Goal: Contribute content

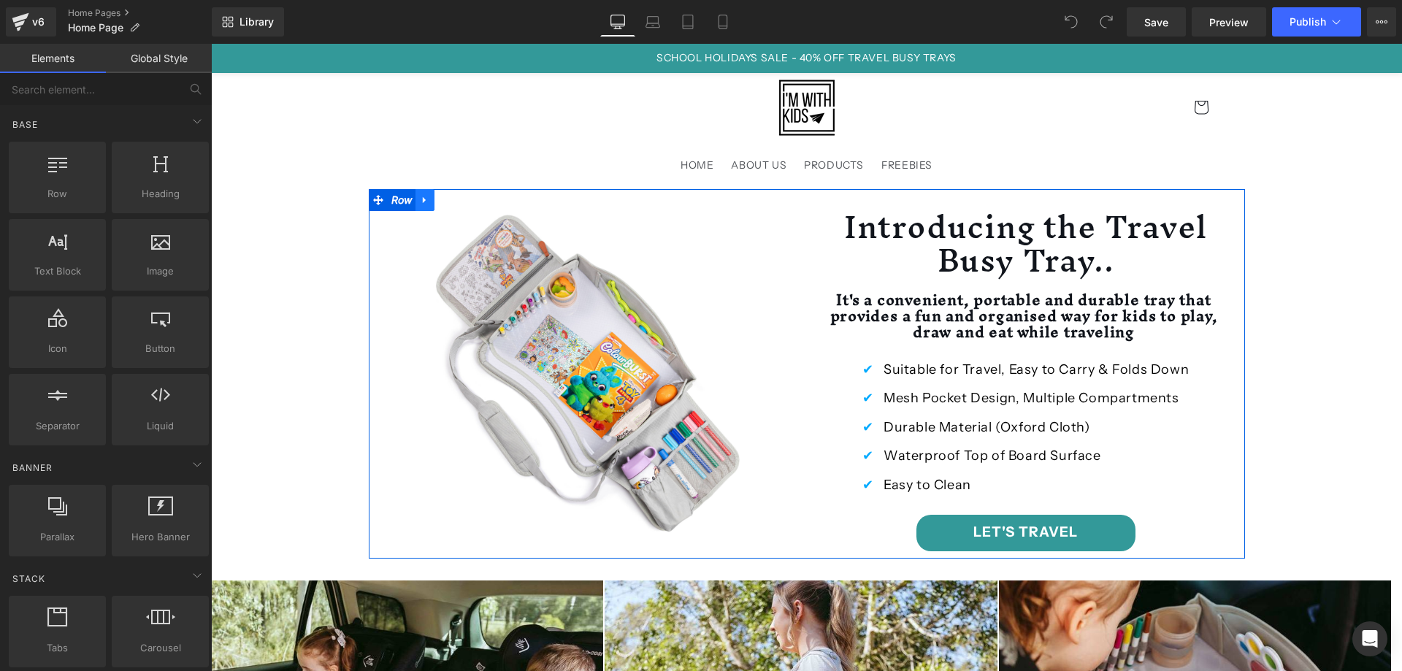
click at [421, 197] on icon at bounding box center [425, 199] width 10 height 11
click at [440, 204] on icon at bounding box center [444, 200] width 10 height 10
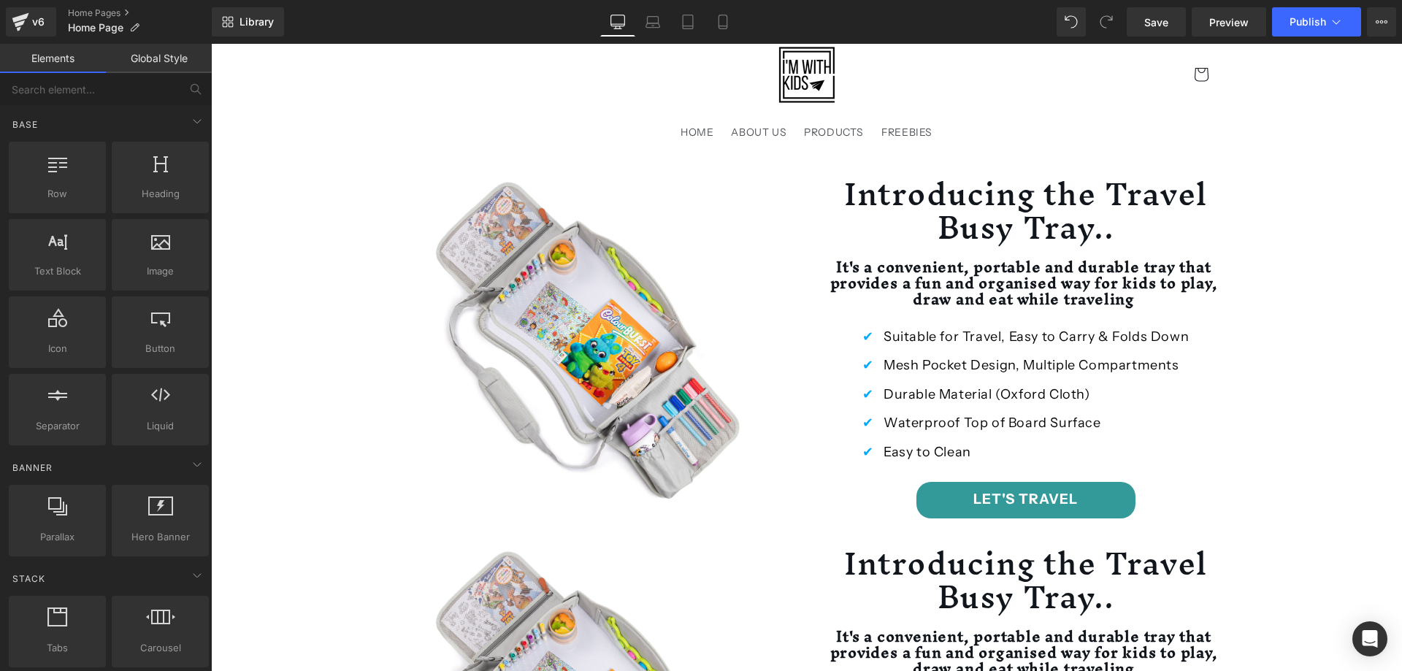
scroll to position [5, 0]
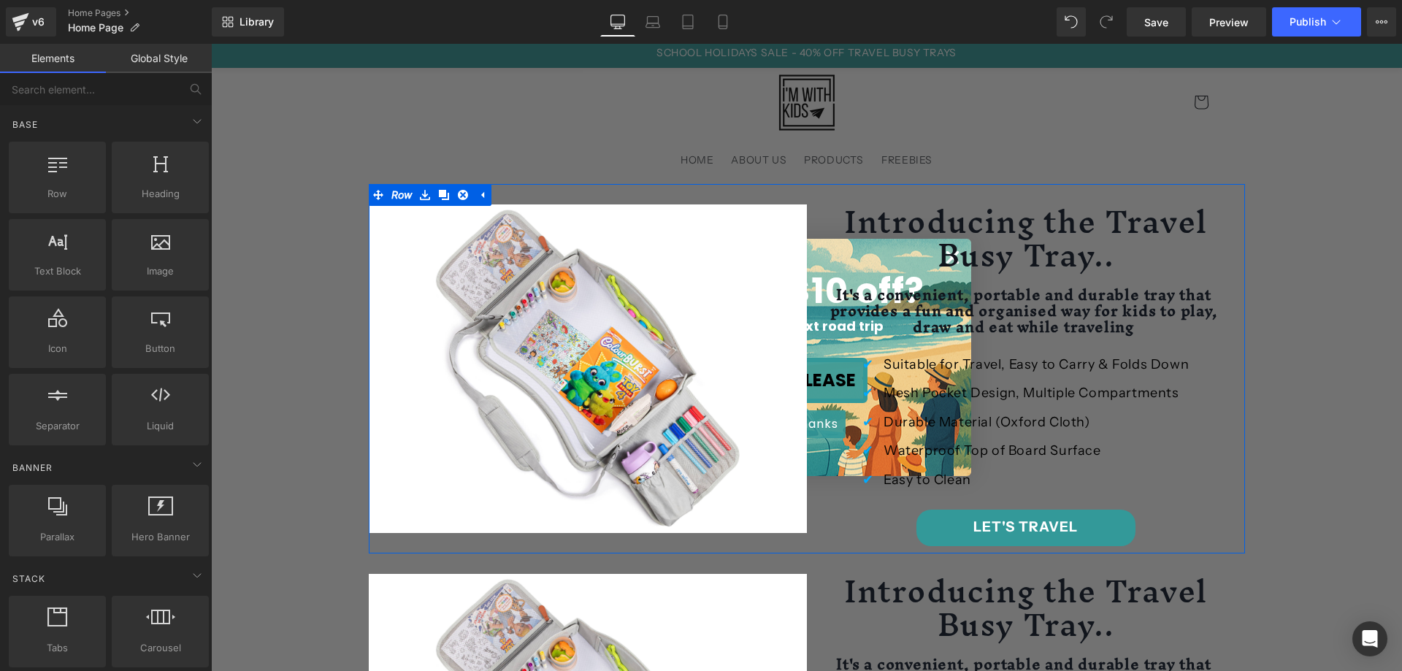
click at [950, 249] on div "Introducing the Travel Busy Tray.. Heading It's a convenient, portable and dura…" at bounding box center [1026, 375] width 438 height 342
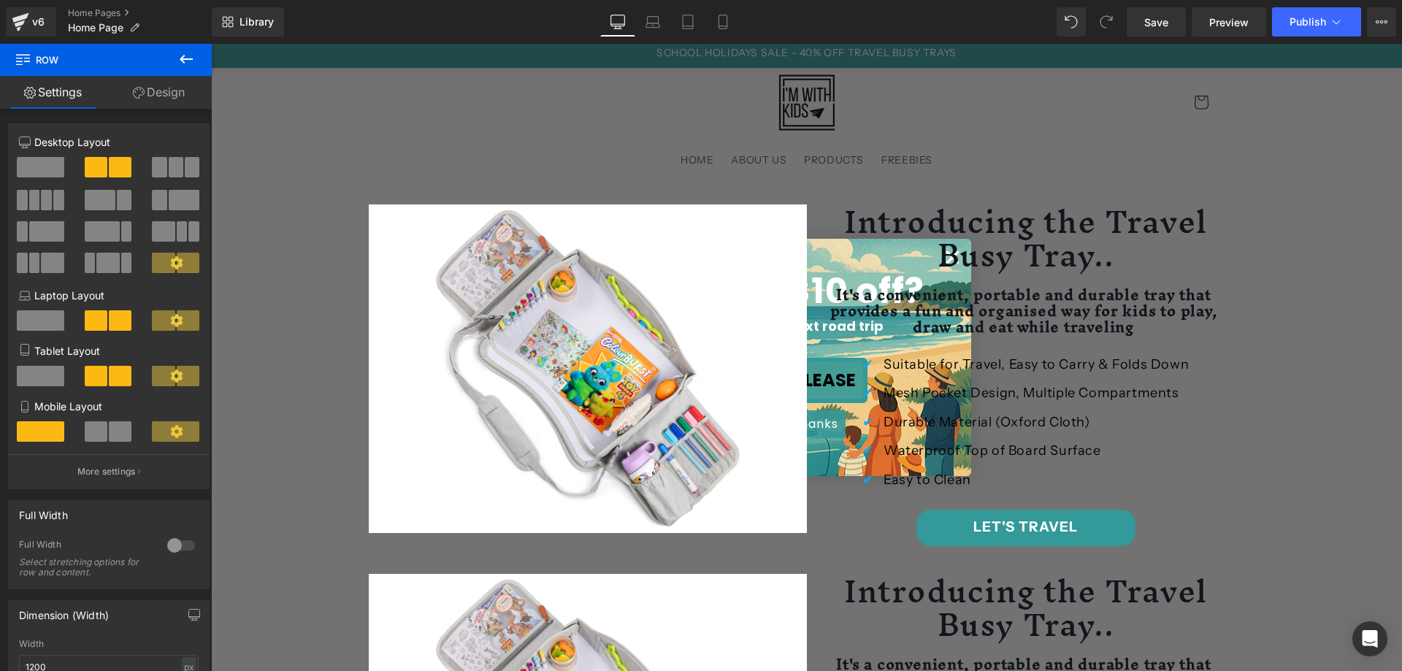
click at [539, 128] on div "Close dialog Grab $10 off? for your next road trip YES PLEASE no thanks Submit" at bounding box center [806, 357] width 1191 height 627
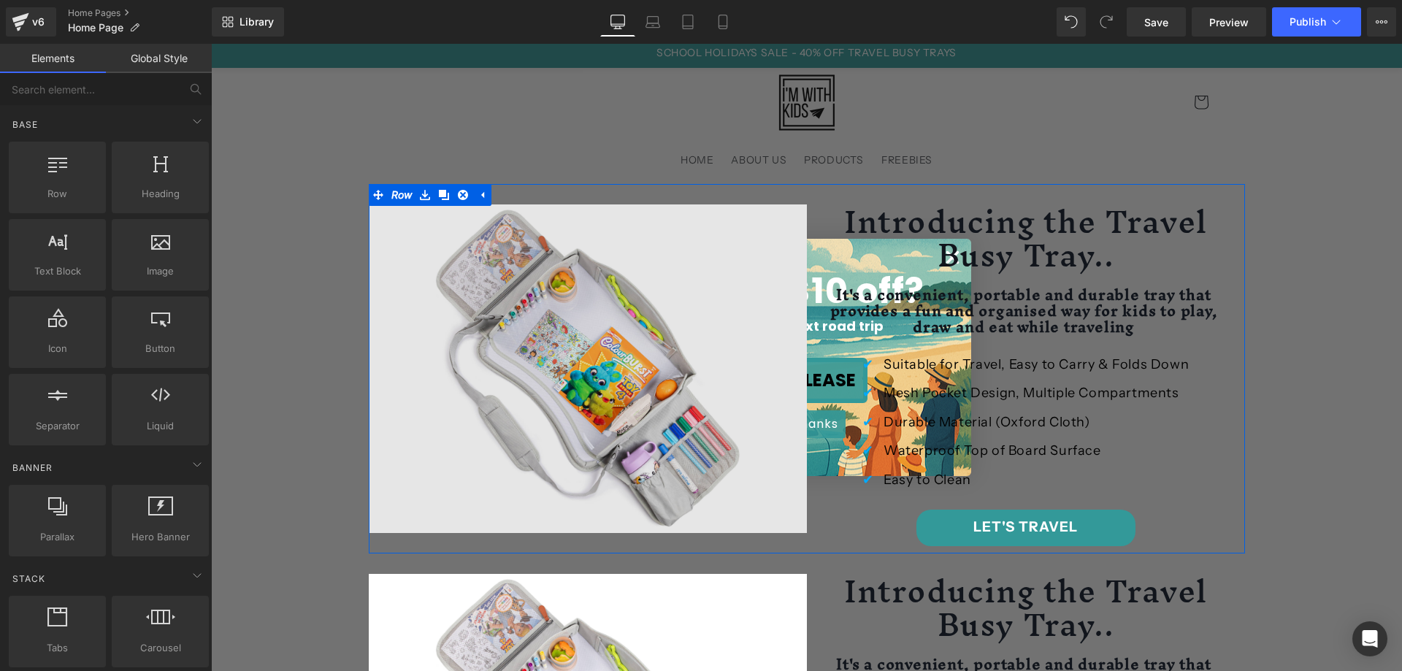
click at [416, 231] on img at bounding box center [588, 368] width 438 height 329
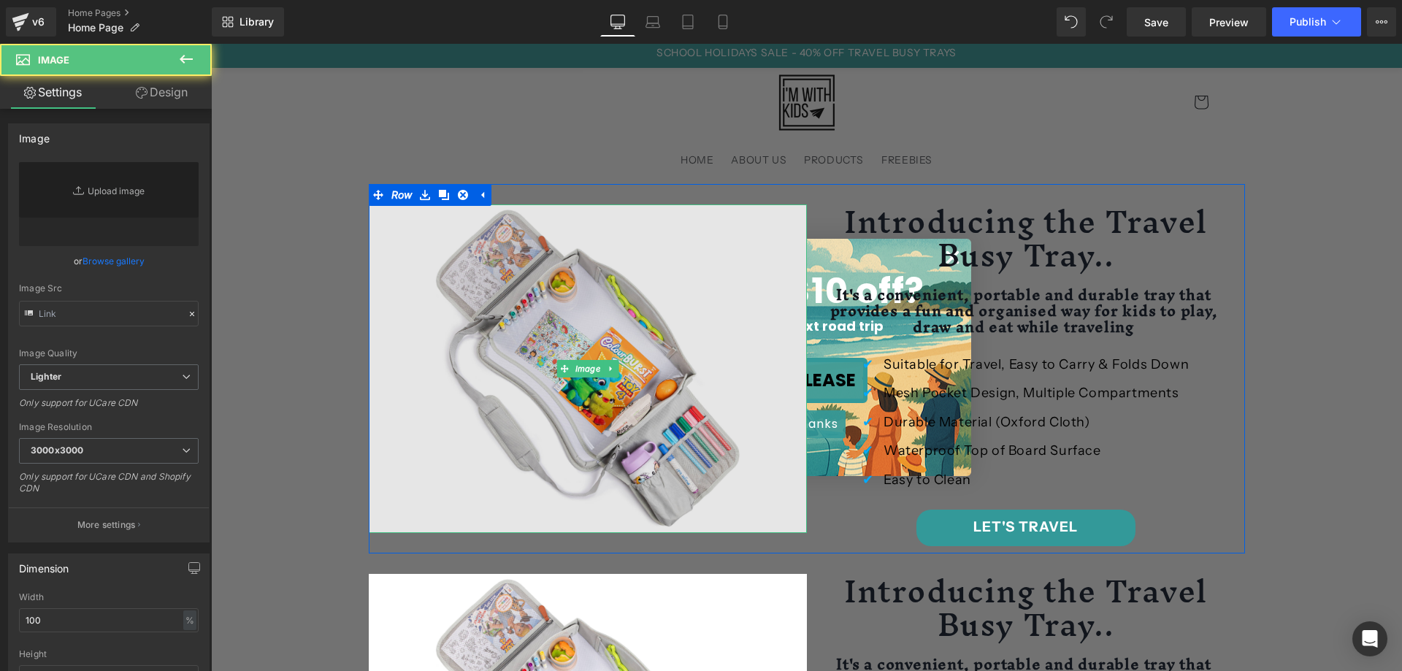
type input "[URL][DOMAIN_NAME]"
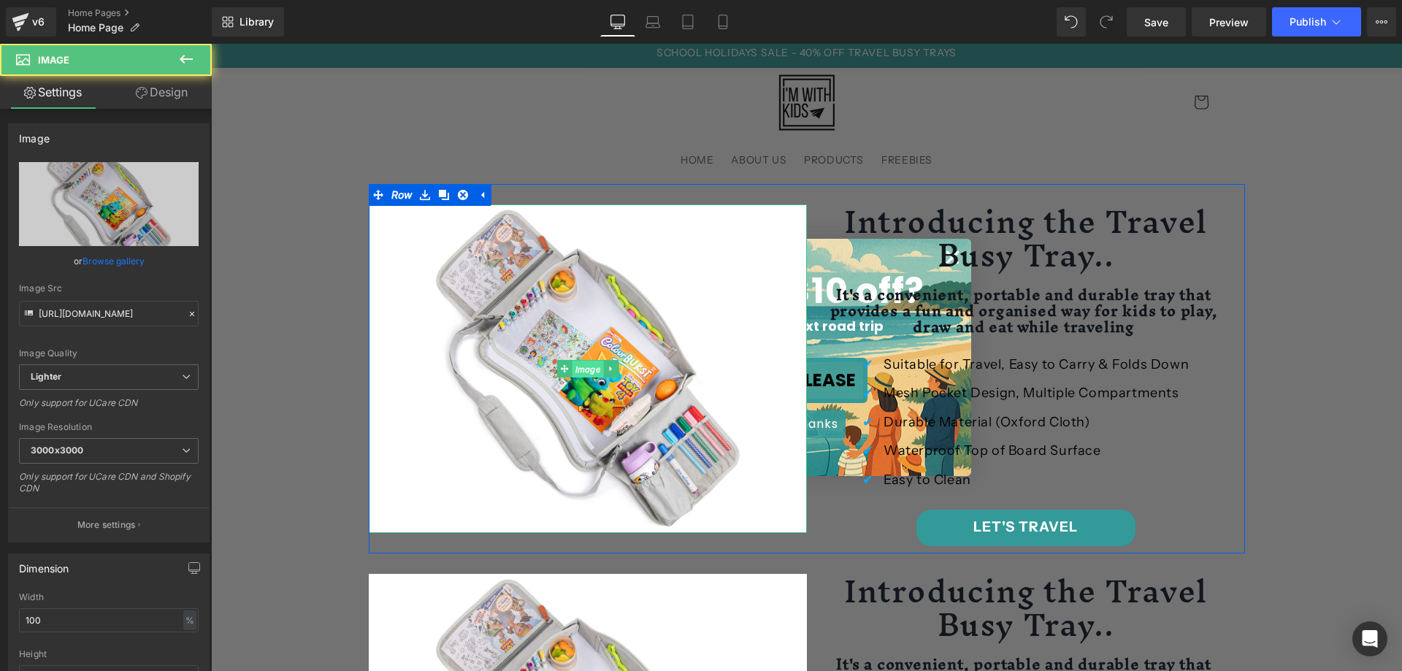
click at [577, 368] on span "Image" at bounding box center [587, 369] width 31 height 18
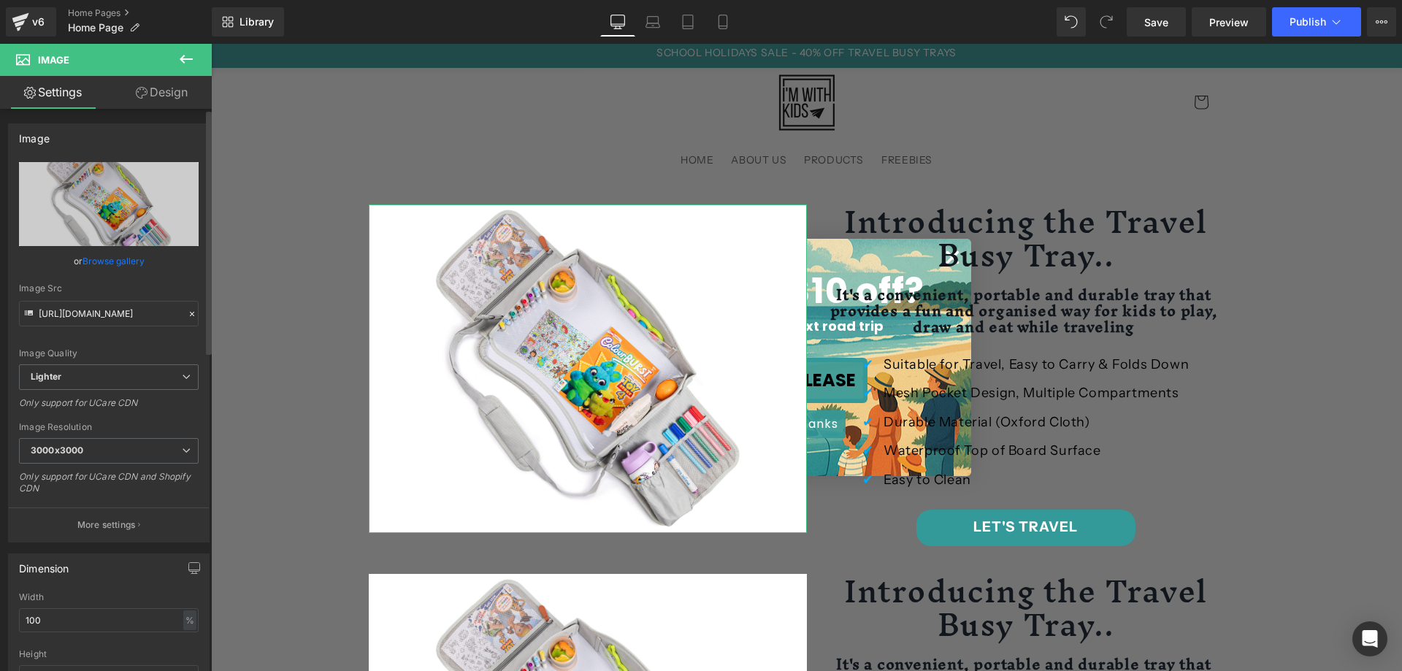
click at [110, 258] on link "Browse gallery" at bounding box center [113, 261] width 62 height 26
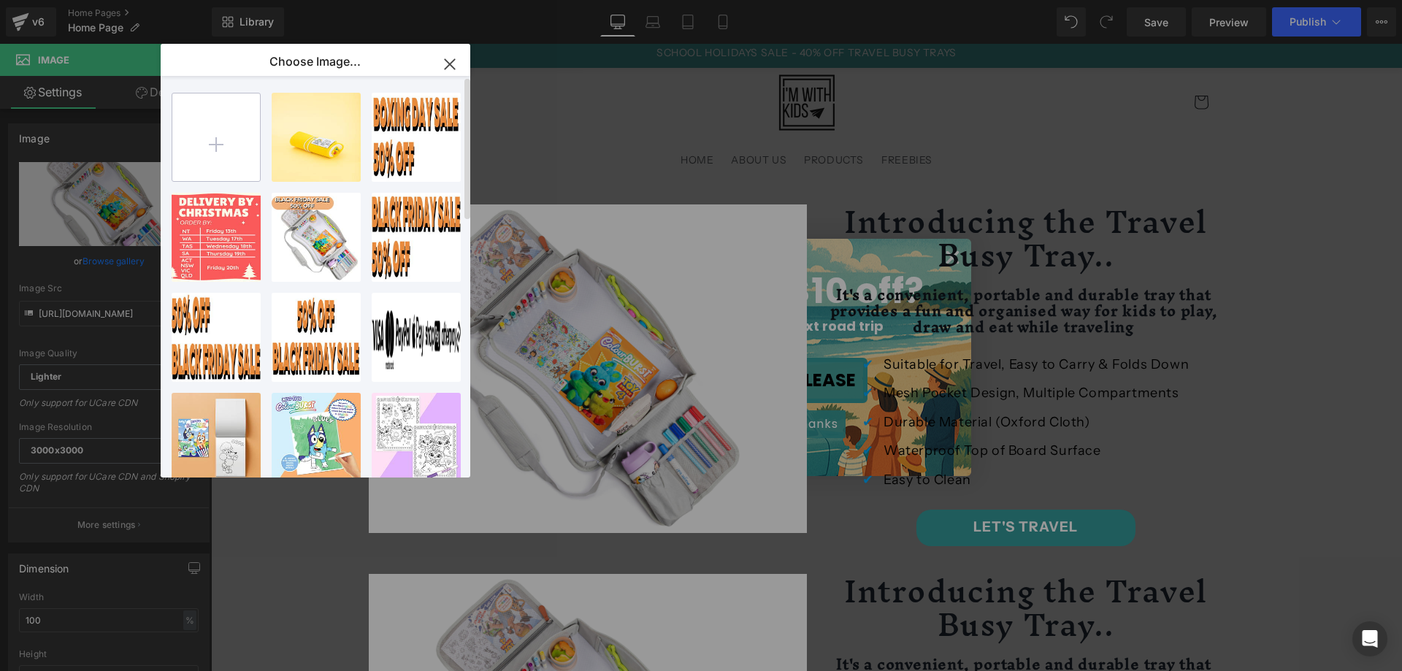
click at [214, 139] on input "file" at bounding box center [216, 137] width 88 height 88
type input "C:\fakepath\BIG 4 HOLIDAY GIVEAWAY EMAIL WEBSITE BANNER.png"
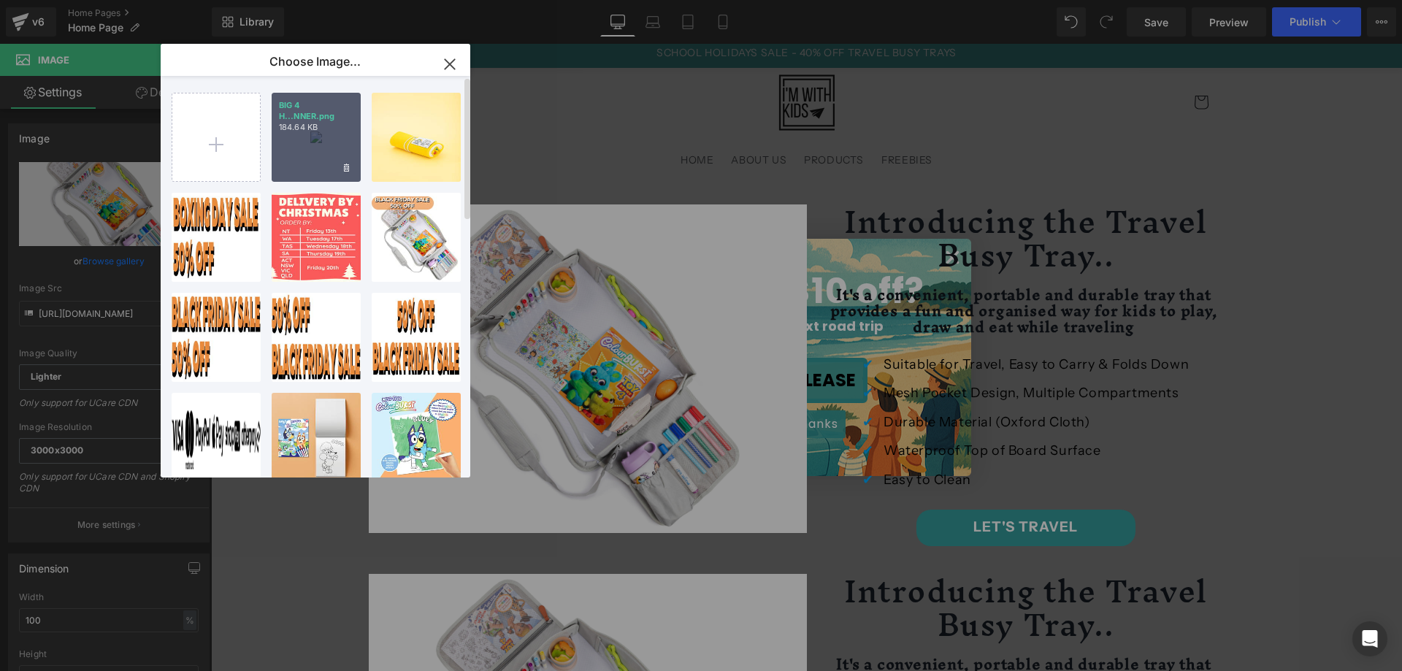
click at [306, 137] on div "BIG 4 H...NNER.png 184.64 KB" at bounding box center [316, 137] width 89 height 89
type input "[URL][DOMAIN_NAME]"
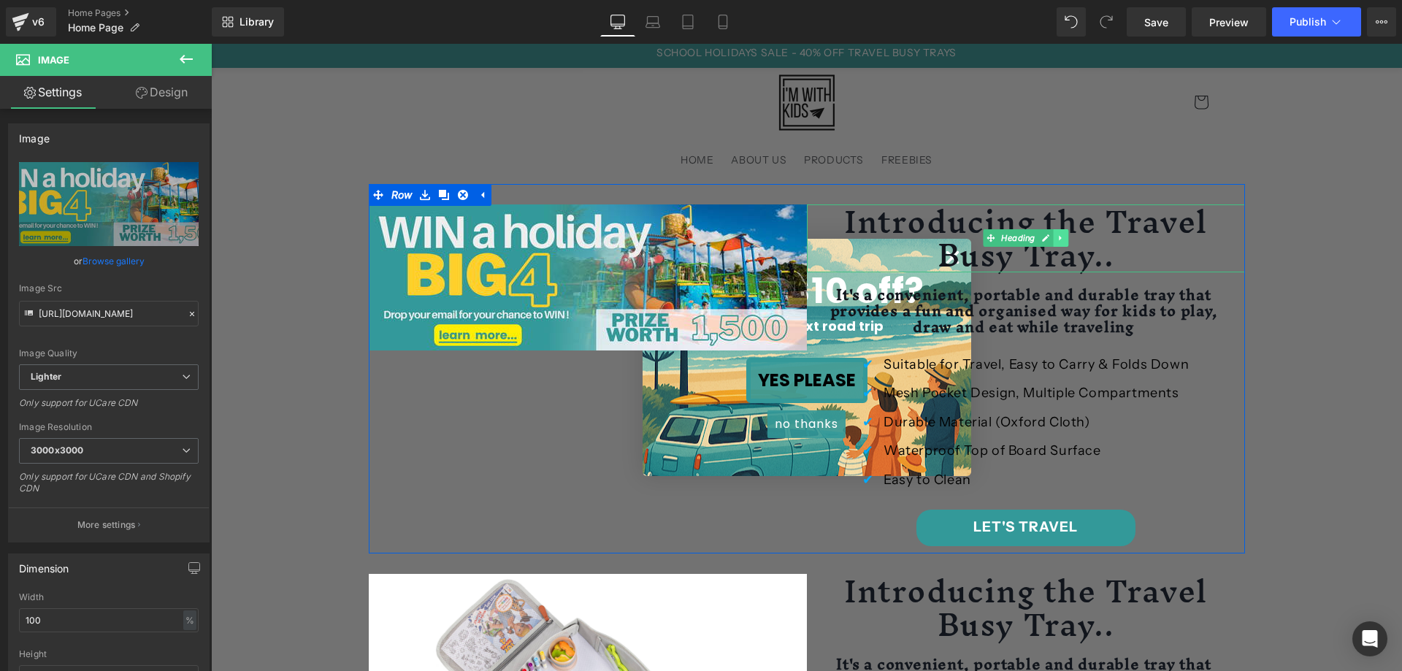
click at [1059, 236] on icon at bounding box center [1060, 238] width 2 height 5
click at [1064, 234] on icon at bounding box center [1068, 238] width 8 height 9
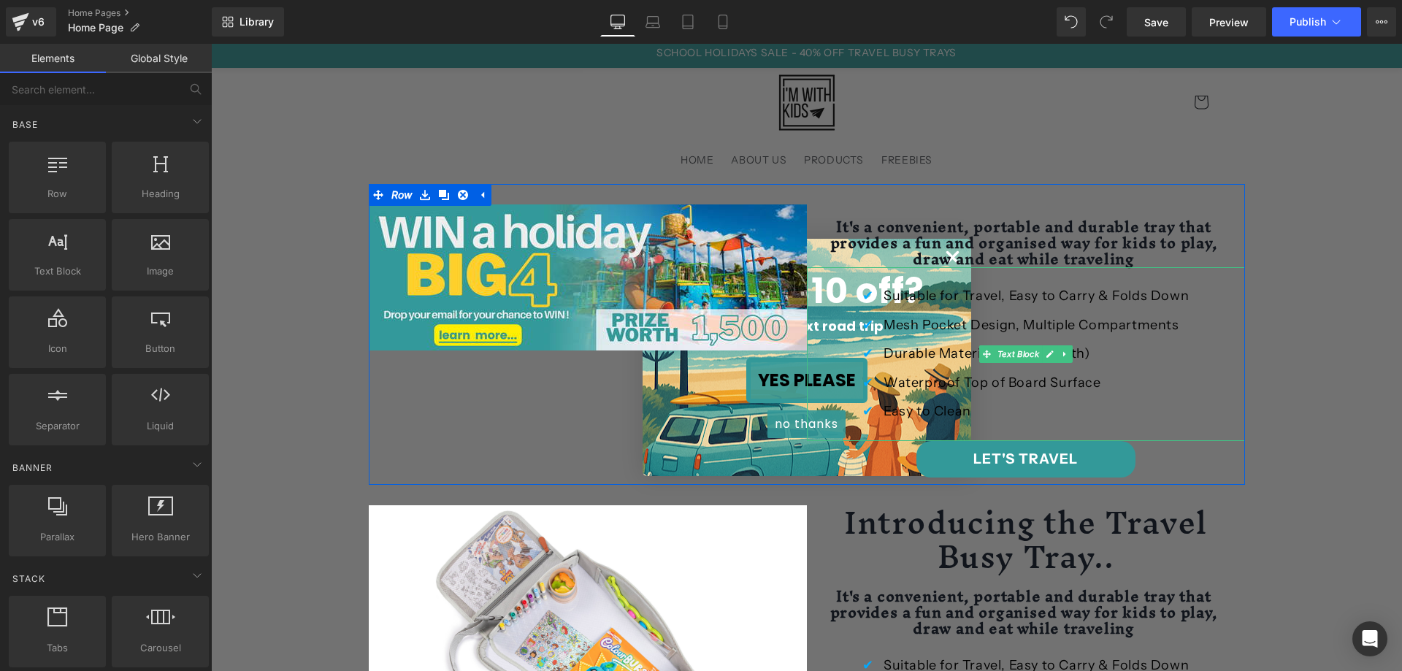
click at [1045, 267] on div "✔ Suitable for Travel, Easy to Carry & Folds Down ✔ Mesh Pocket Design, Multipl…" at bounding box center [1026, 354] width 438 height 174
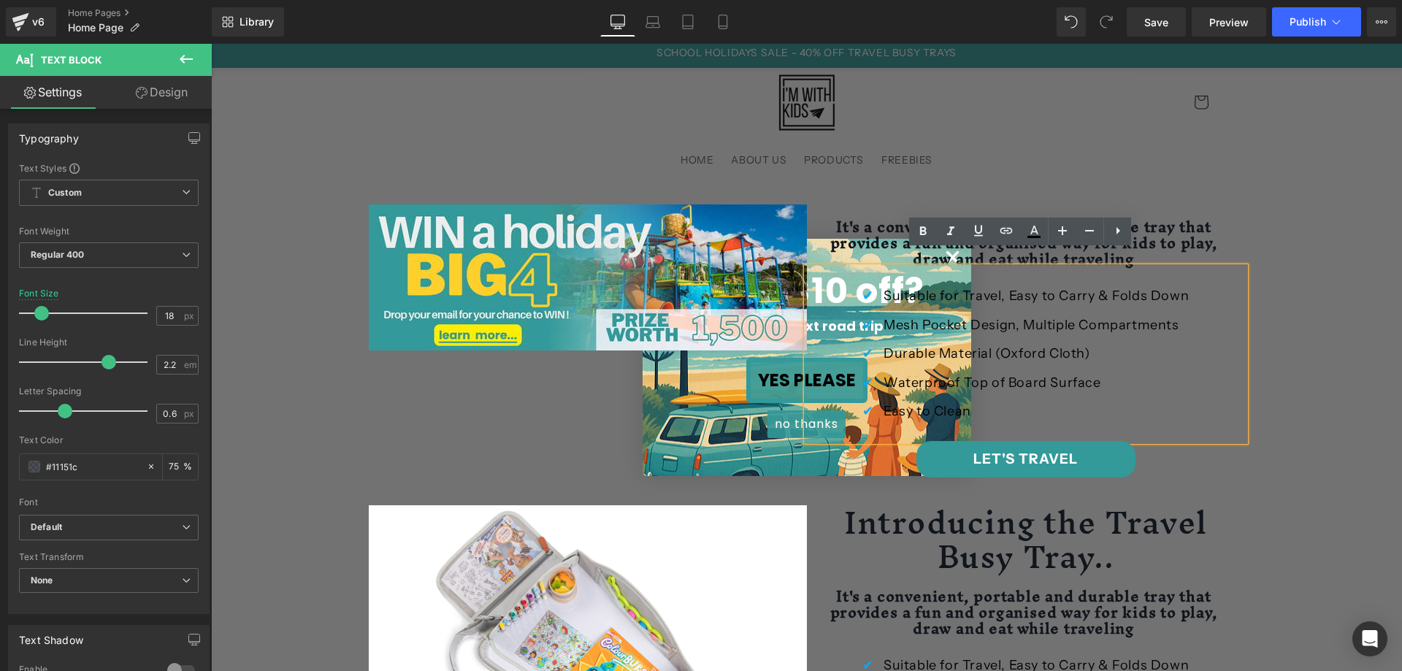
click at [1062, 369] on p "✔ Waterproof Top of Board Surface" at bounding box center [1053, 383] width 383 height 29
click at [1065, 288] on span "Suitable for Travel, Easy to Carry & Folds Down" at bounding box center [1035, 296] width 305 height 16
click at [1139, 369] on p "✔ Waterproof Top of Board Surface" at bounding box center [1053, 383] width 383 height 29
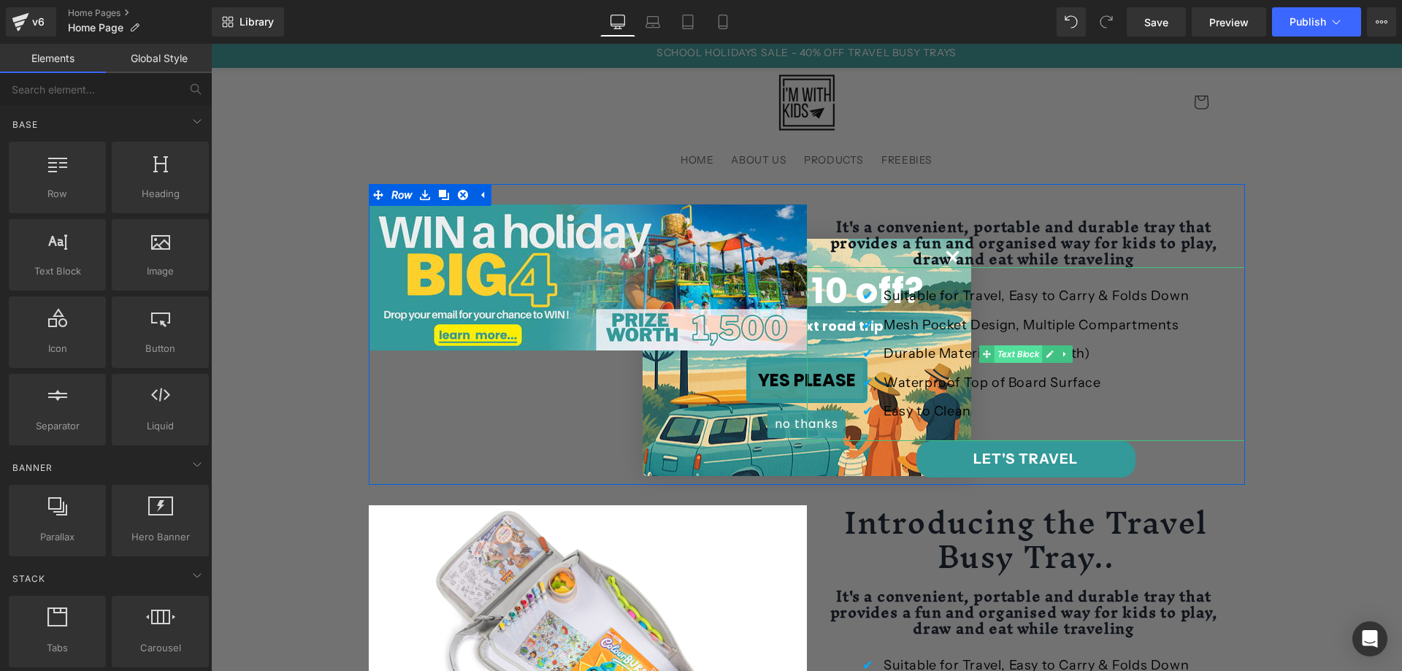
click at [1014, 345] on span "Text Block" at bounding box center [1018, 354] width 48 height 18
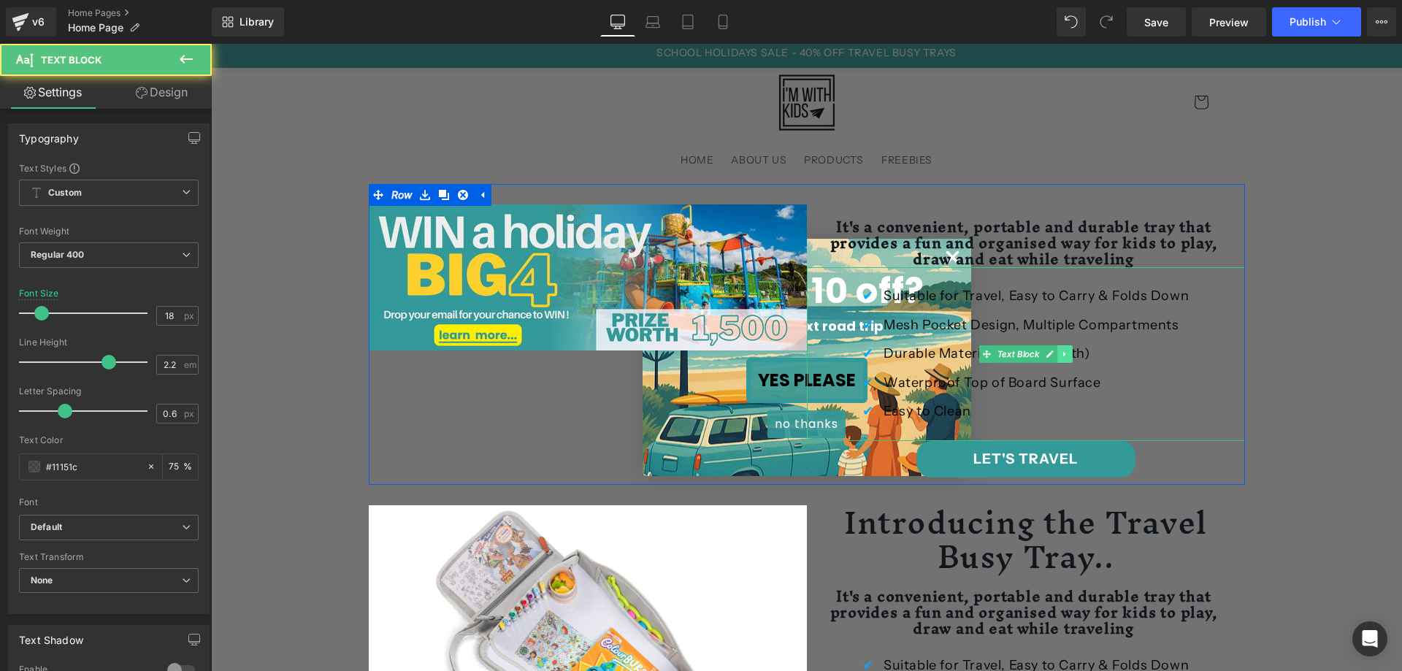
click at [1064, 345] on link at bounding box center [1064, 354] width 15 height 18
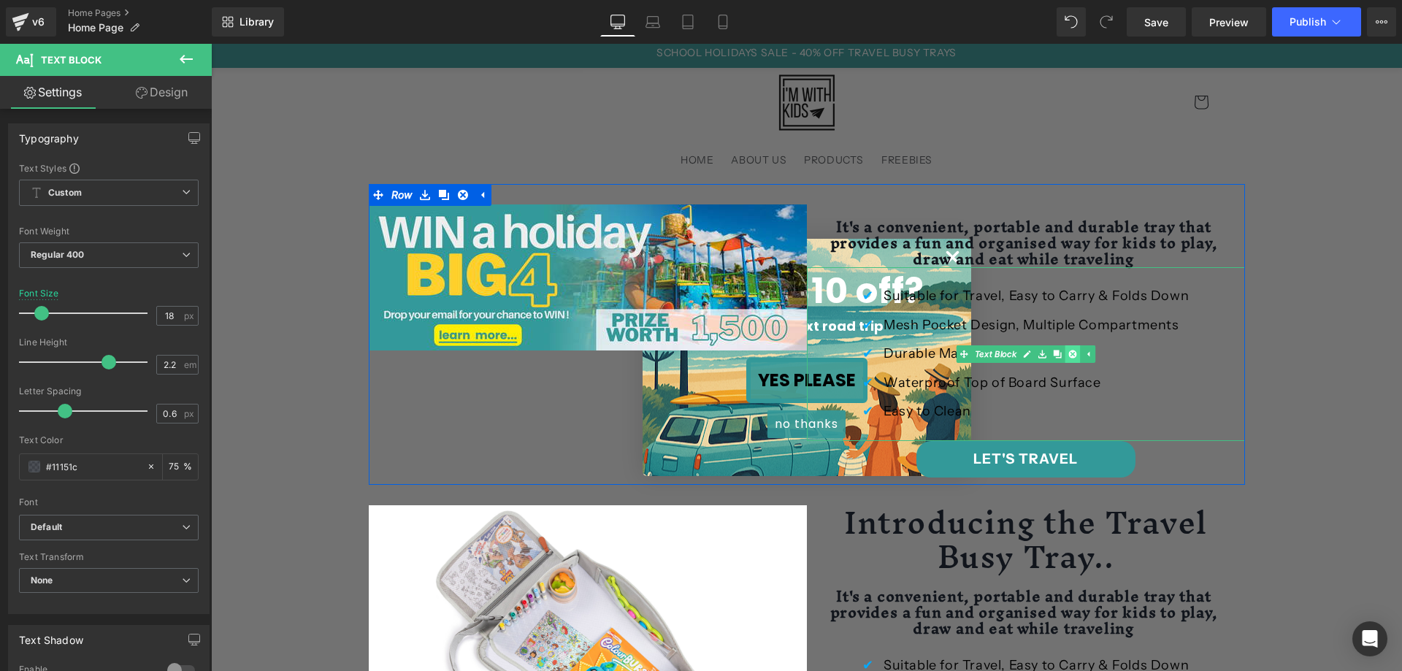
click at [1068, 350] on icon at bounding box center [1072, 354] width 8 height 9
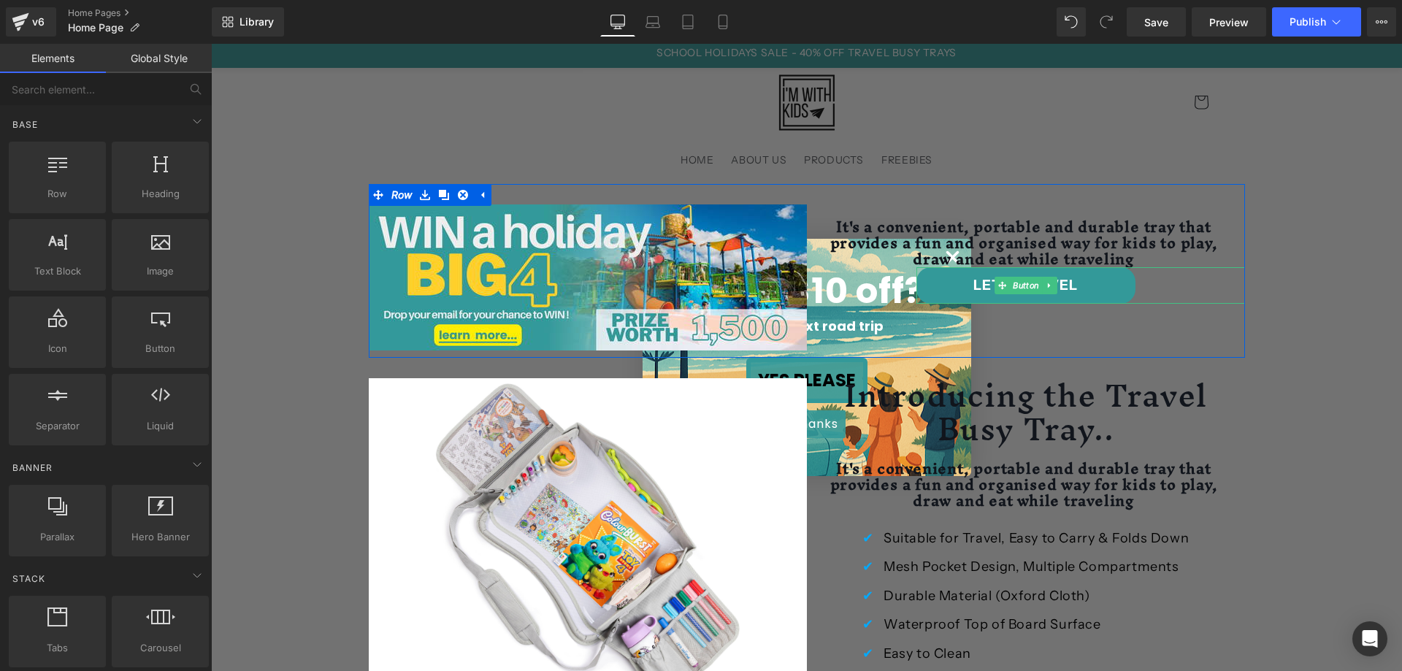
click at [1048, 277] on link at bounding box center [1048, 286] width 15 height 18
click at [1053, 281] on icon at bounding box center [1057, 285] width 8 height 9
click at [1016, 266] on div "Image It's a convenient, portable and durable tray that provides a fun and orga…" at bounding box center [807, 271] width 876 height 174
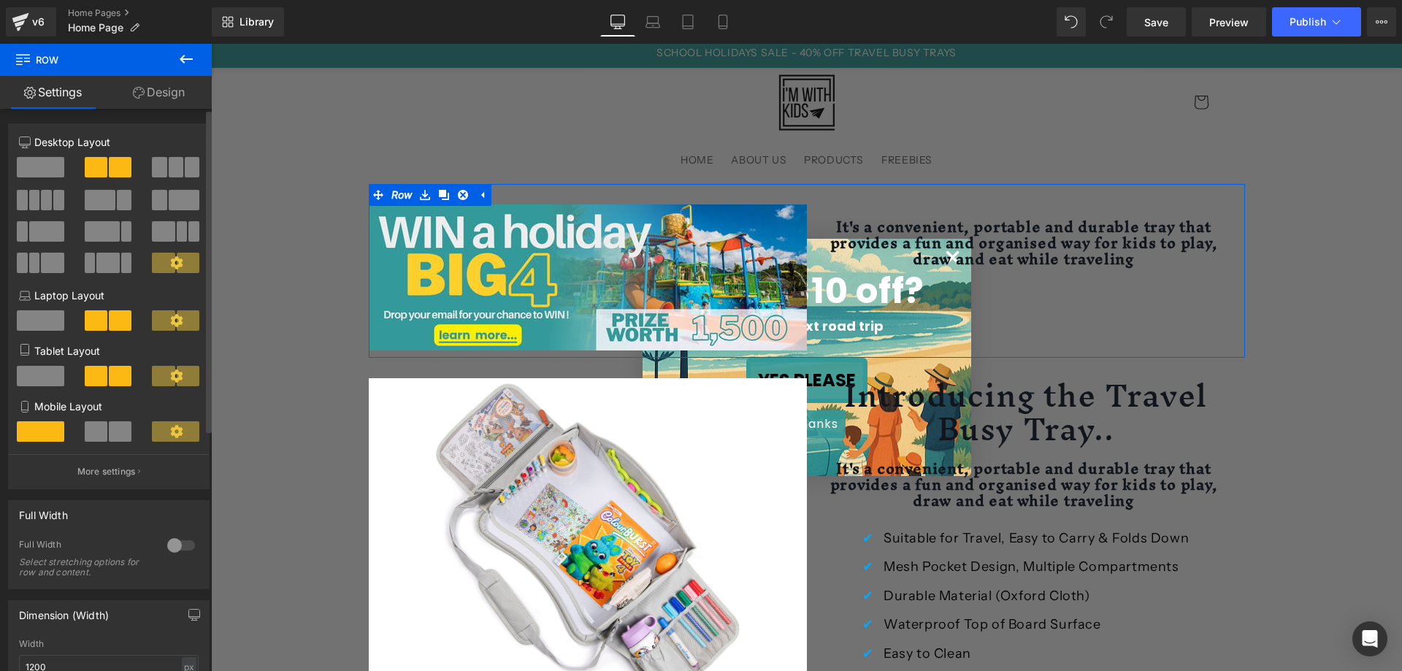
click at [47, 164] on span at bounding box center [40, 167] width 47 height 20
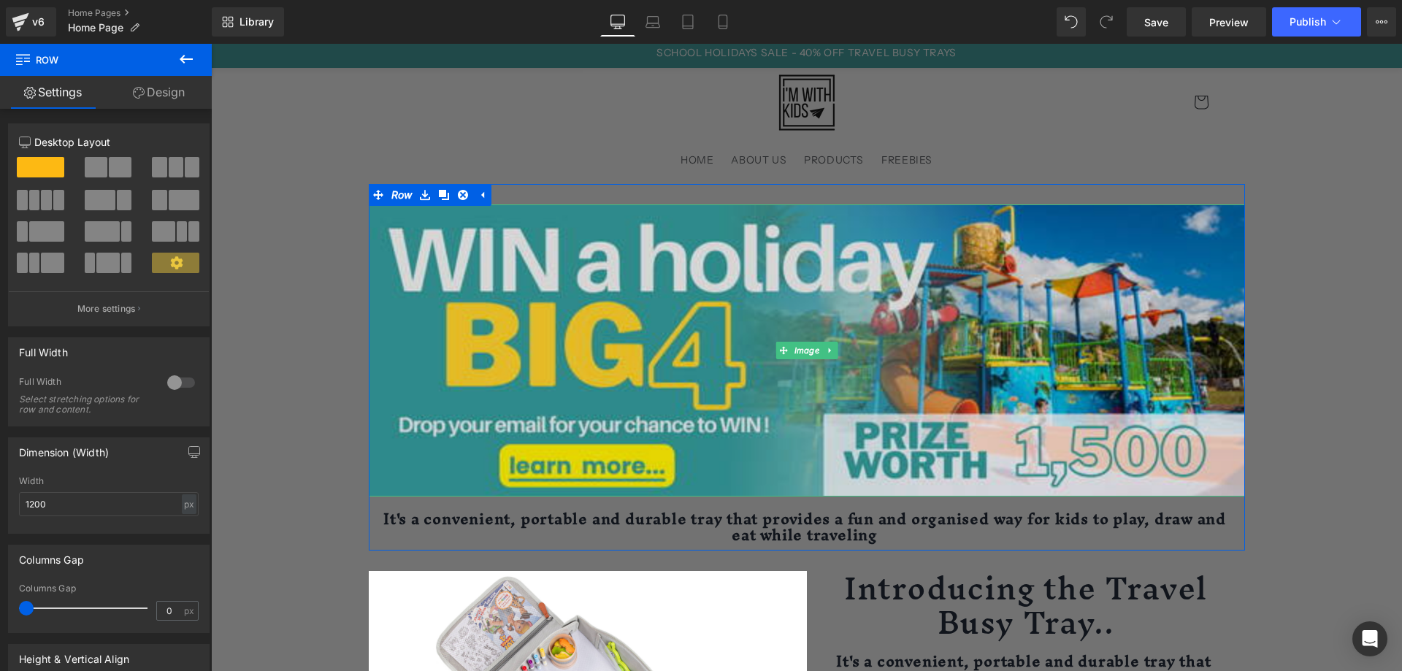
click at [687, 358] on img at bounding box center [807, 350] width 876 height 292
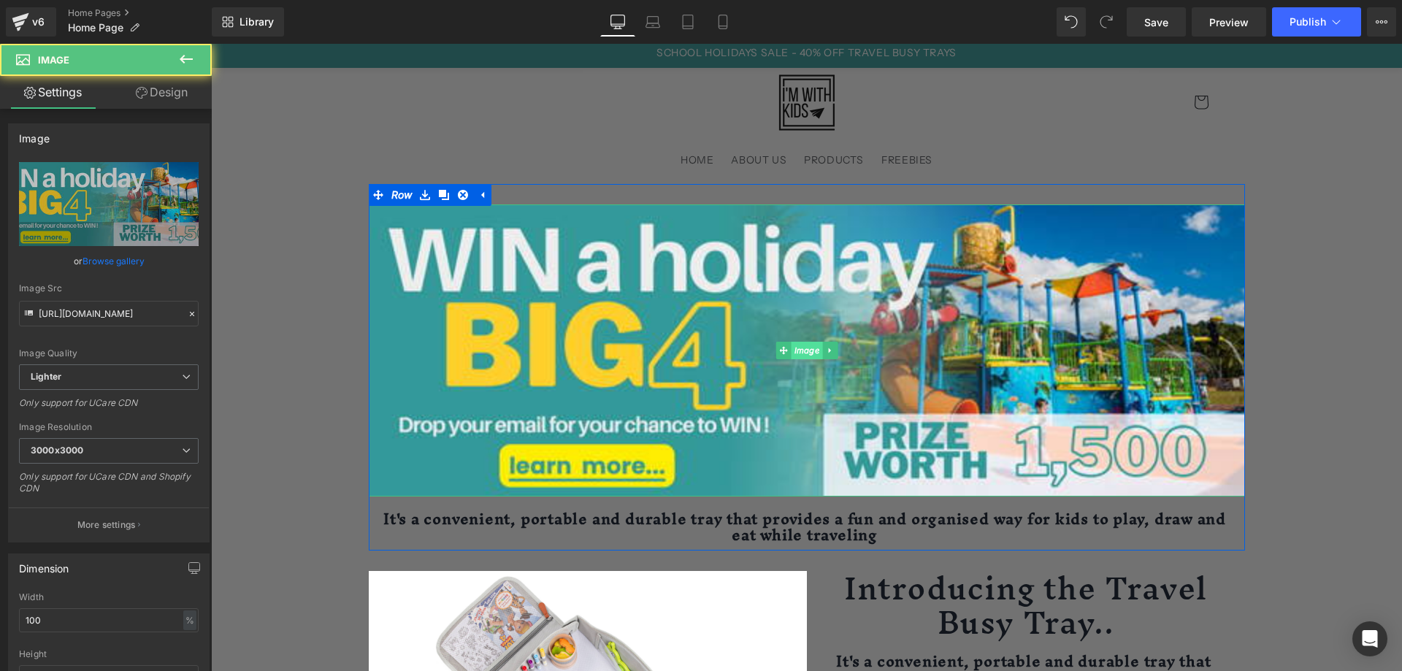
click at [791, 353] on span "Image" at bounding box center [806, 351] width 31 height 18
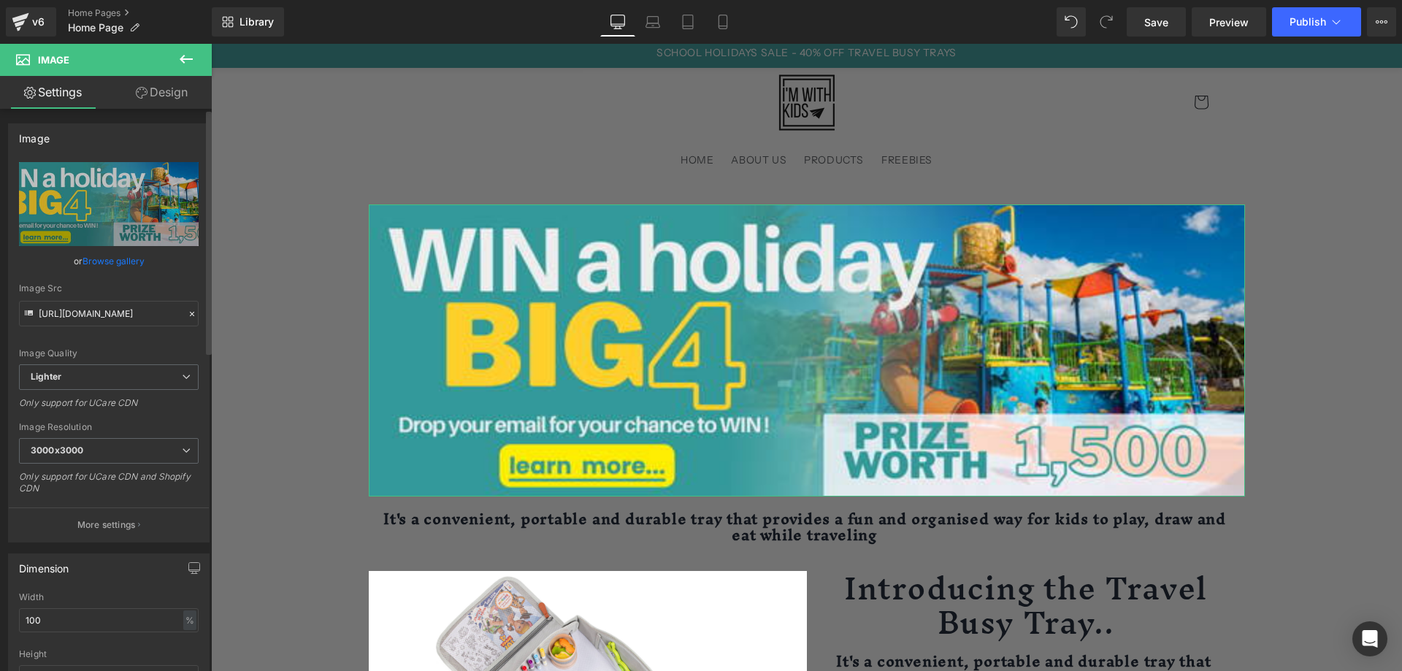
click at [109, 262] on link "Browse gallery" at bounding box center [113, 261] width 62 height 26
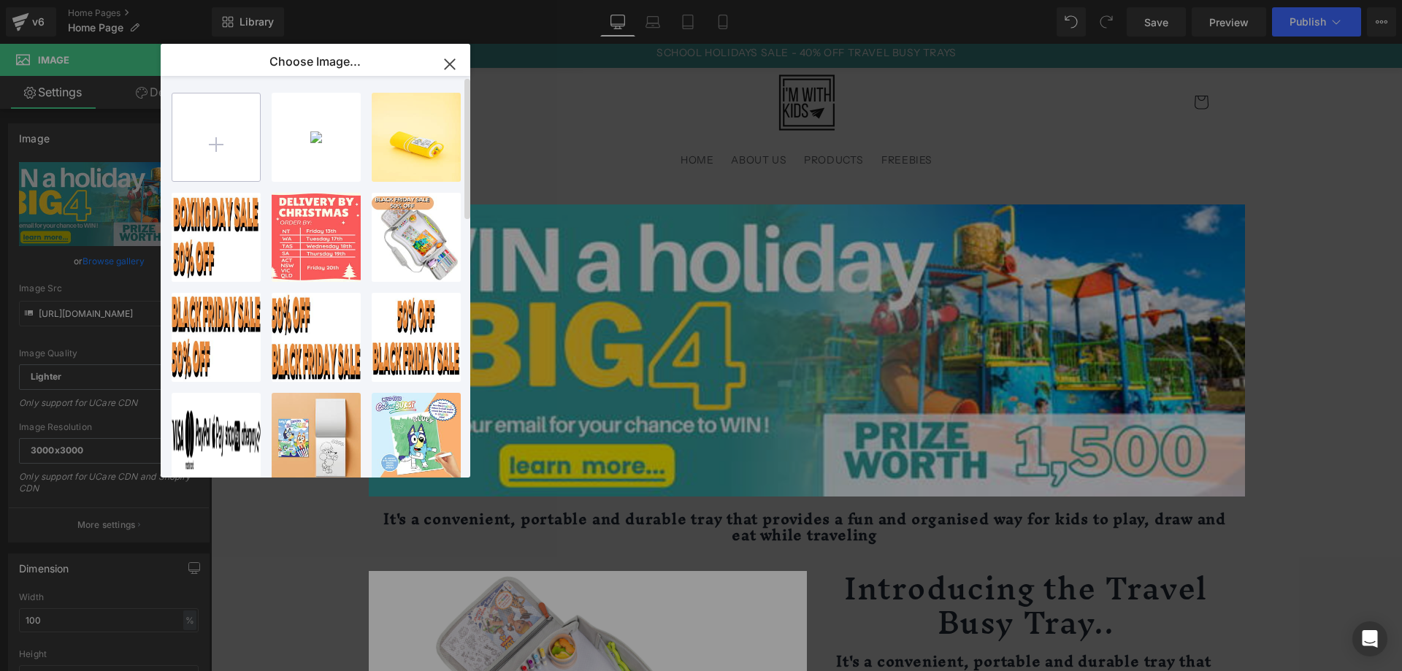
click at [232, 139] on input "file" at bounding box center [216, 137] width 88 height 88
type input "C:\fakepath\1200x400_BIG 4 HOLIDAY GIVEAWAY.png"
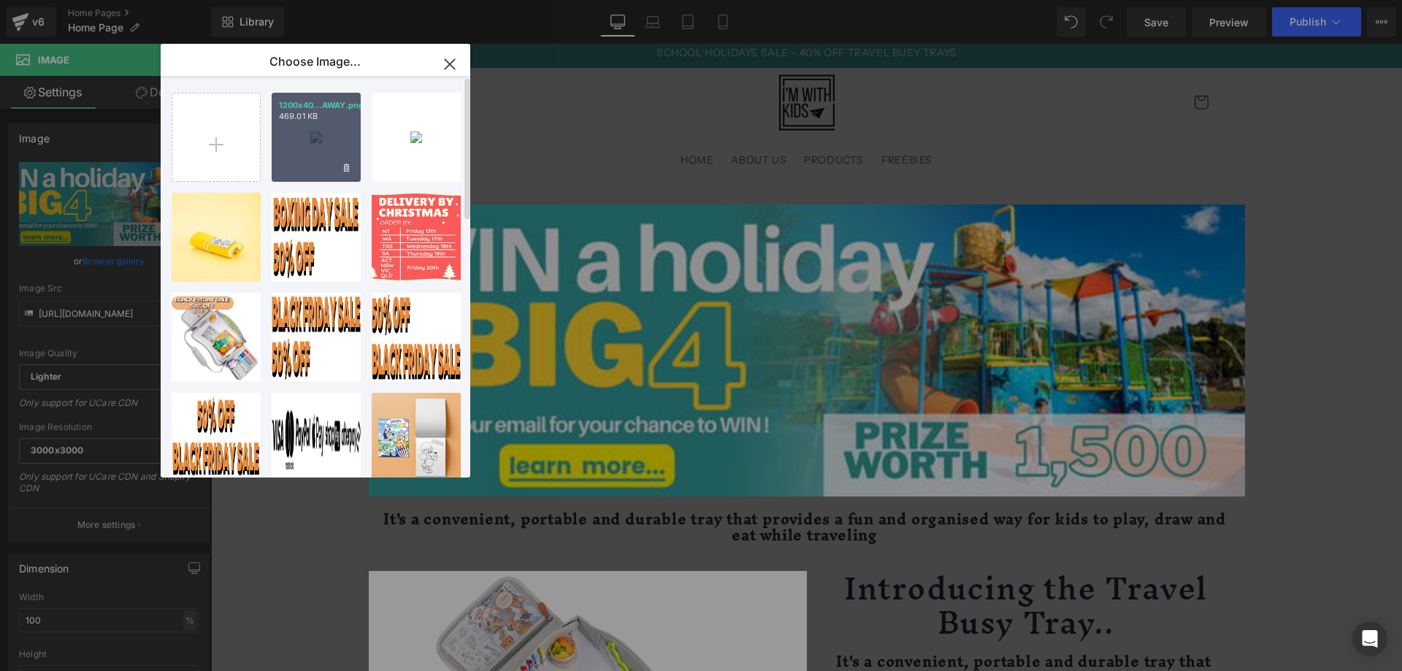
click at [331, 110] on p "1200x40...AWAY.png" at bounding box center [316, 105] width 74 height 11
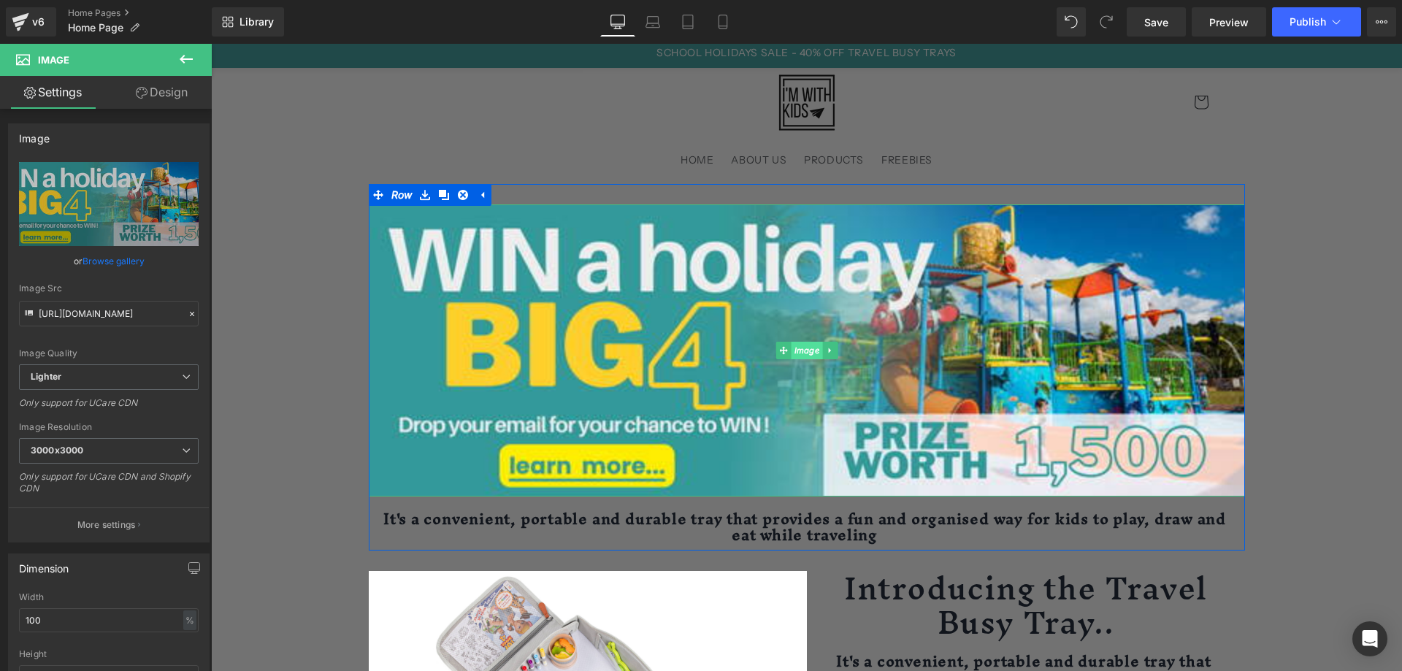
click at [794, 349] on span "Image" at bounding box center [806, 351] width 31 height 18
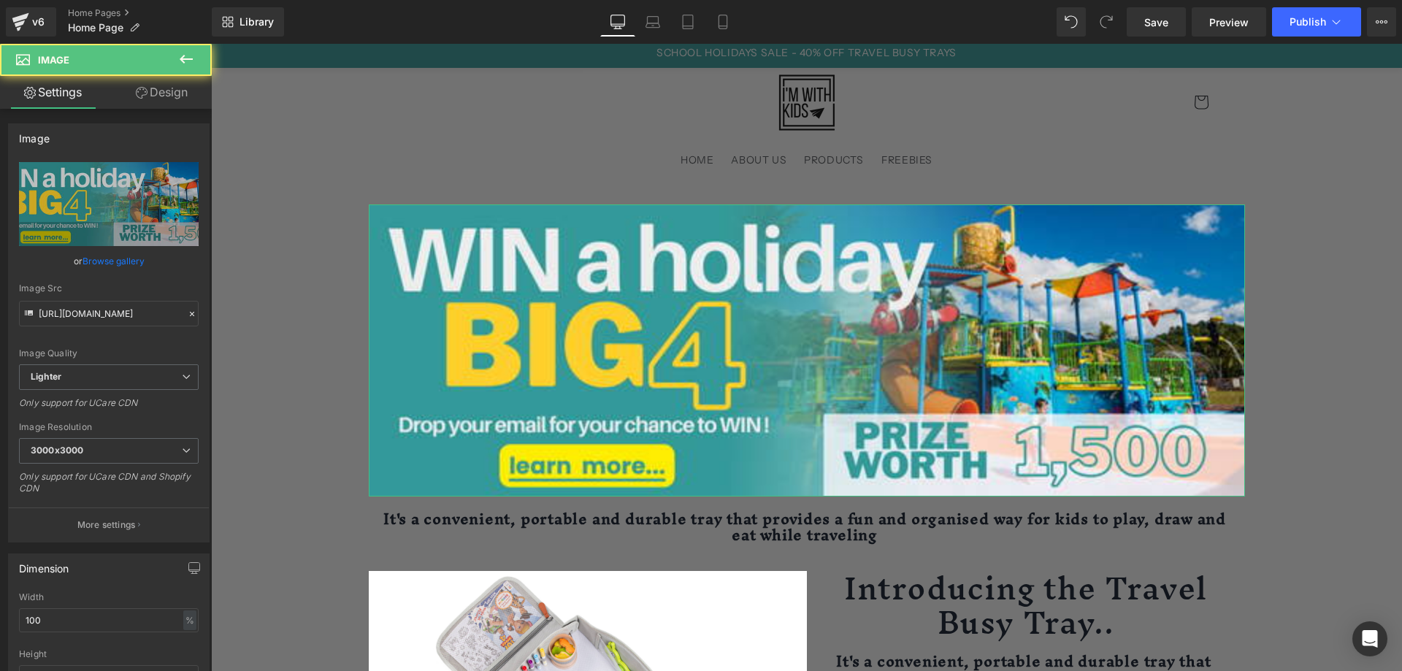
drag, startPoint x: 91, startPoint y: 262, endPoint x: 99, endPoint y: 258, distance: 8.8
click at [92, 262] on link "Browse gallery" at bounding box center [113, 261] width 62 height 26
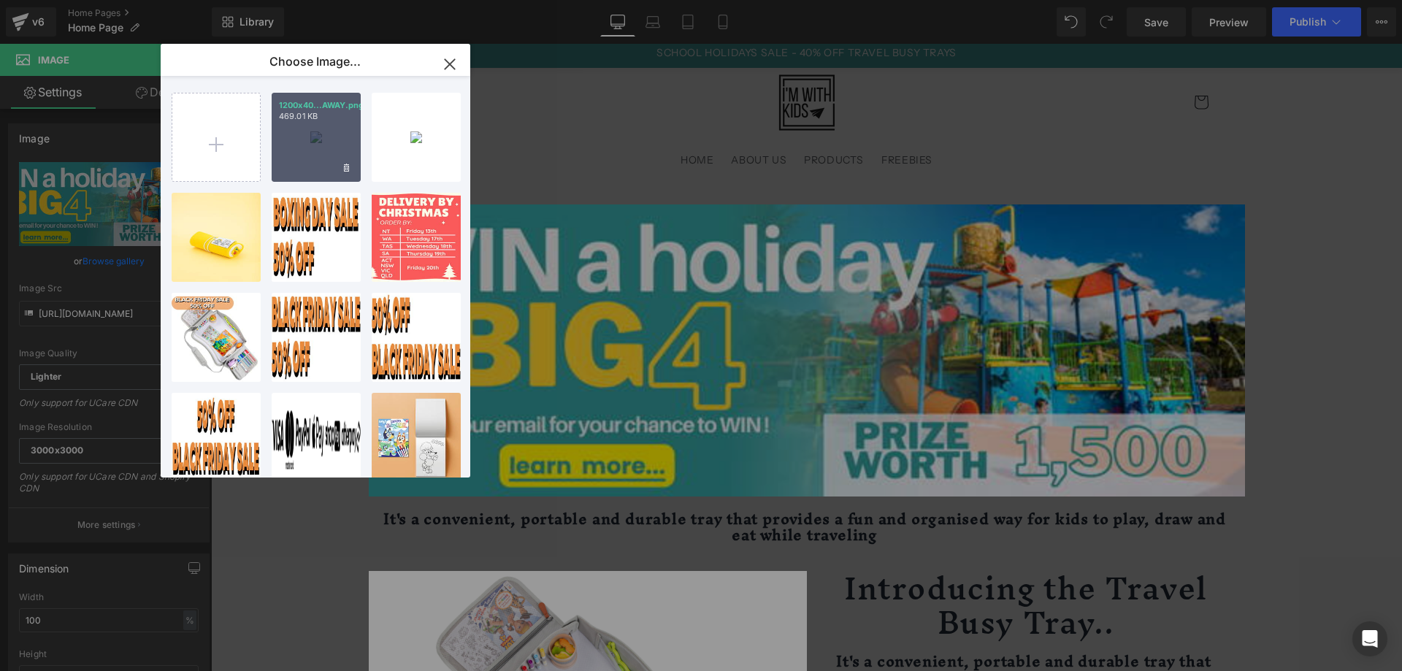
click at [303, 151] on div "1200x40...AWAY.png 469.01 KB" at bounding box center [316, 137] width 89 height 89
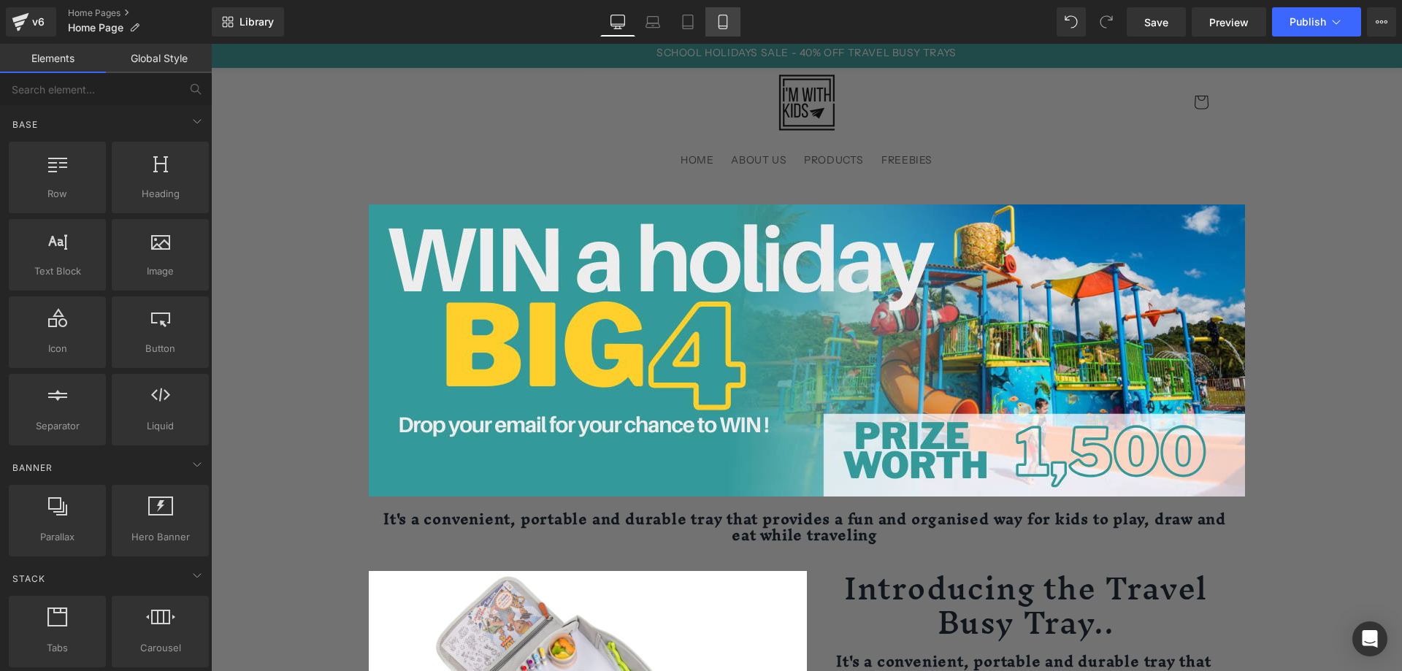
click at [726, 18] on icon at bounding box center [722, 22] width 15 height 15
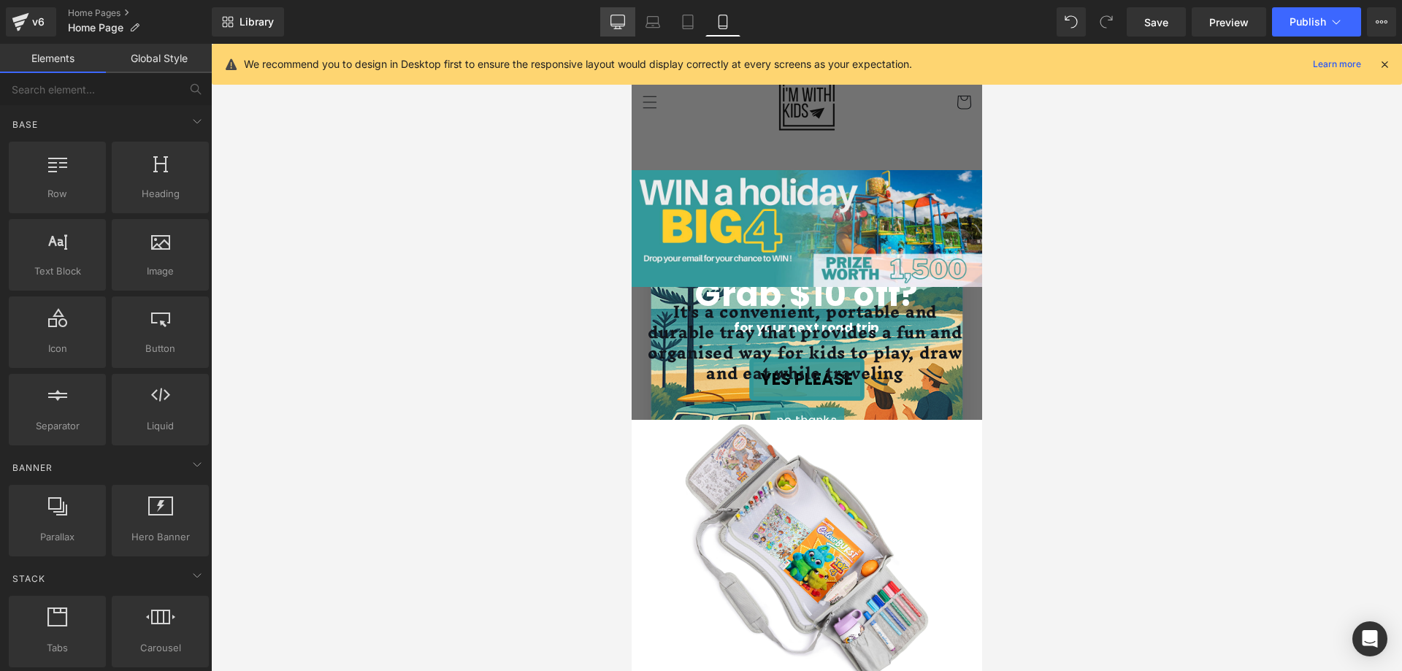
click at [615, 19] on icon at bounding box center [617, 22] width 15 height 15
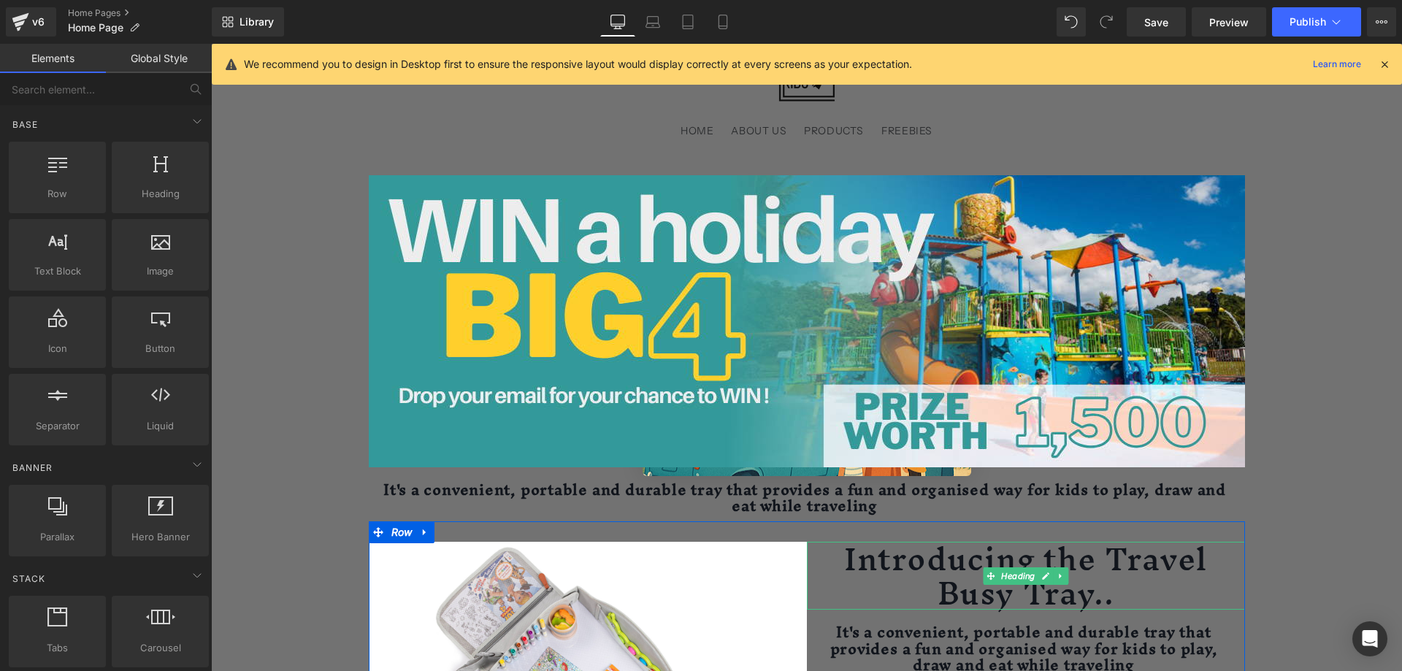
scroll to position [0, 0]
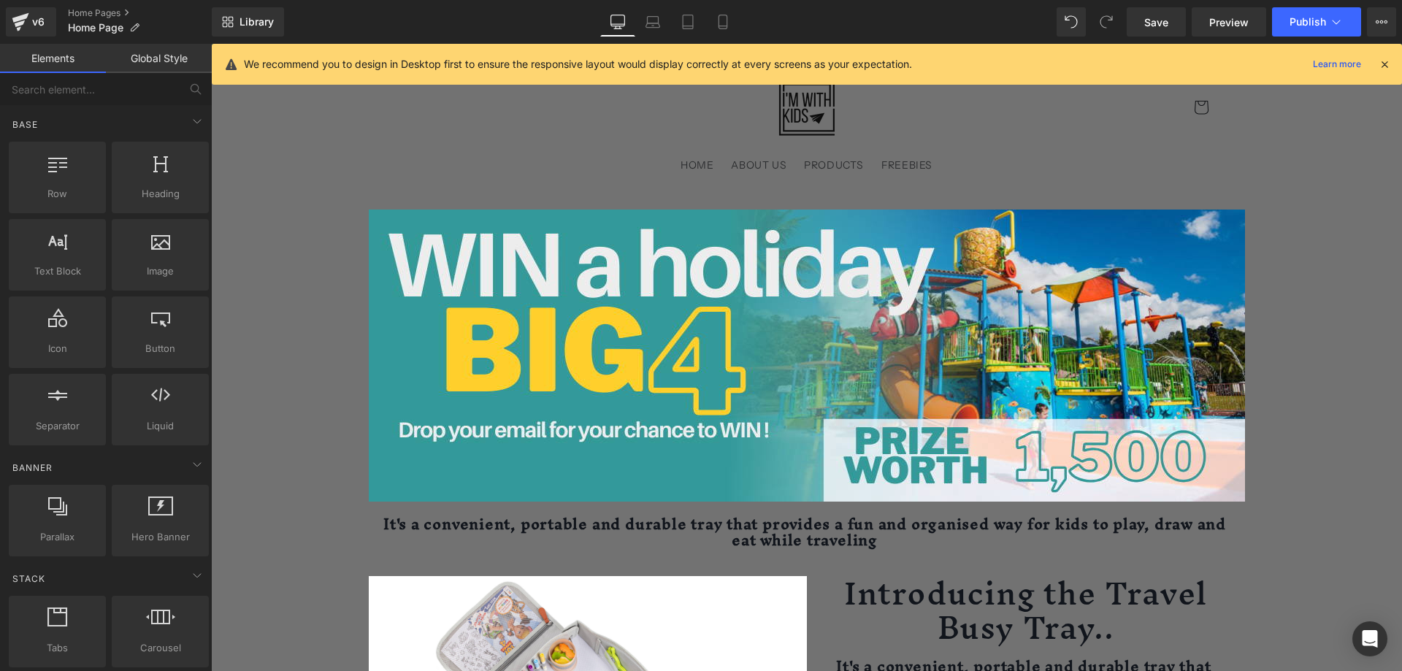
click at [1021, 141] on div "Close dialog Grab $10 off? for your next road trip YES PLEASE no thanks Submit" at bounding box center [806, 357] width 1191 height 627
click at [781, 524] on span "Heading" at bounding box center [798, 533] width 39 height 18
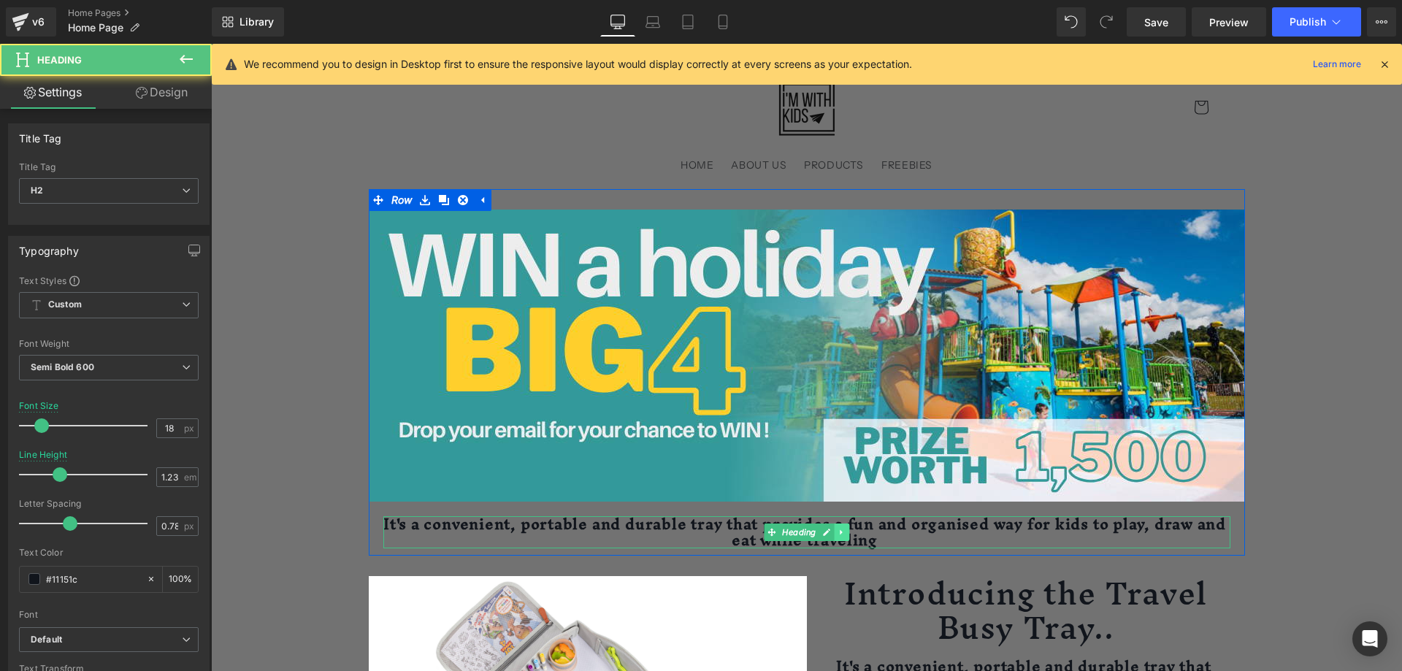
click at [837, 528] on icon at bounding box center [841, 532] width 8 height 9
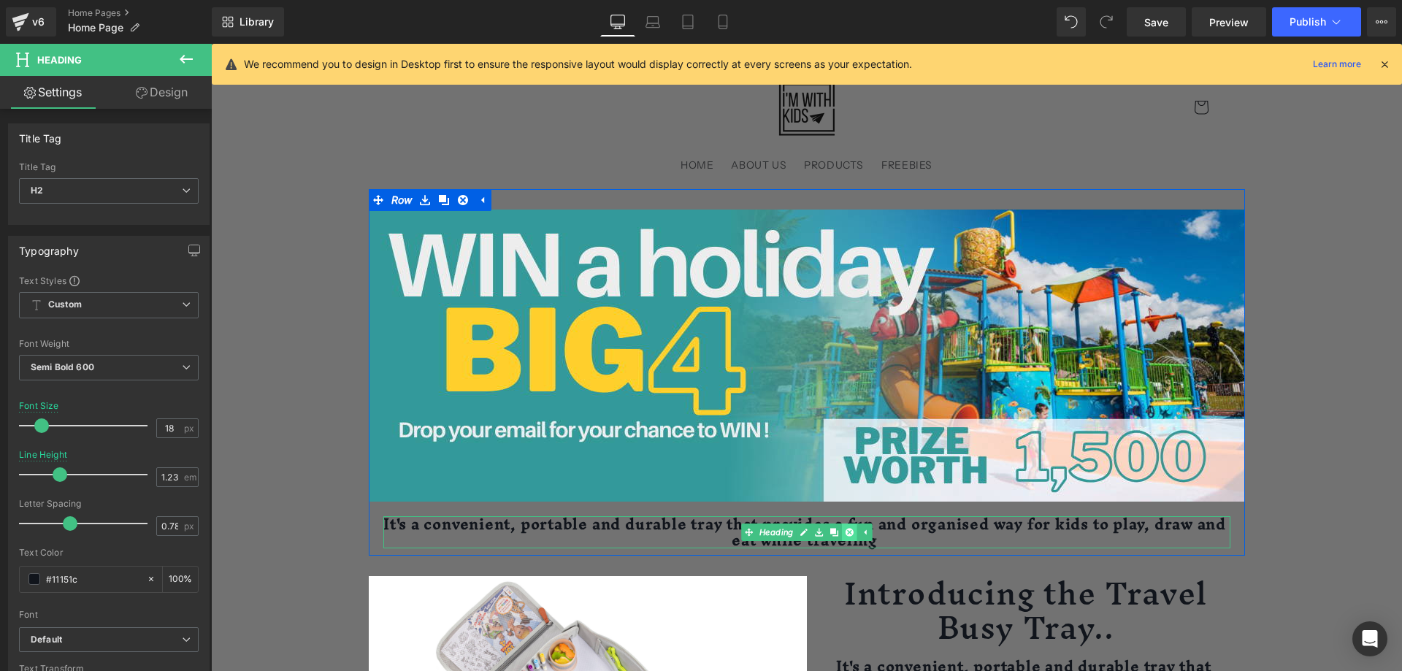
click at [845, 528] on icon at bounding box center [849, 532] width 8 height 8
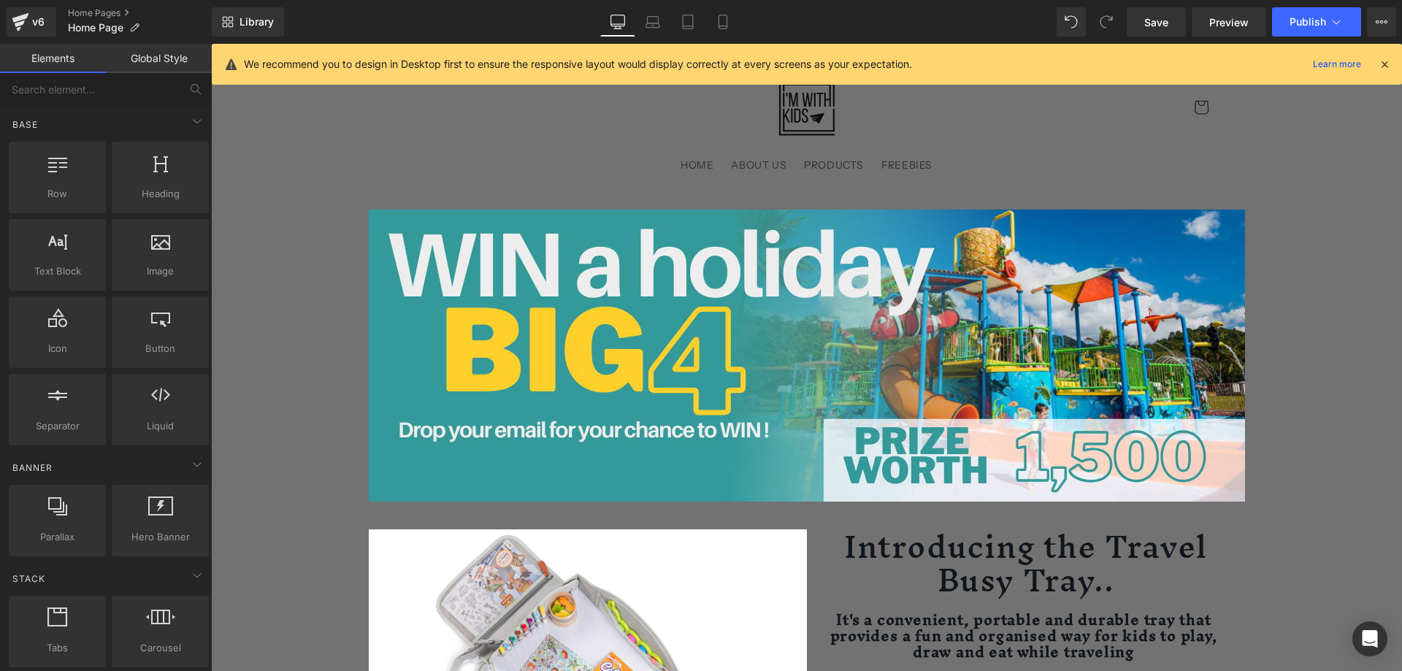
click at [374, 145] on div "Close dialog Grab $10 off? for your next road trip YES PLEASE no thanks Submit" at bounding box center [806, 357] width 1191 height 627
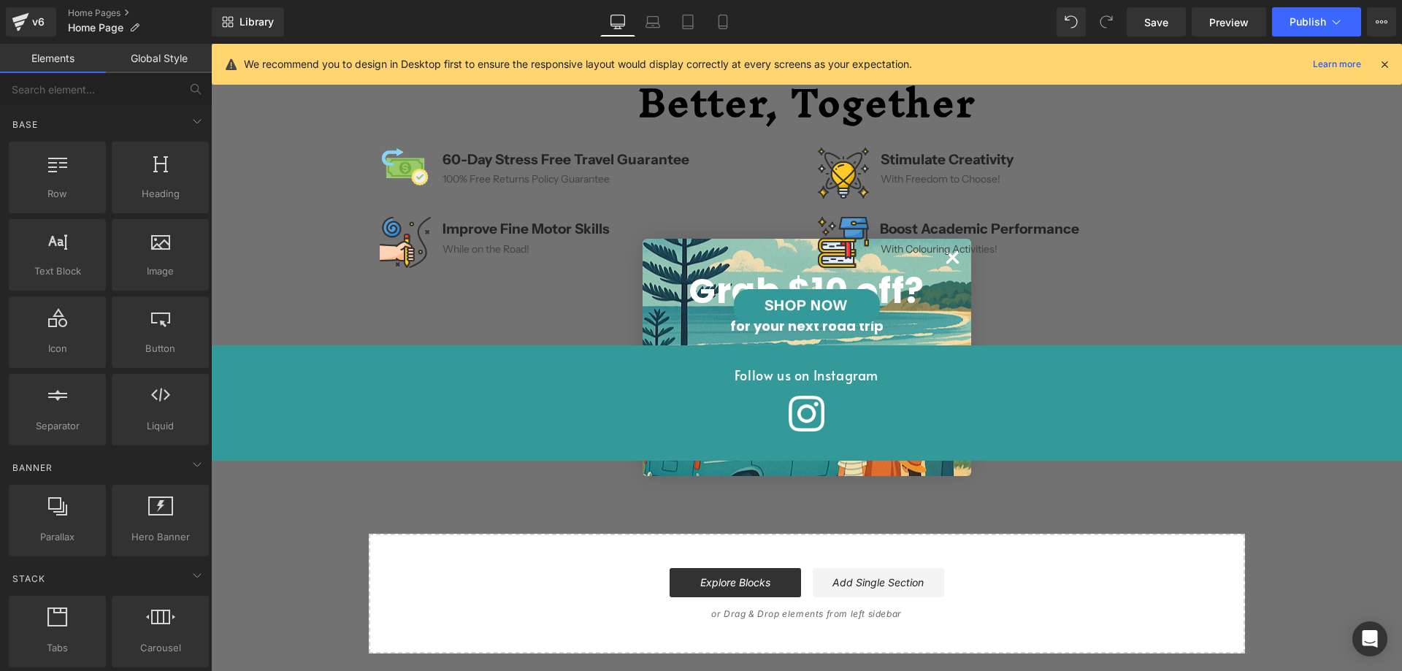
scroll to position [1202, 0]
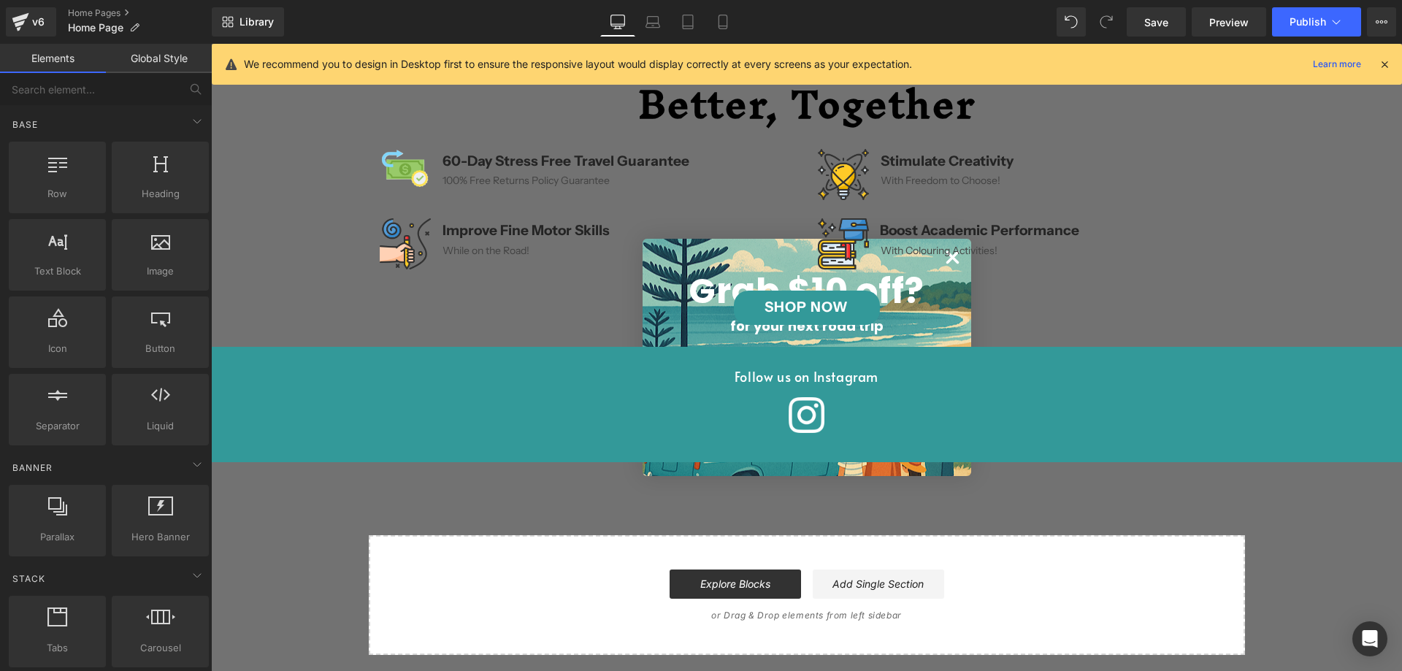
click at [947, 260] on div "Image Improve Fine Motor Skills Text Block While on the Road! Text Block Icon L…" at bounding box center [807, 254] width 876 height 72
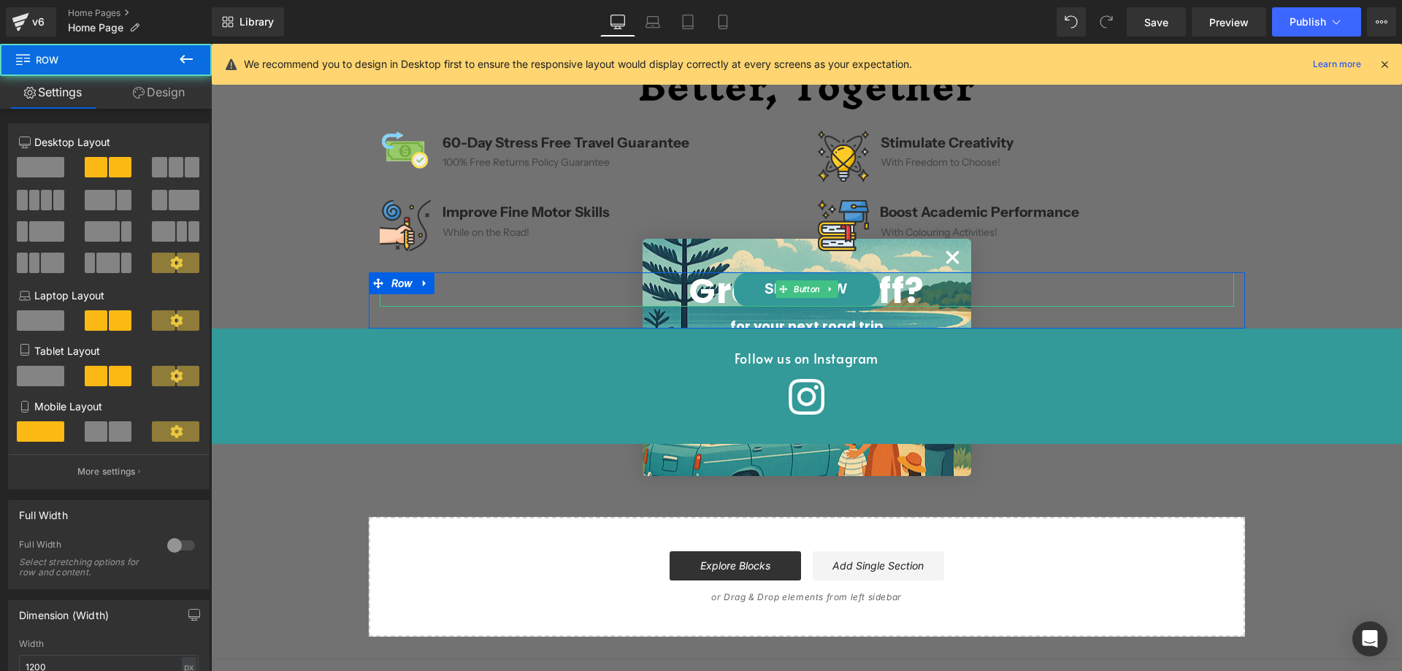
scroll to position [1275, 0]
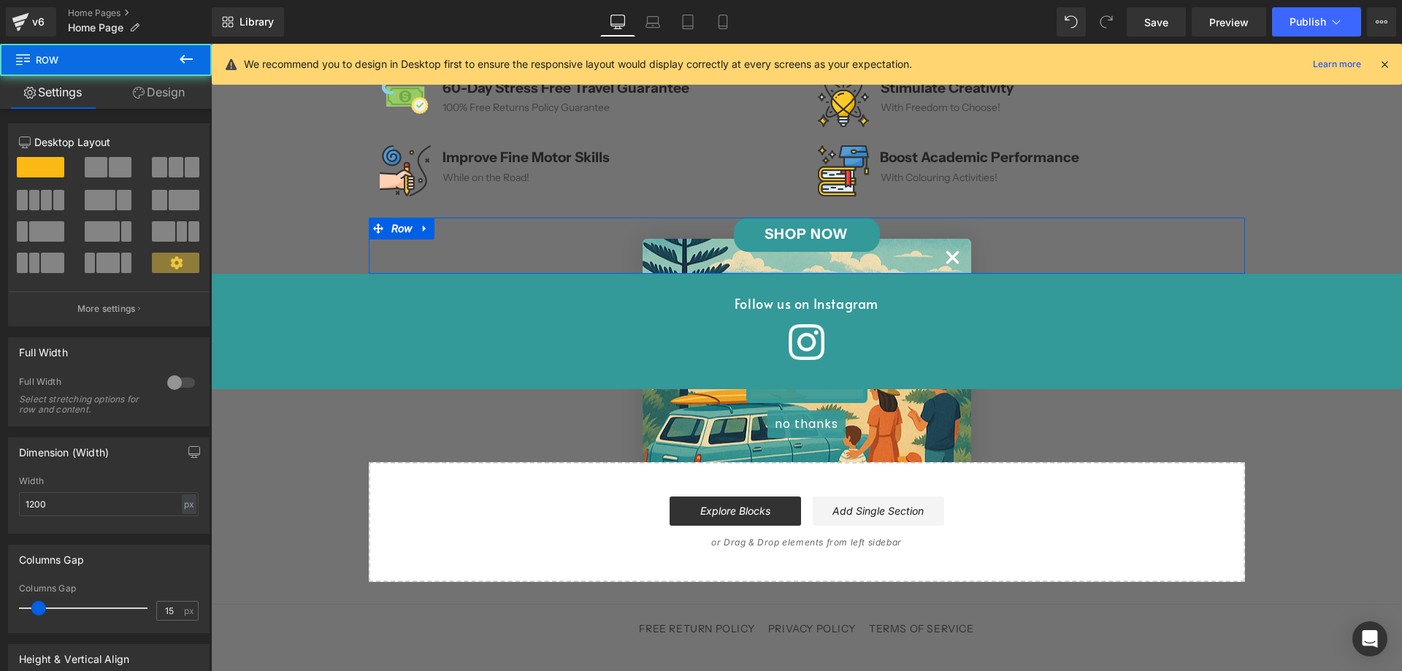
click at [945, 255] on div "SHOP NOW Button Row" at bounding box center [807, 246] width 876 height 56
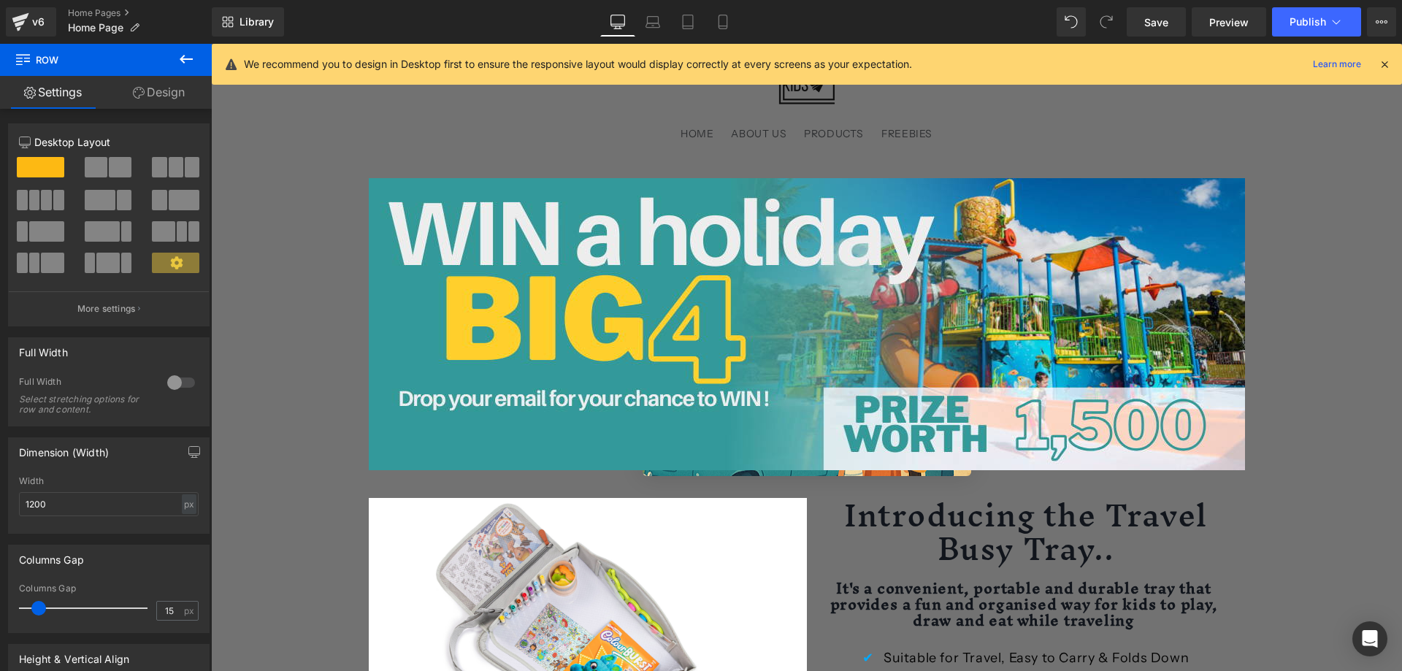
scroll to position [0, 0]
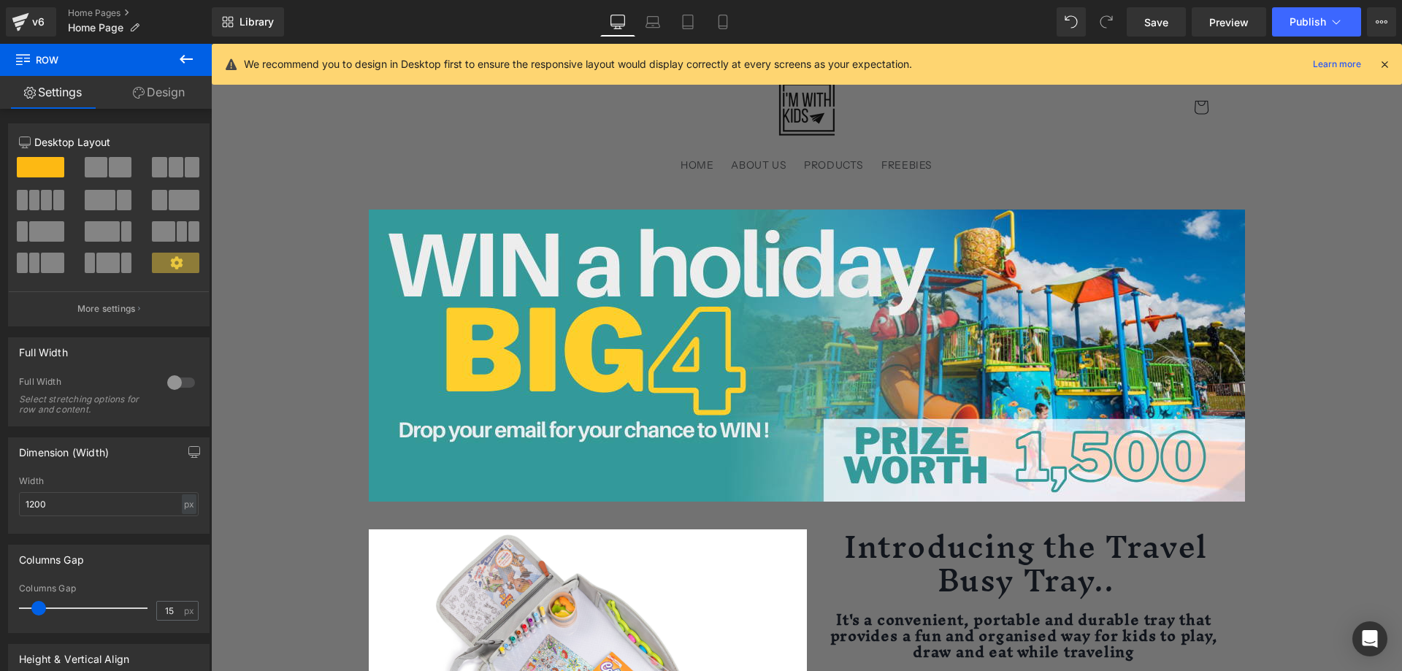
click at [1379, 62] on icon at bounding box center [1384, 64] width 13 height 13
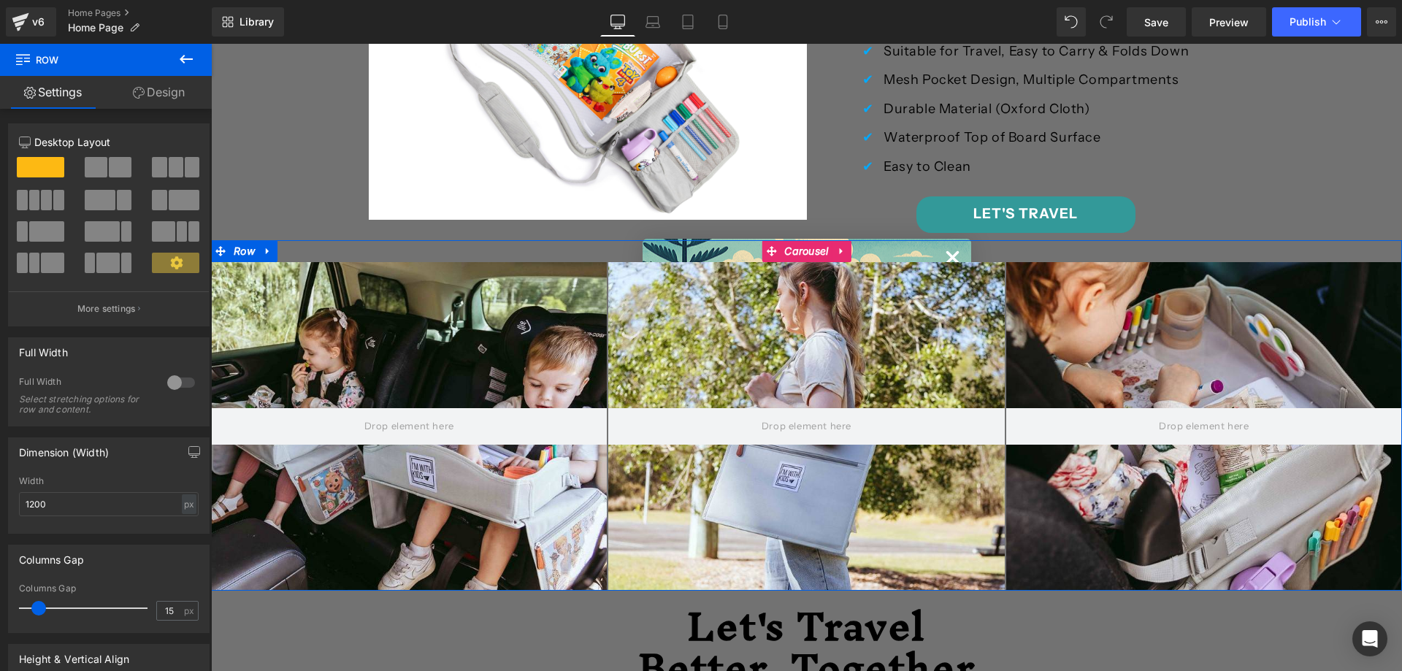
scroll to position [584, 0]
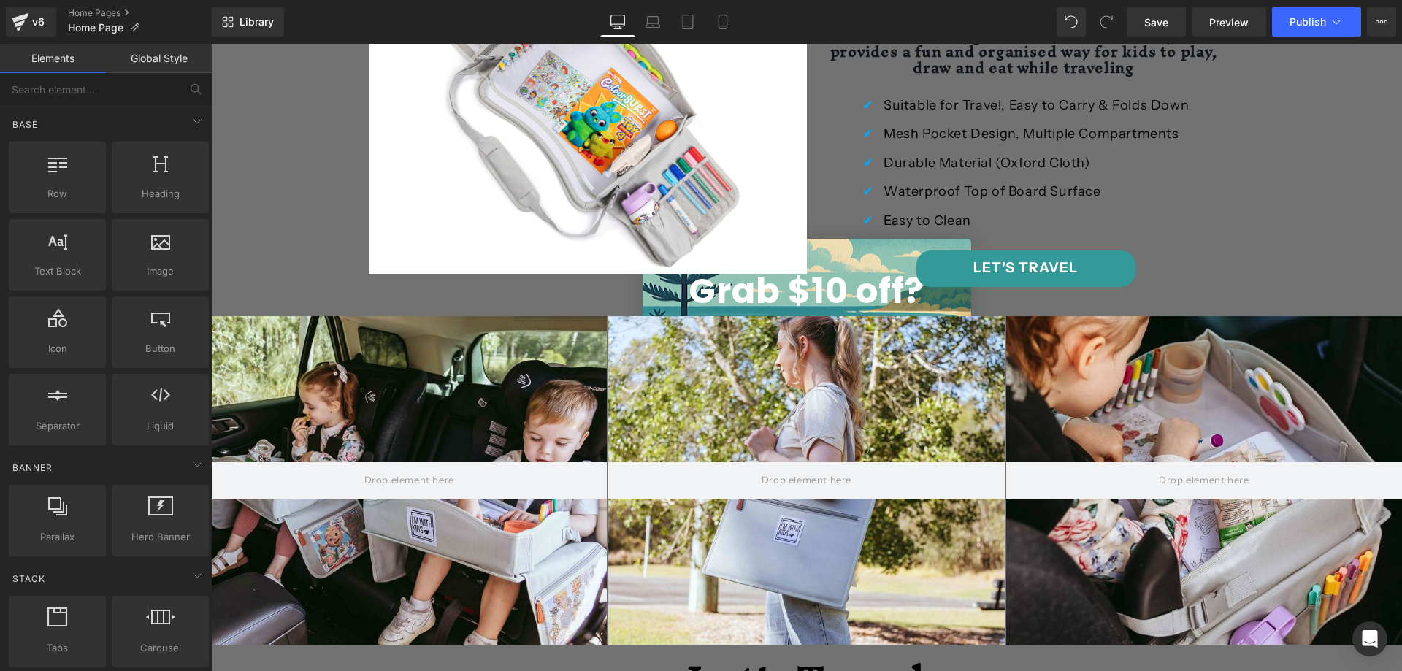
click at [1334, 219] on div "Image Row Image Introducing the Travel Busy Tray.. Heading It's a convenient, p…" at bounding box center [806, 438] width 1191 height 1667
click at [1324, 236] on div "Image Row Image Introducing the Travel Busy Tray.. Heading It's a convenient, p…" at bounding box center [806, 438] width 1191 height 1667
click at [943, 256] on div "Image Introducing the Travel Busy Tray.. Heading It's a convenient, portable an…" at bounding box center [807, 109] width 876 height 369
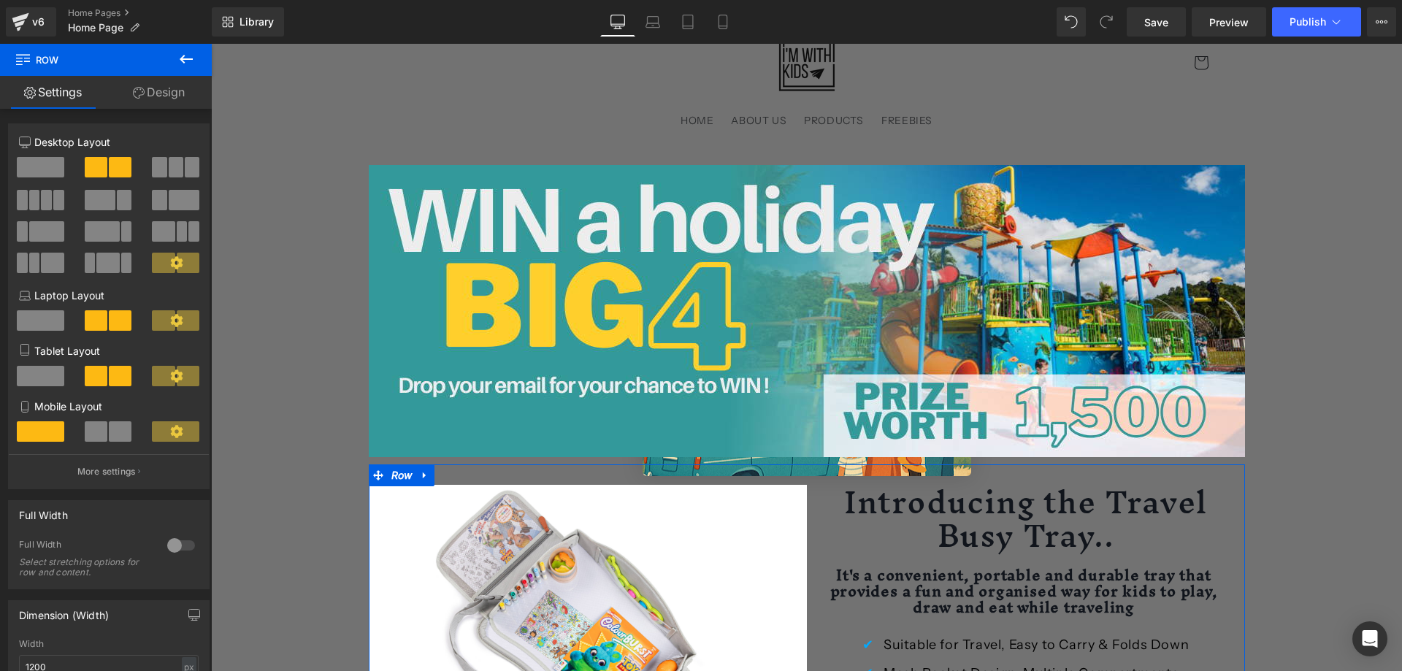
scroll to position [0, 0]
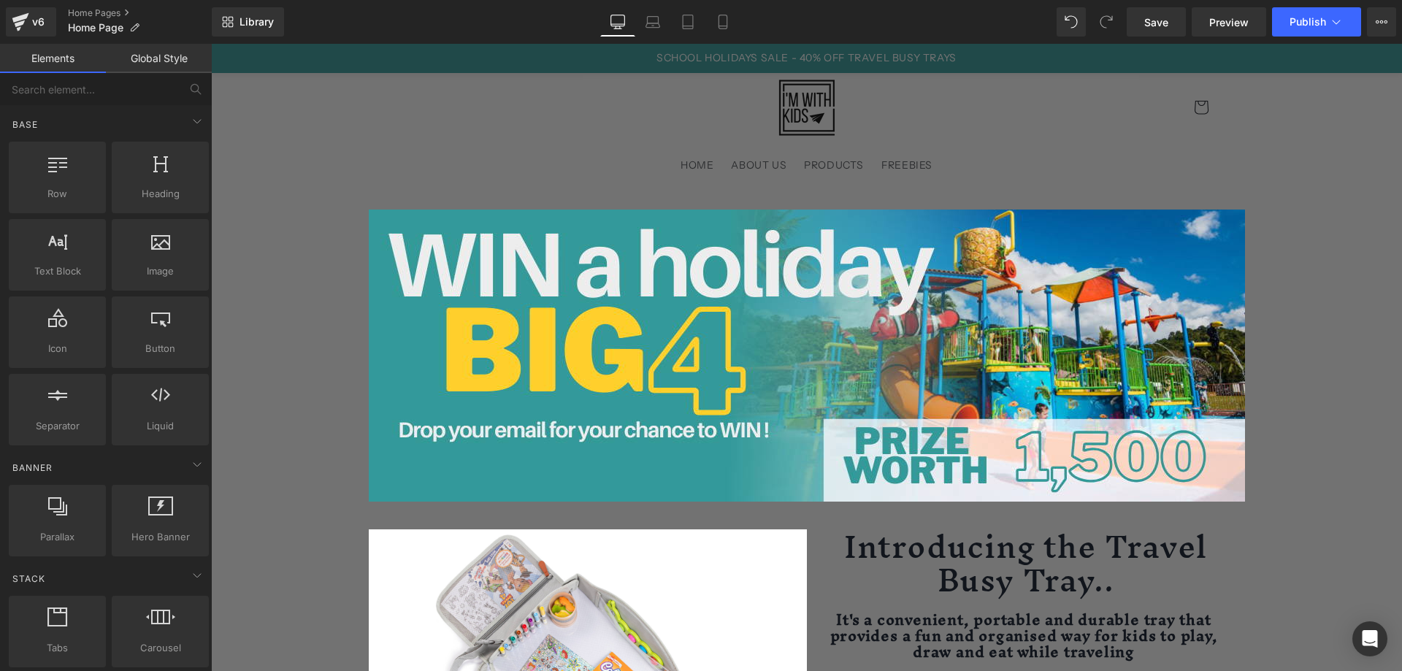
click at [1069, 128] on div "Close dialog Grab $10 off? for your next road trip YES PLEASE no thanks Submit" at bounding box center [806, 357] width 1191 height 627
click at [696, 21] on link "Tablet" at bounding box center [687, 21] width 35 height 29
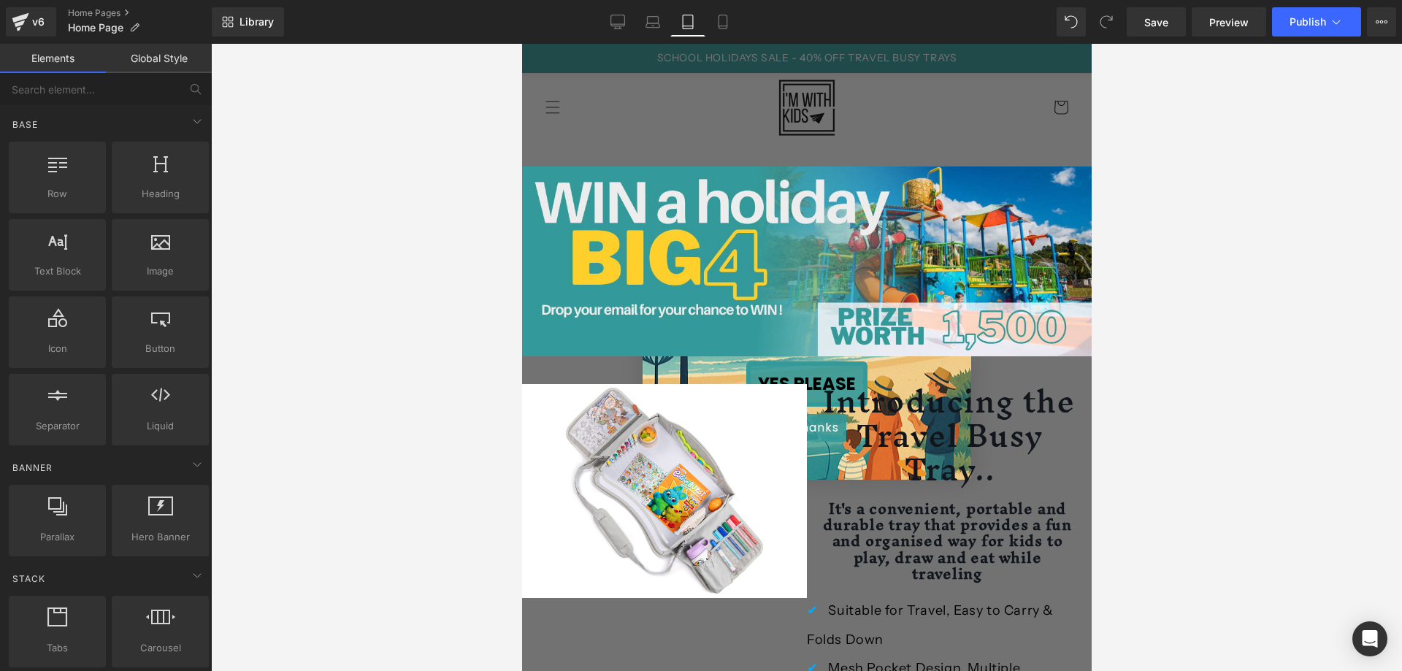
scroll to position [102, 0]
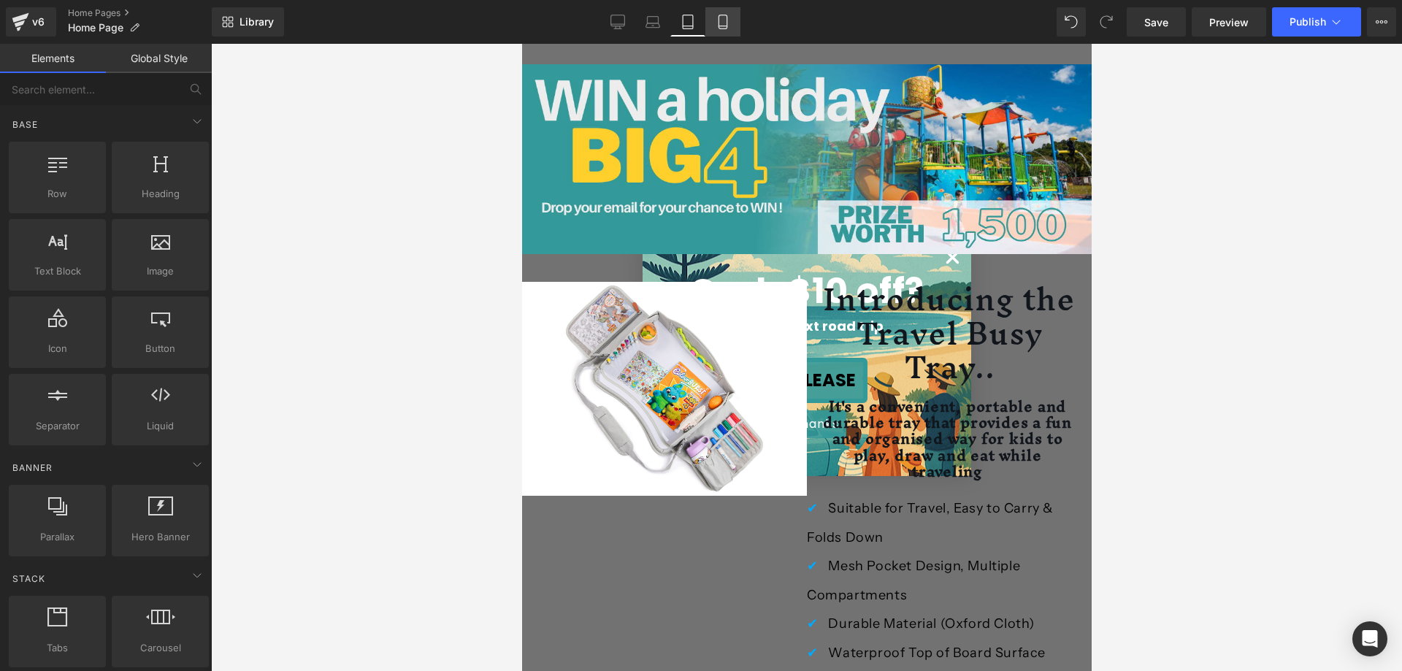
click at [721, 16] on icon at bounding box center [722, 22] width 15 height 15
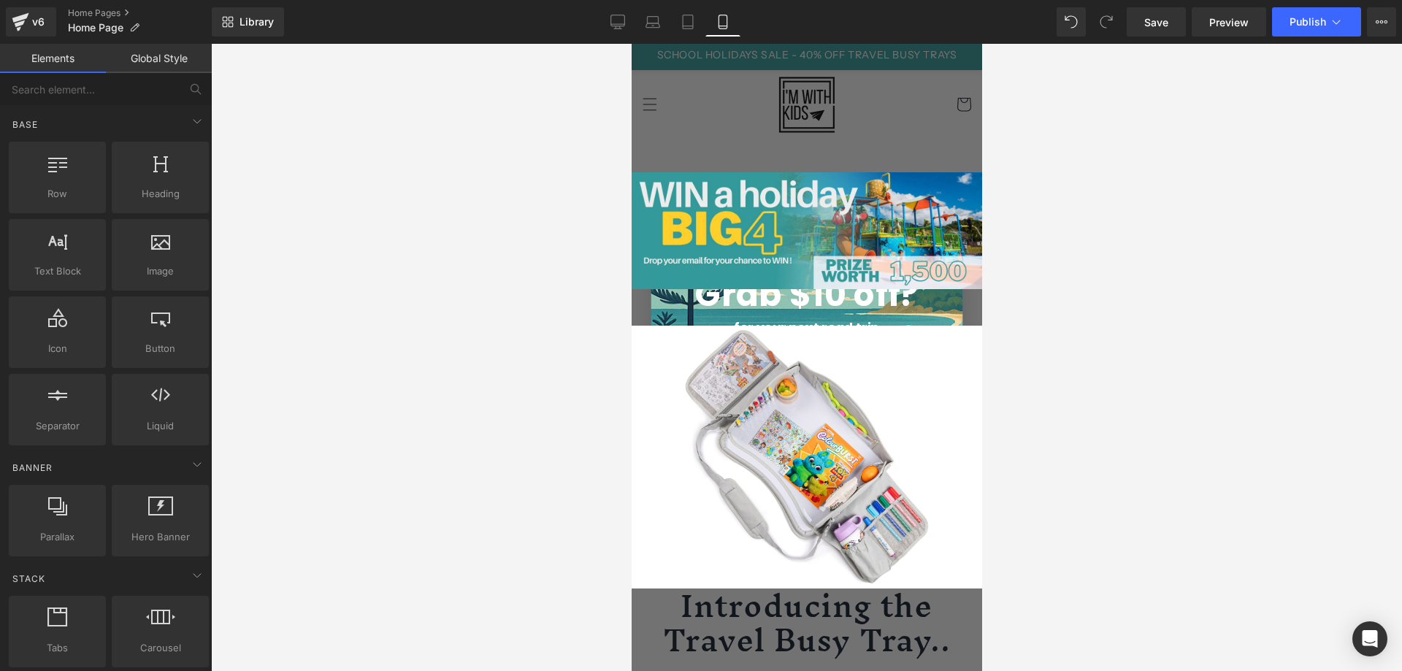
scroll to position [0, 0]
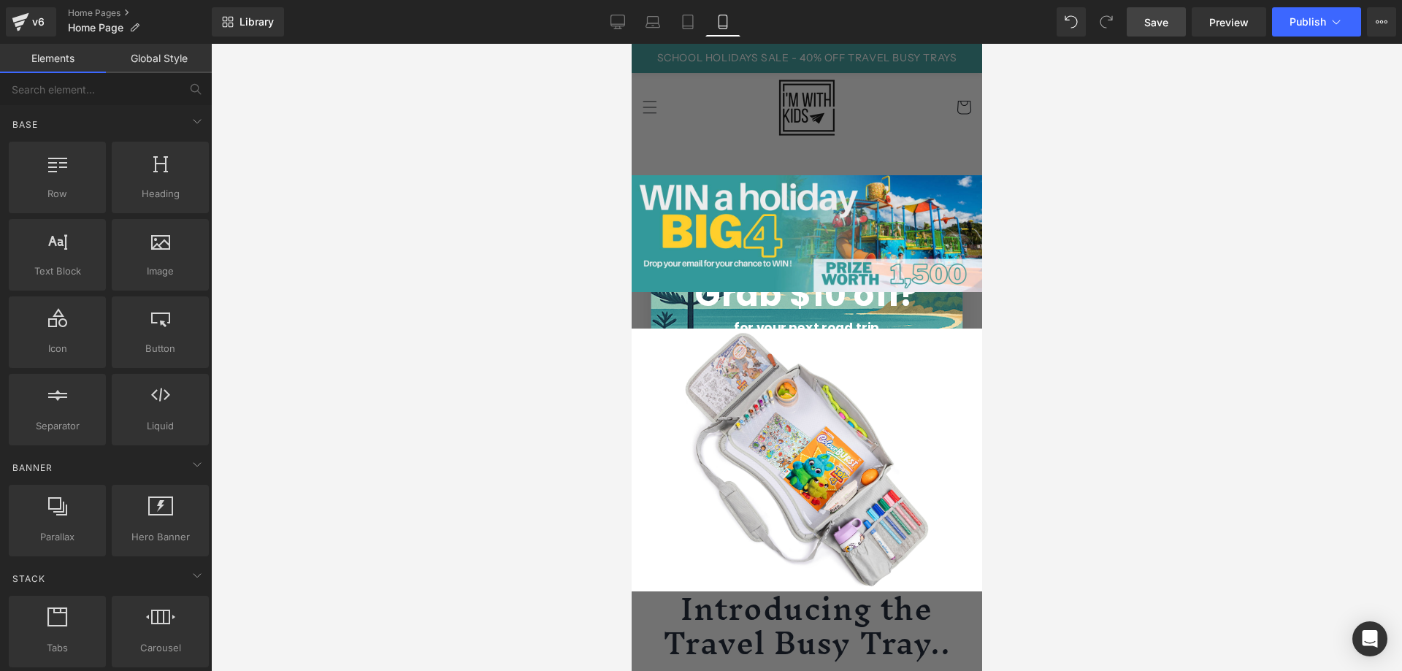
click at [1153, 23] on span "Save" at bounding box center [1156, 22] width 24 height 15
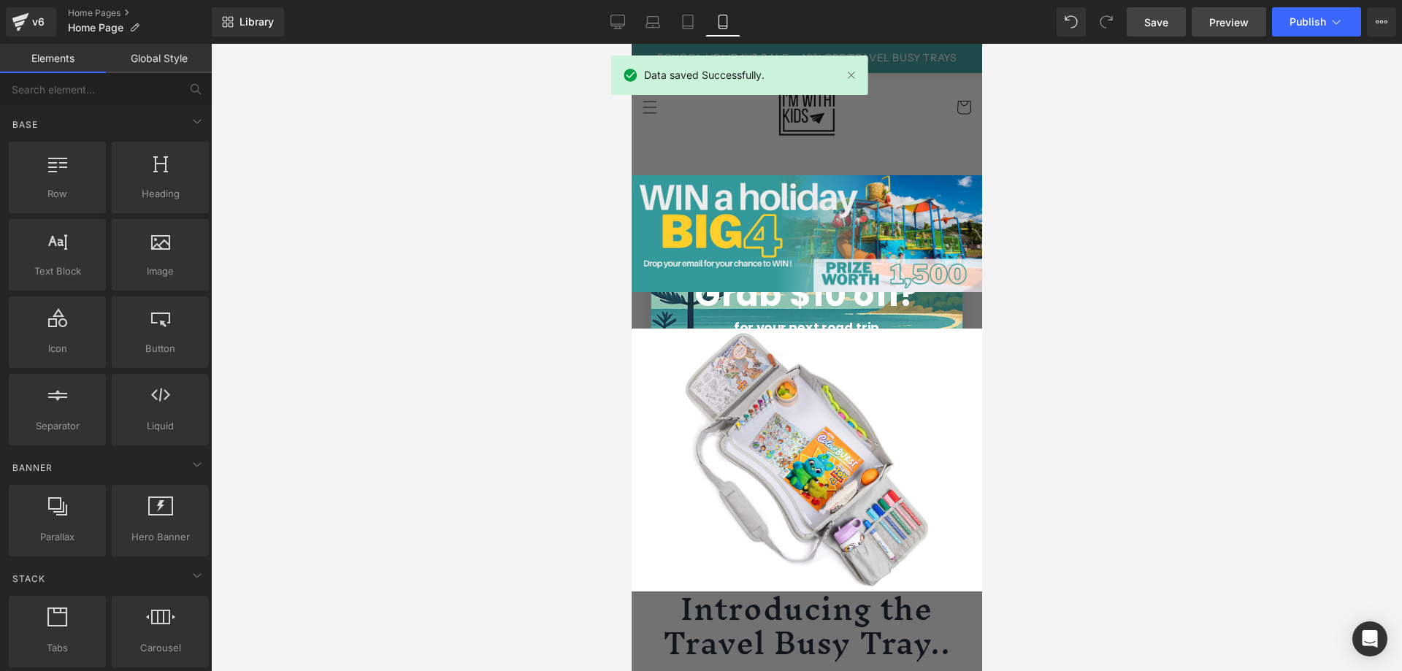
click at [1229, 26] on span "Preview" at bounding box center [1228, 22] width 39 height 15
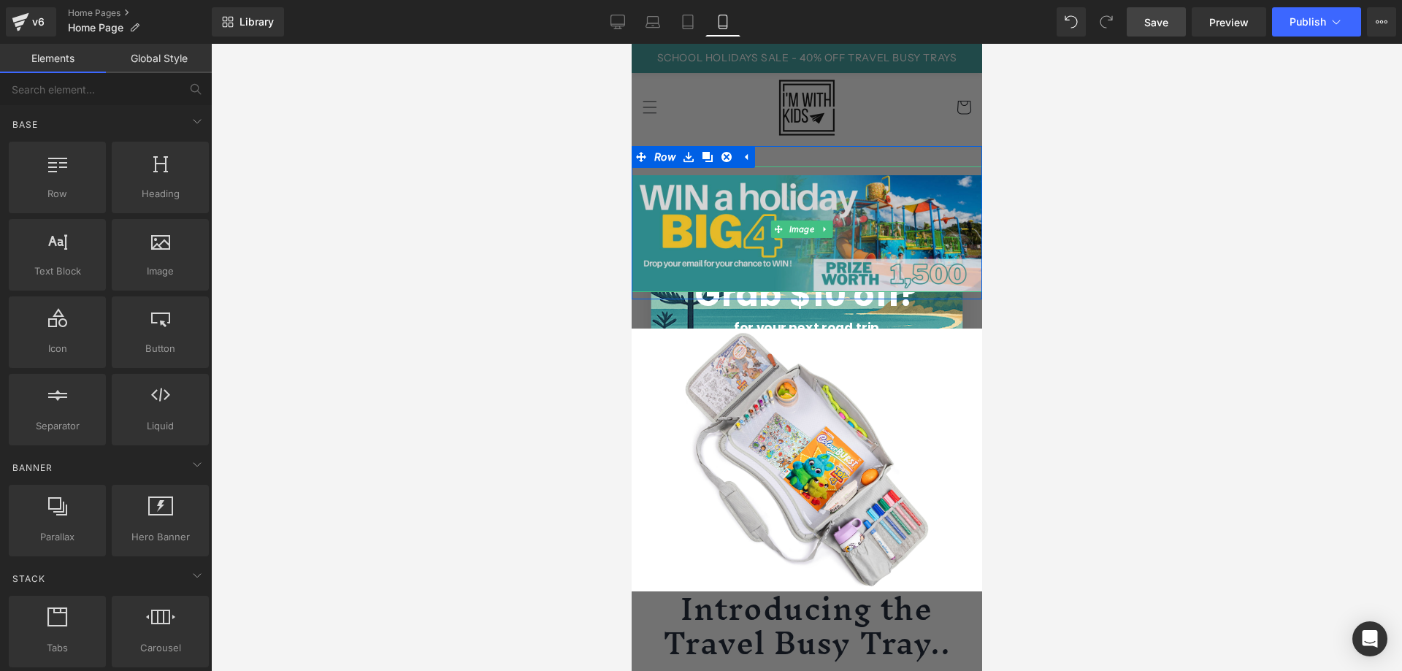
click at [714, 217] on img at bounding box center [806, 229] width 350 height 126
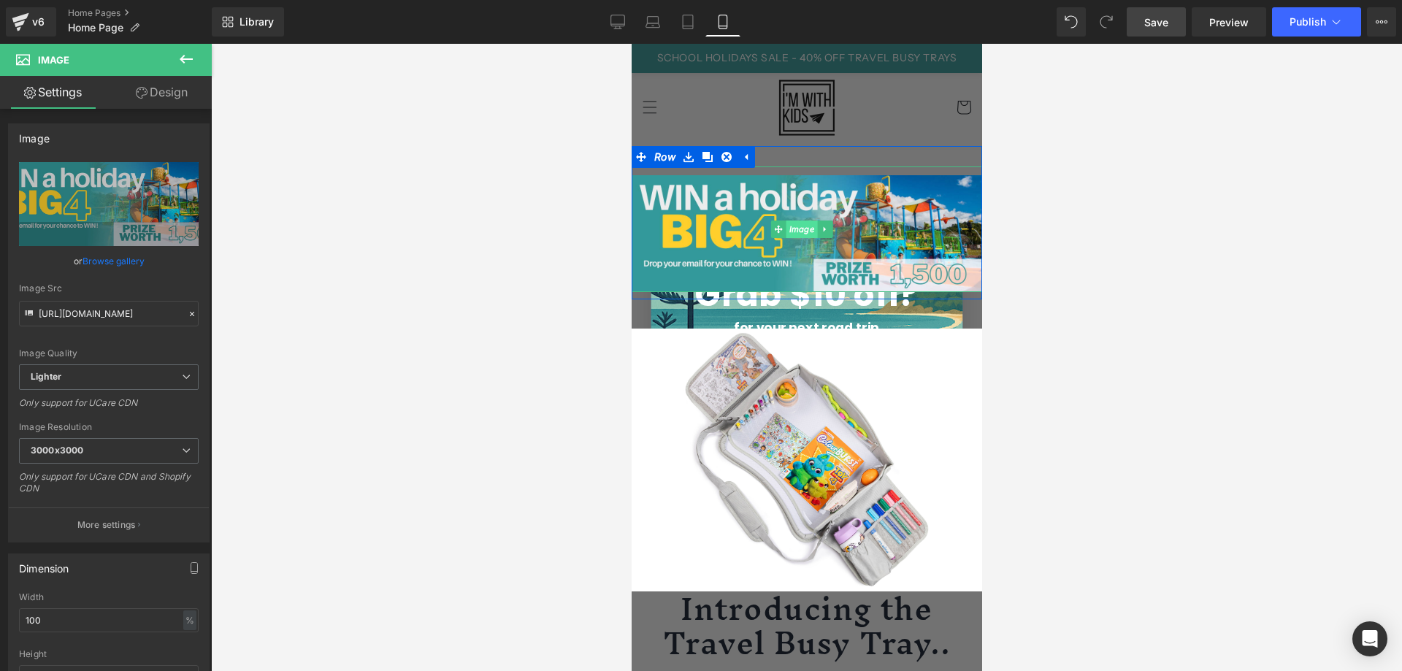
click at [794, 227] on span "Image" at bounding box center [800, 229] width 31 height 18
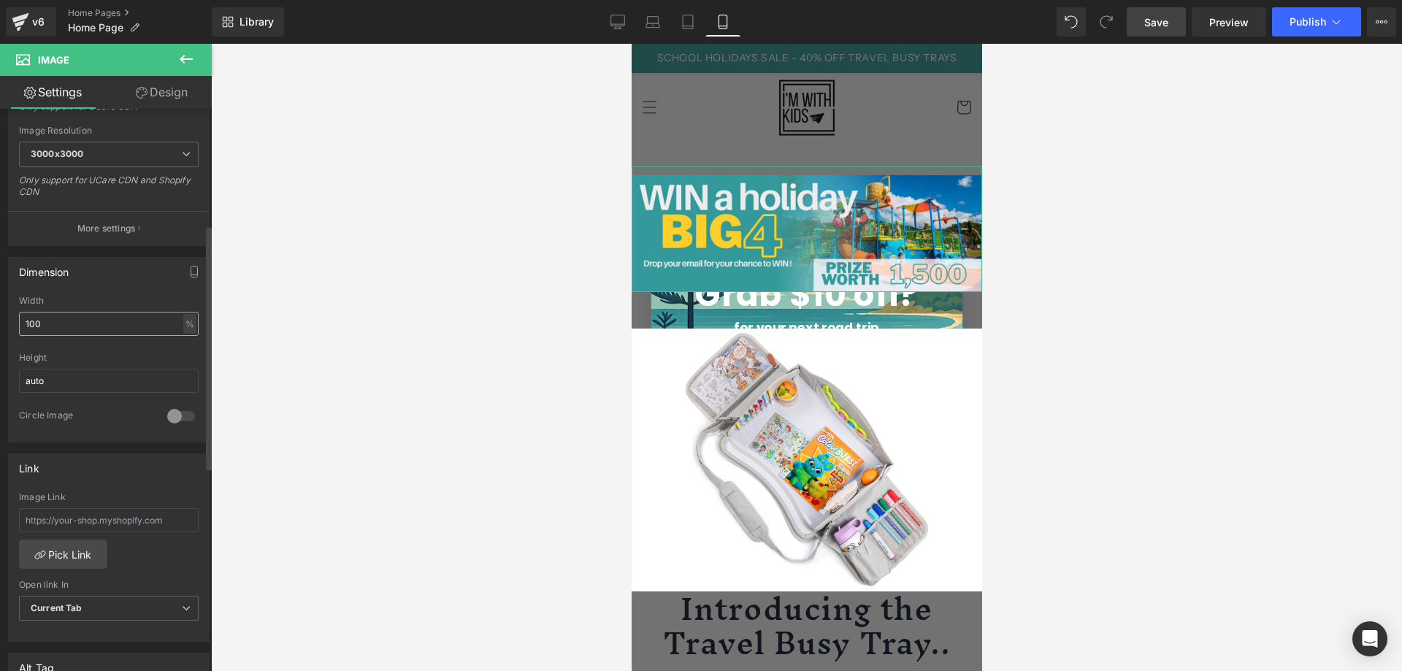
scroll to position [365, 0]
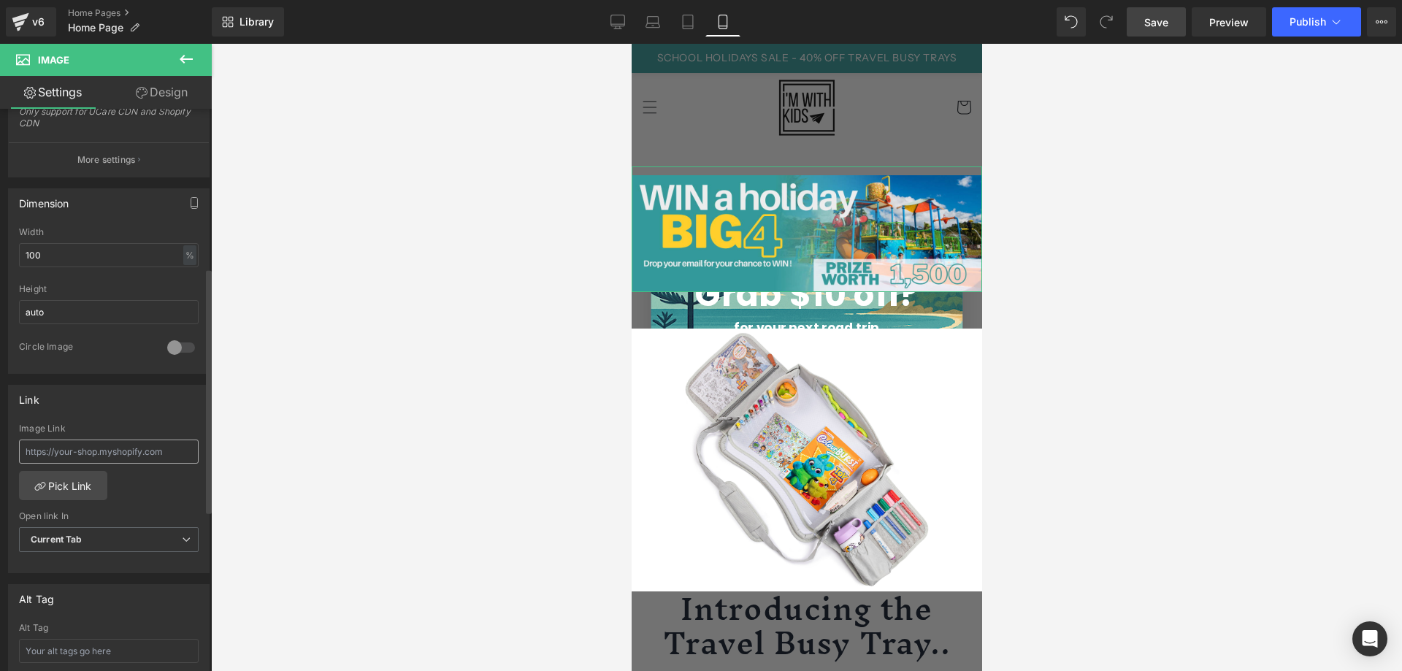
click at [95, 458] on input "text" at bounding box center [109, 451] width 180 height 24
type input "[URL][DOMAIN_NAME]"
click at [430, 432] on div at bounding box center [806, 357] width 1191 height 627
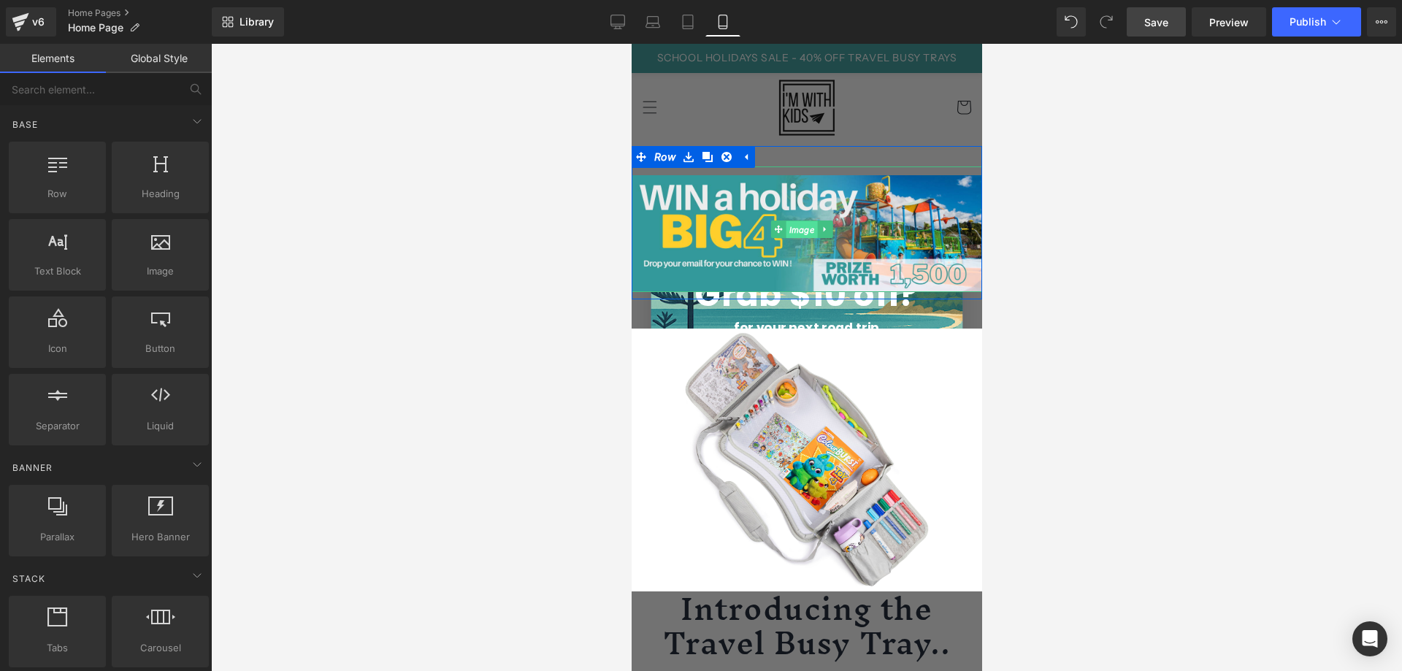
click at [800, 229] on span "Image" at bounding box center [800, 230] width 31 height 18
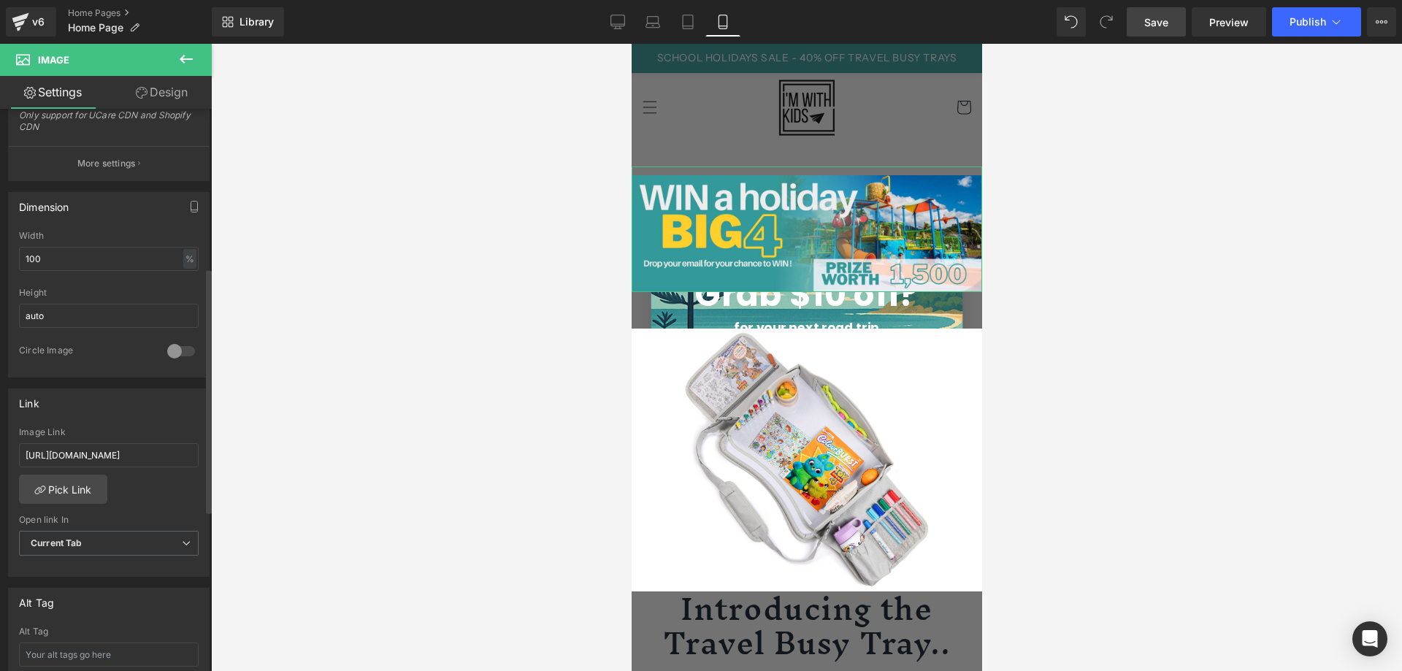
scroll to position [365, 0]
click at [96, 546] on span "Current Tab" at bounding box center [109, 540] width 180 height 26
click at [78, 587] on li "New Tab" at bounding box center [106, 587] width 174 height 22
click at [153, 496] on div "[URL][DOMAIN_NAME] Image Link [URL][DOMAIN_NAME] Pick Link Current Tab New Tab …" at bounding box center [109, 498] width 200 height 150
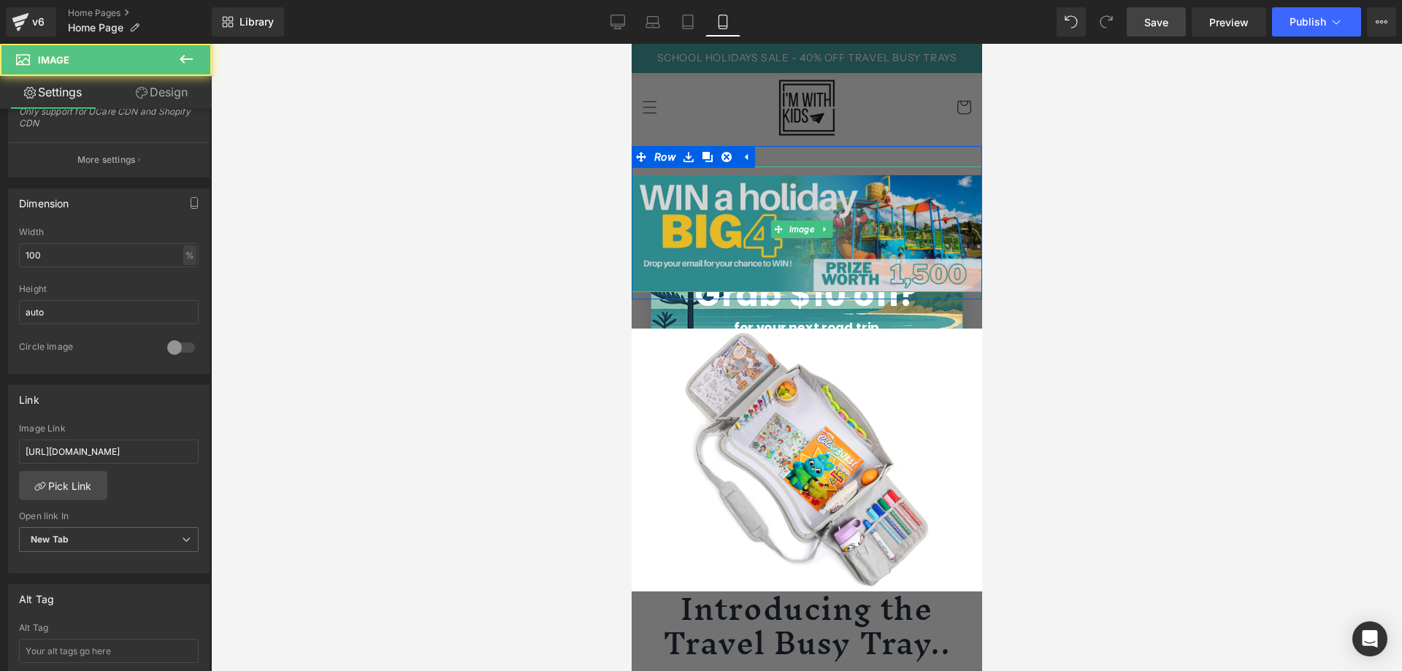
click at [734, 212] on img at bounding box center [806, 229] width 350 height 126
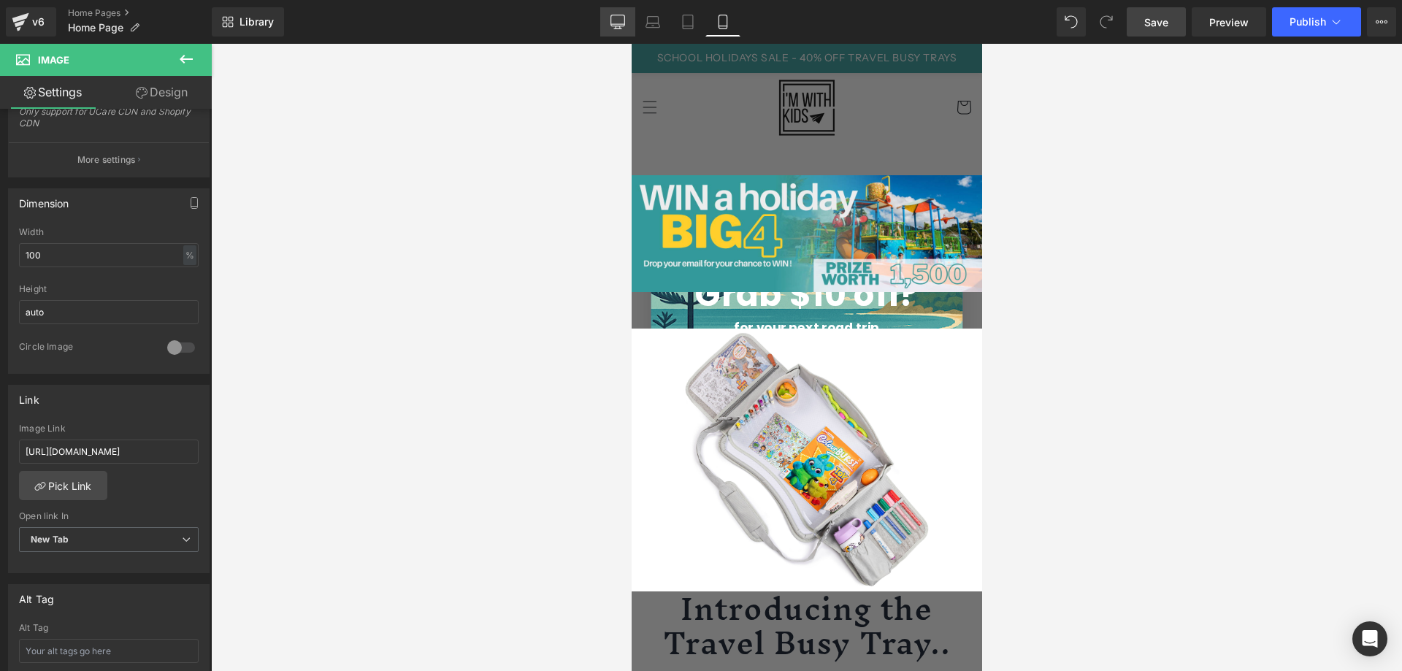
click at [617, 28] on icon at bounding box center [617, 22] width 15 height 15
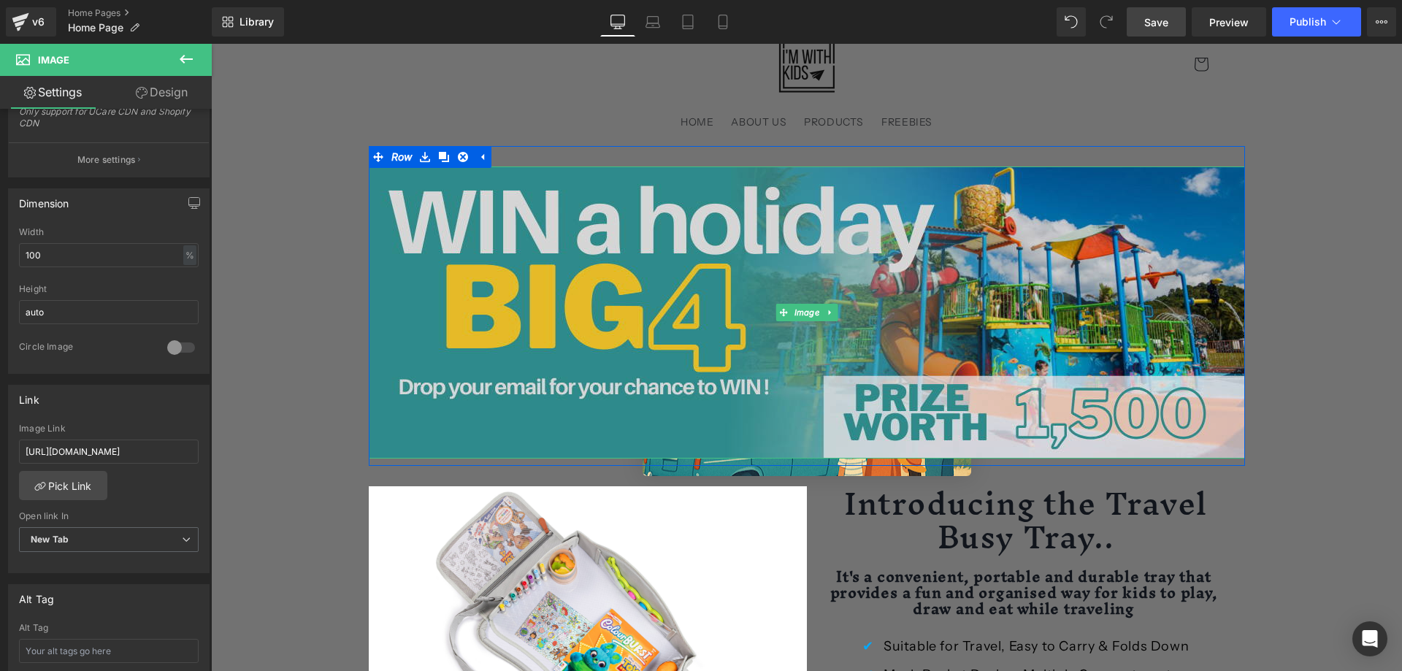
click at [626, 260] on img at bounding box center [807, 312] width 876 height 292
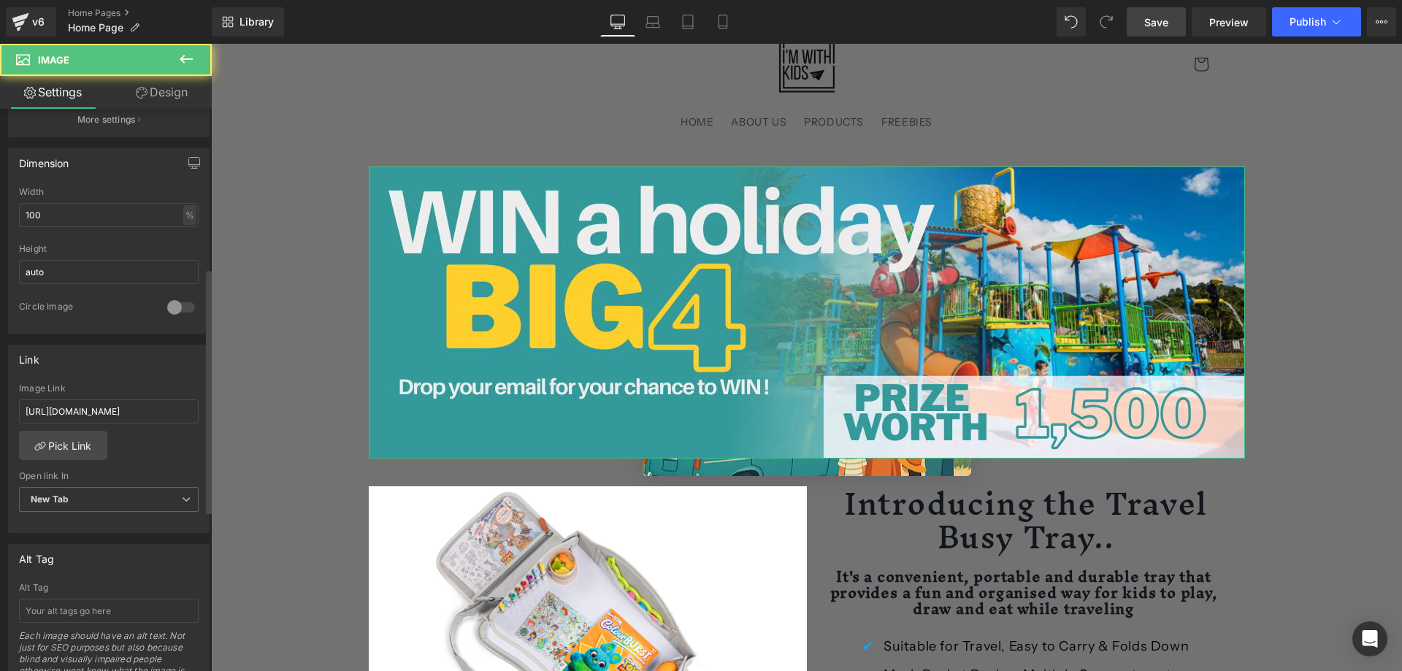
scroll to position [584, 0]
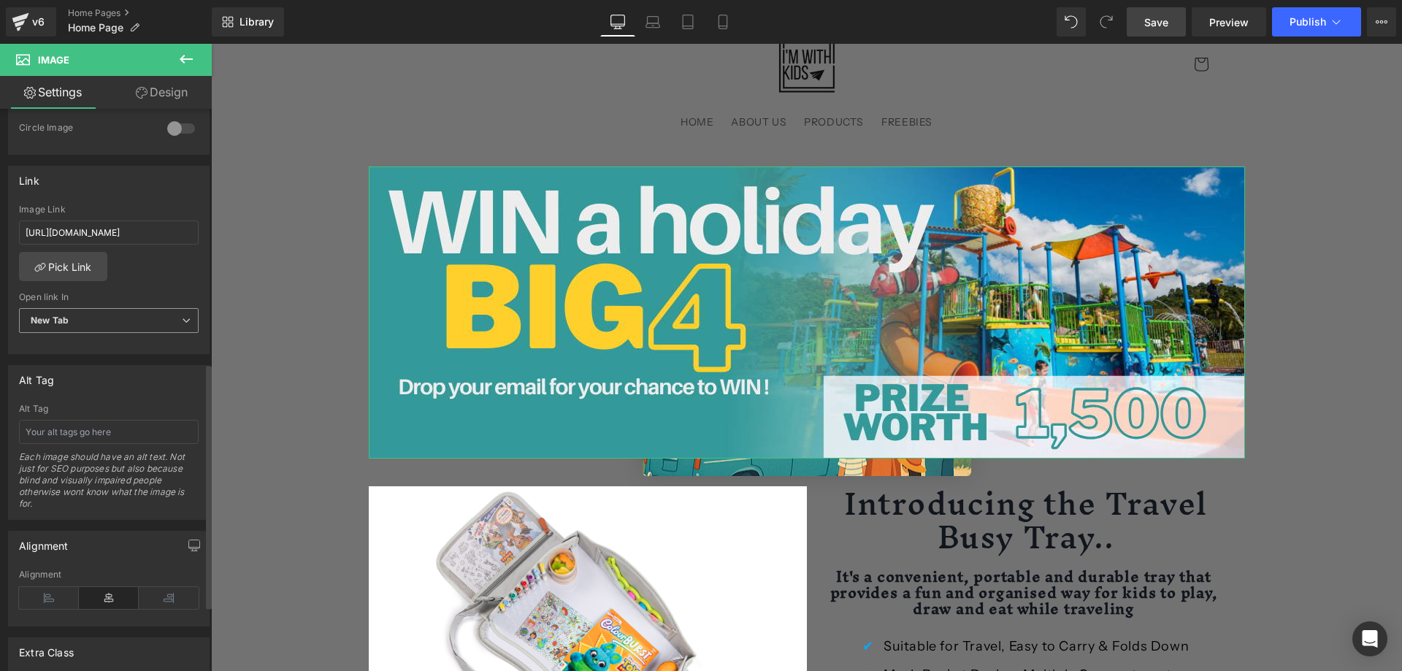
click at [99, 325] on span "New Tab" at bounding box center [109, 321] width 180 height 26
click at [103, 318] on span "New Tab" at bounding box center [106, 321] width 174 height 26
click at [85, 268] on link "Pick Link" at bounding box center [63, 266] width 88 height 29
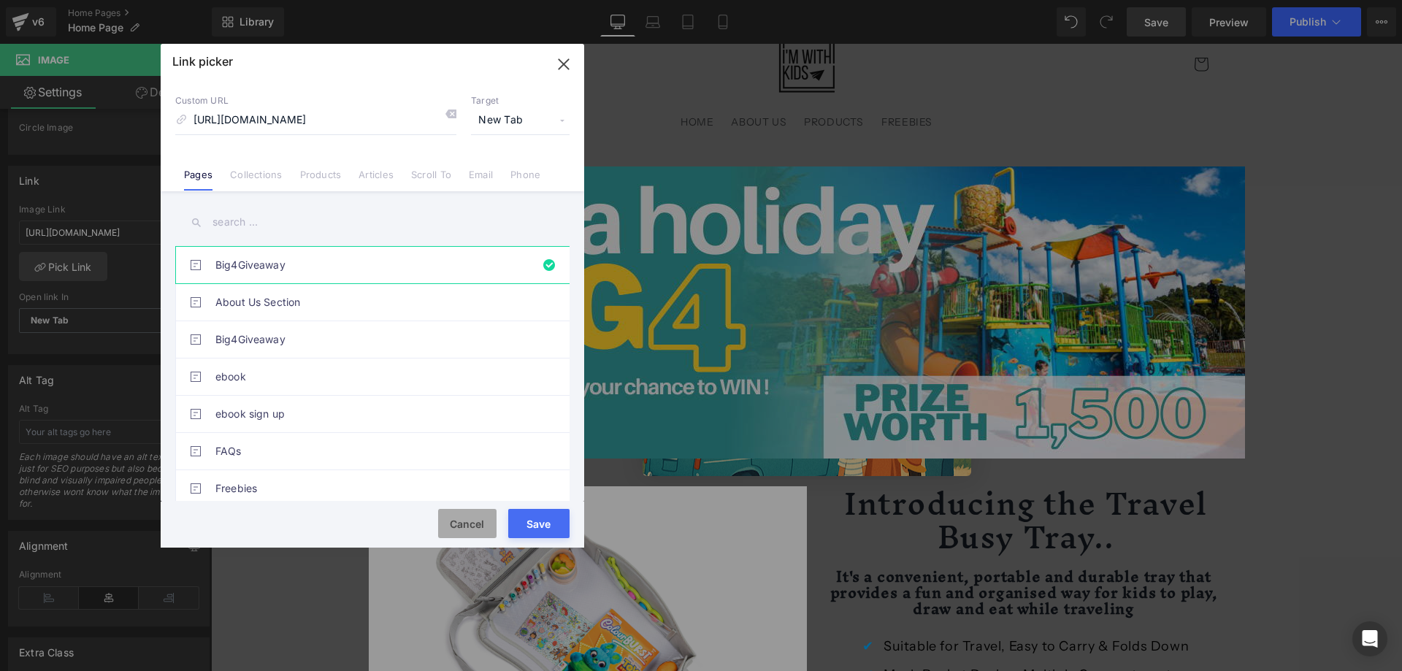
click at [465, 518] on button "Cancel" at bounding box center [467, 523] width 58 height 29
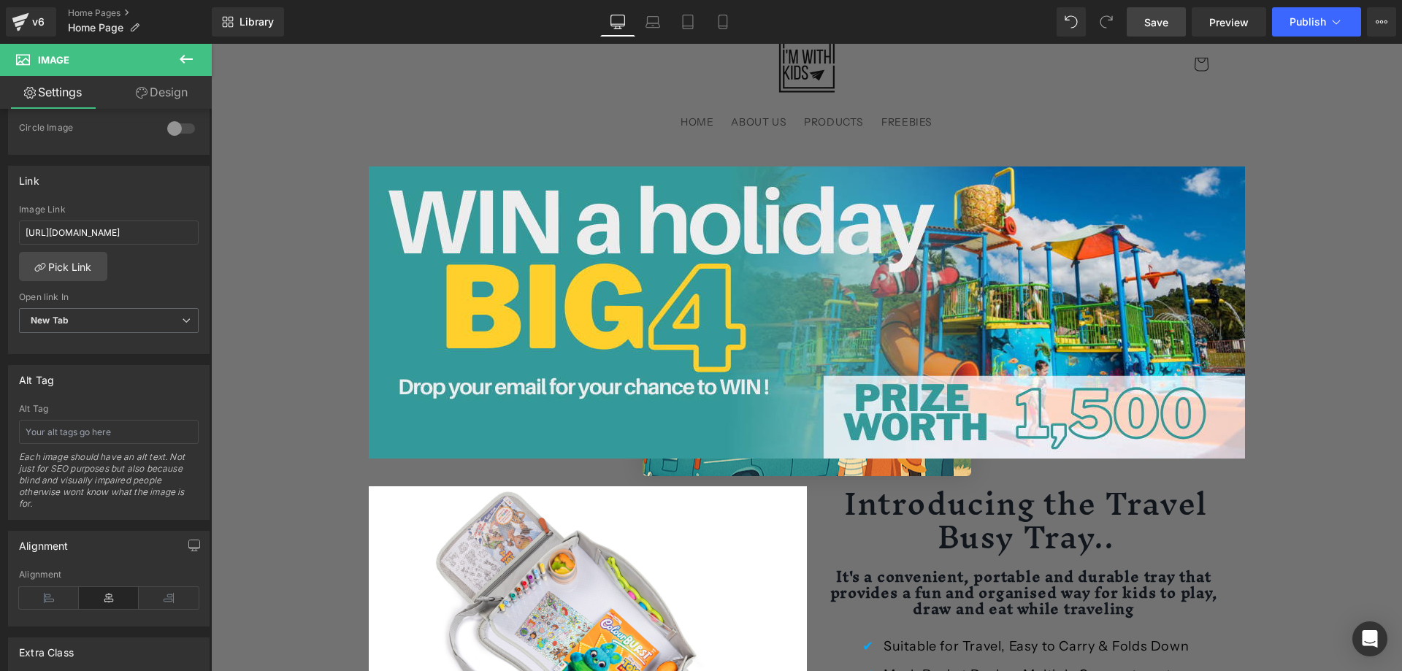
click at [1157, 23] on span "Save" at bounding box center [1156, 22] width 24 height 15
click at [1172, 24] on link "Save" at bounding box center [1155, 21] width 59 height 29
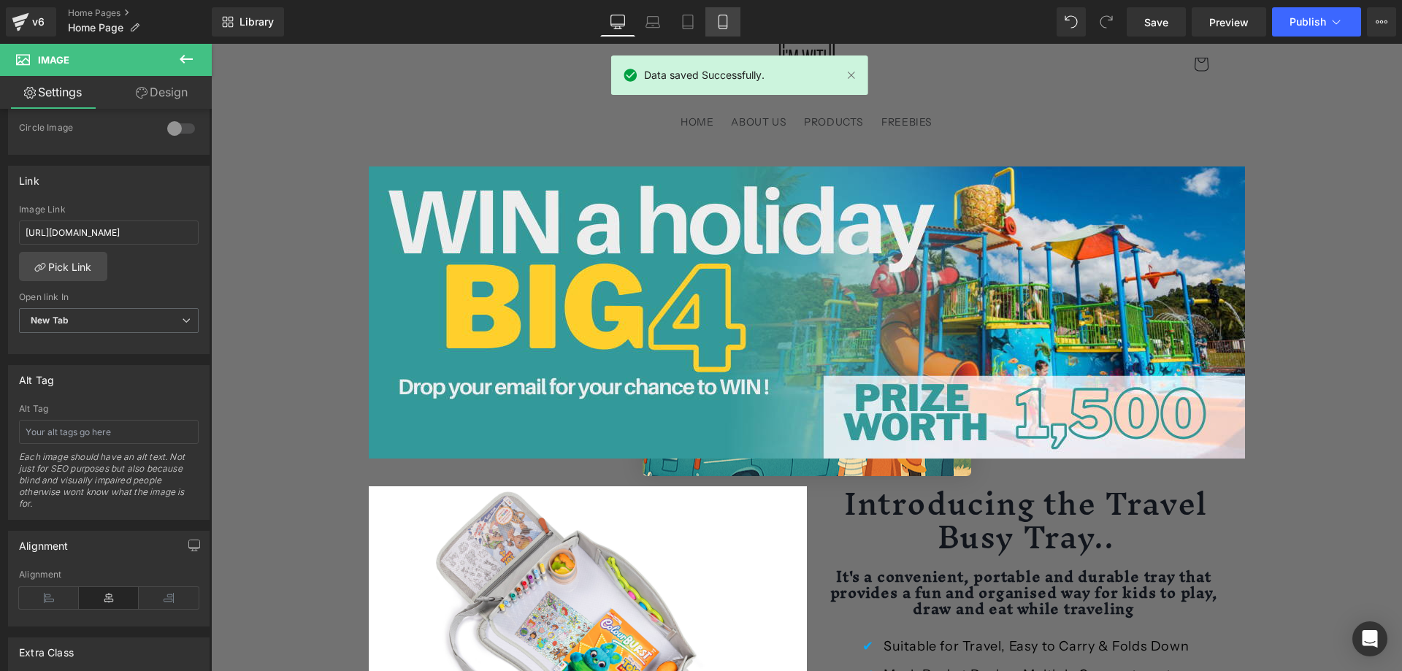
click at [726, 26] on icon at bounding box center [722, 26] width 8 height 0
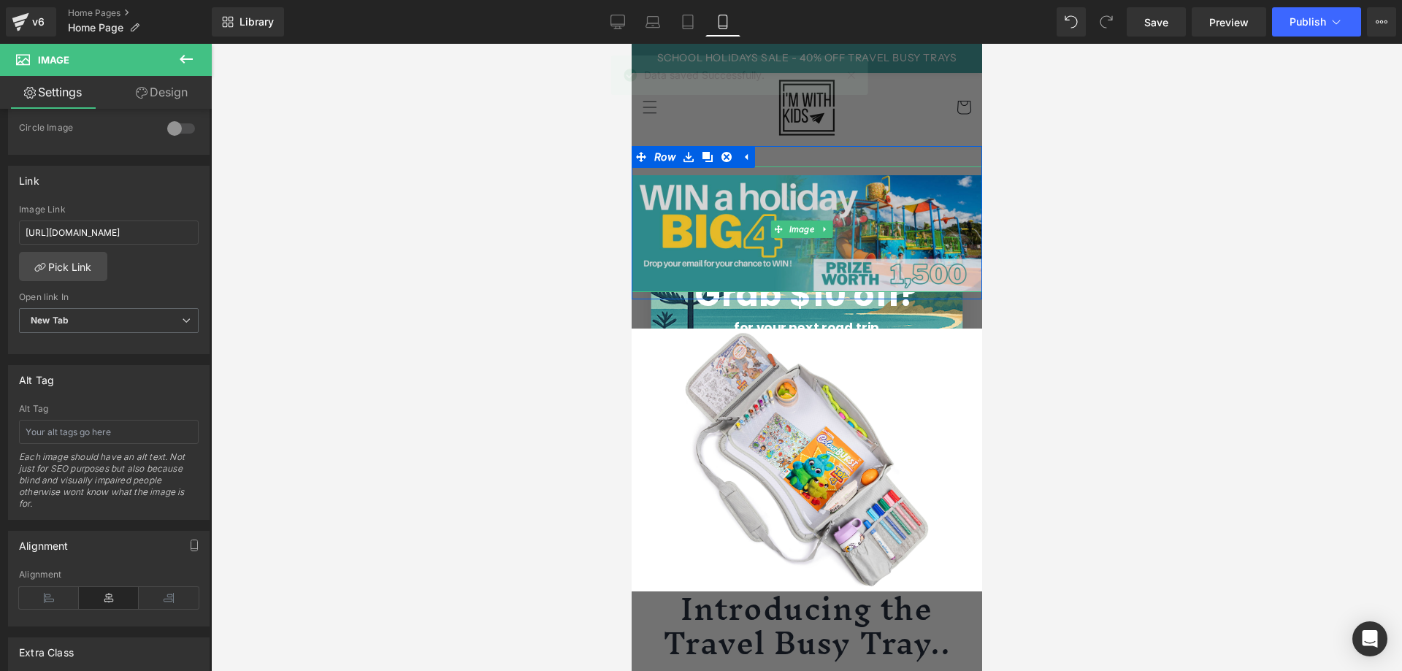
click at [850, 228] on img at bounding box center [806, 229] width 350 height 126
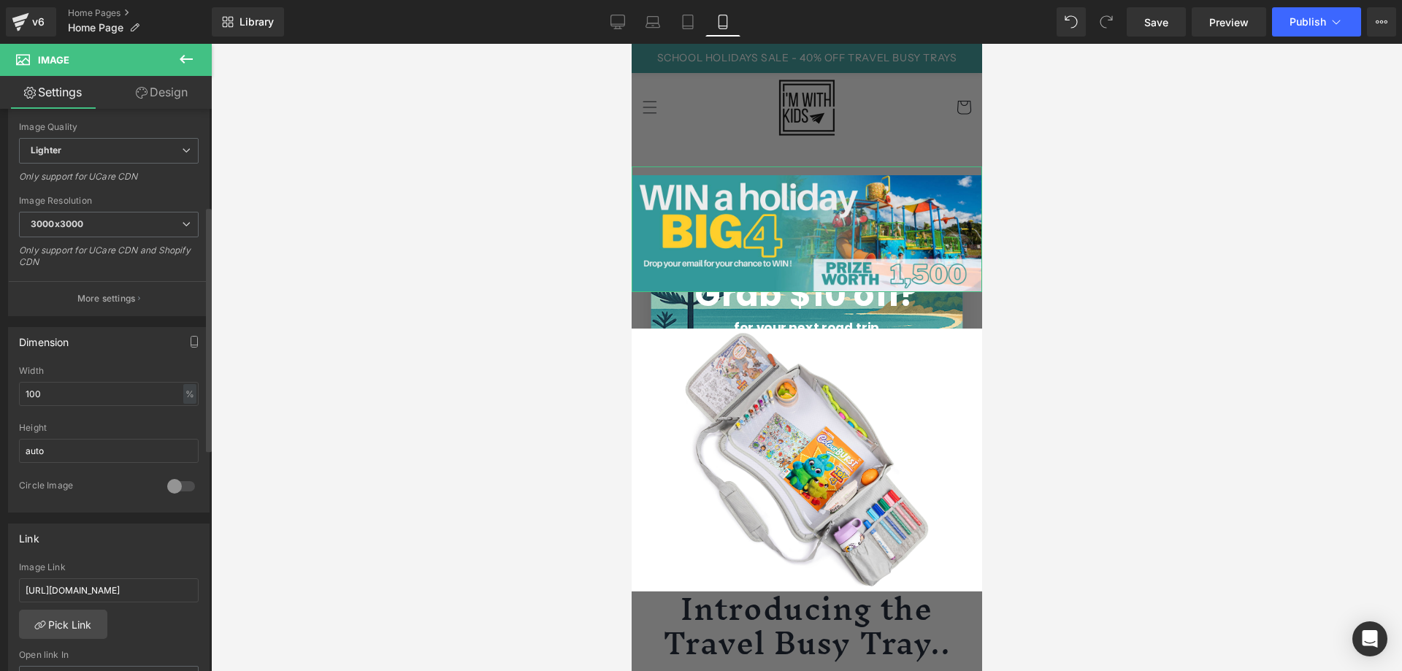
scroll to position [223, 0]
click at [62, 459] on input "auto" at bounding box center [109, 454] width 180 height 24
drag, startPoint x: 82, startPoint y: 455, endPoint x: -28, endPoint y: 444, distance: 111.5
click at [0, 444] on html "Image You are previewing how the will restyle your page. You can not edit Eleme…" at bounding box center [701, 335] width 1402 height 671
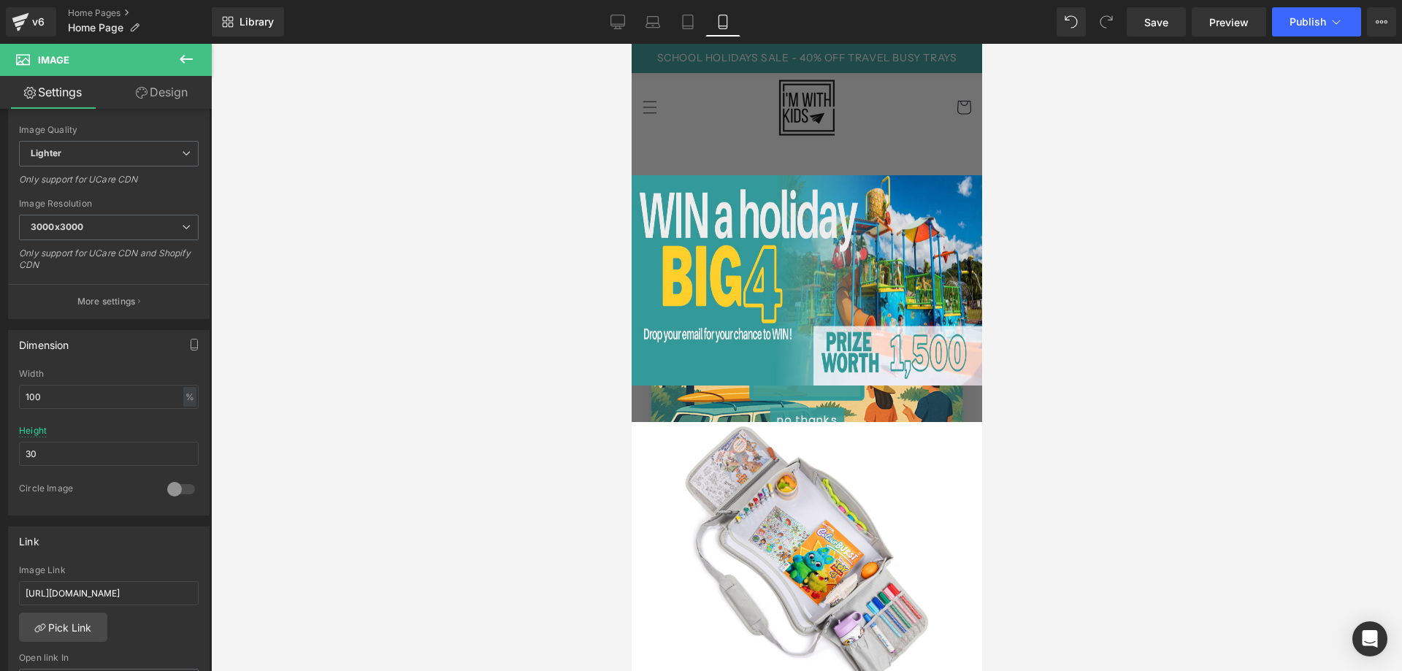
type input "3"
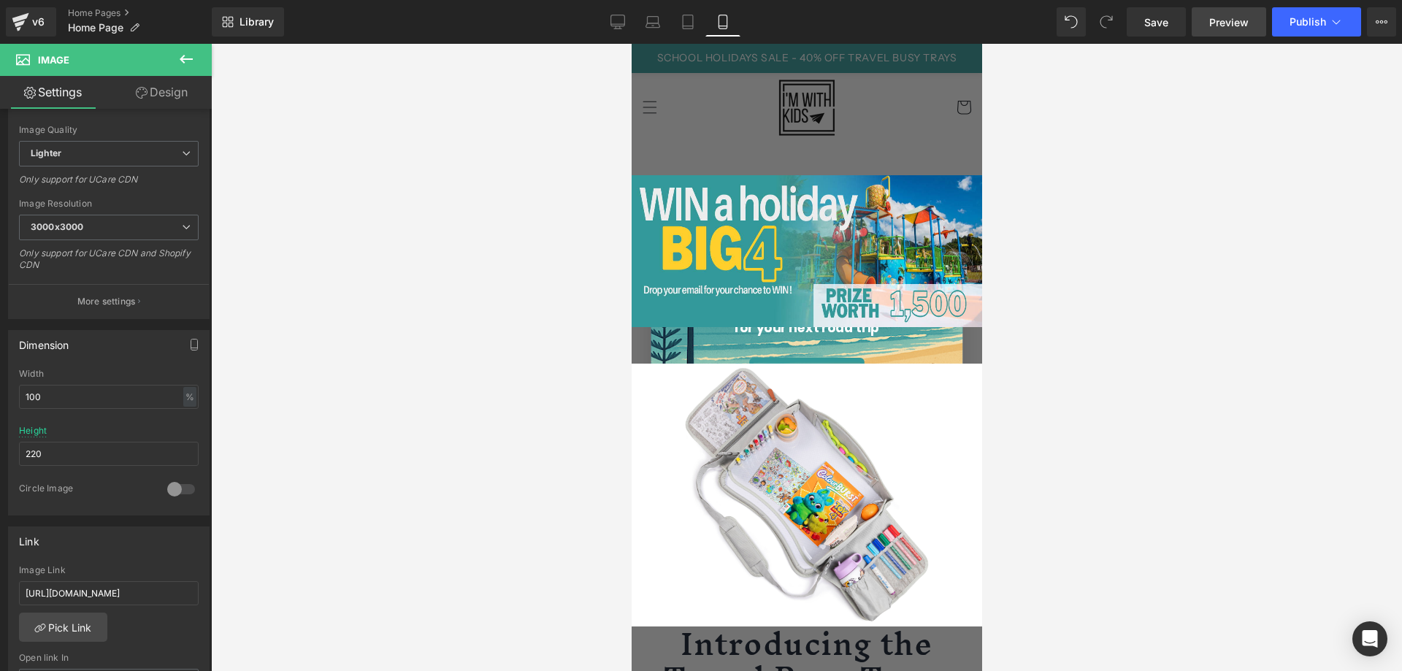
click at [1232, 17] on span "Preview" at bounding box center [1228, 22] width 39 height 15
click at [1168, 26] on span "Save" at bounding box center [1156, 22] width 24 height 15
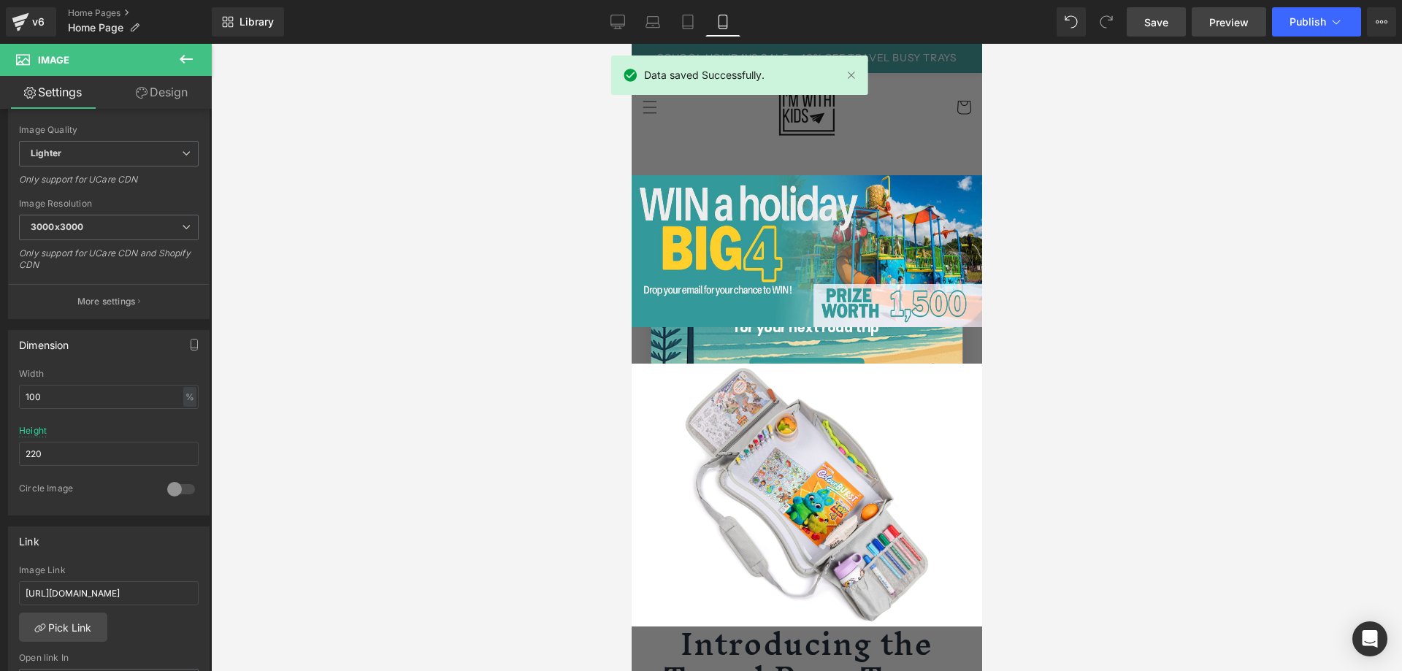
click at [1244, 27] on span "Preview" at bounding box center [1228, 22] width 39 height 15
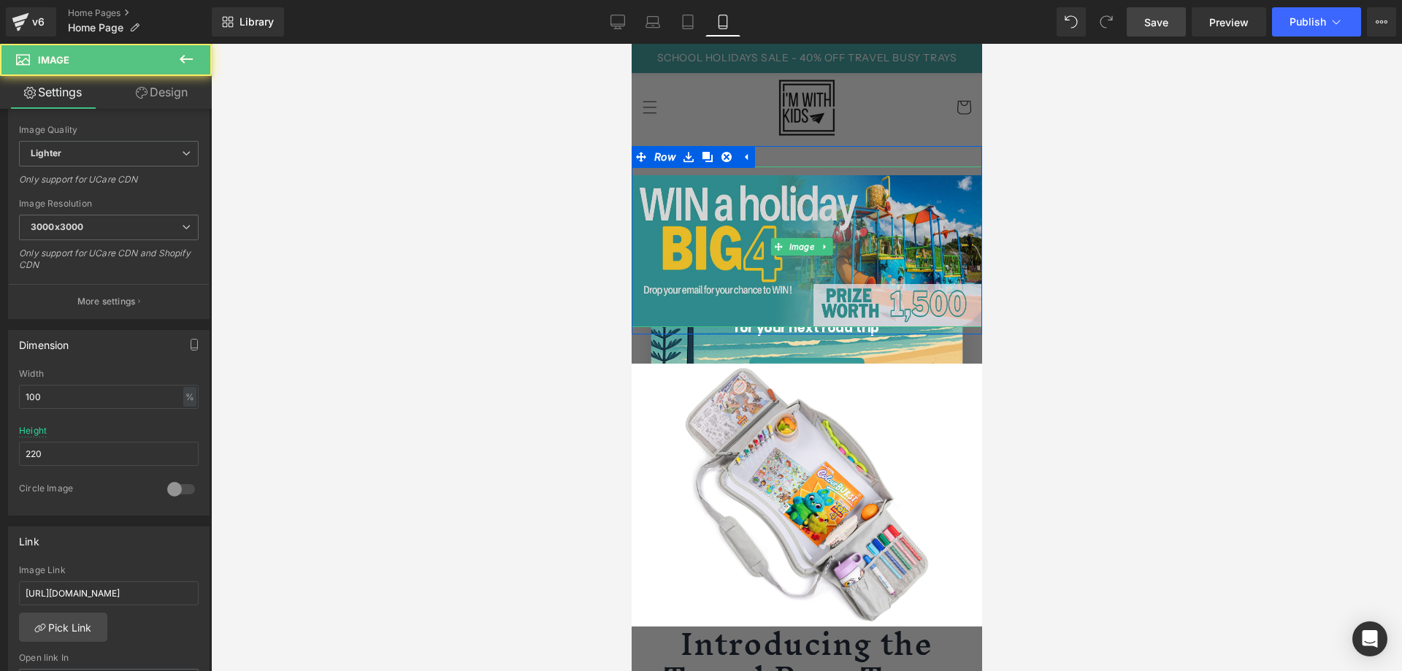
click at [744, 254] on img at bounding box center [806, 246] width 350 height 161
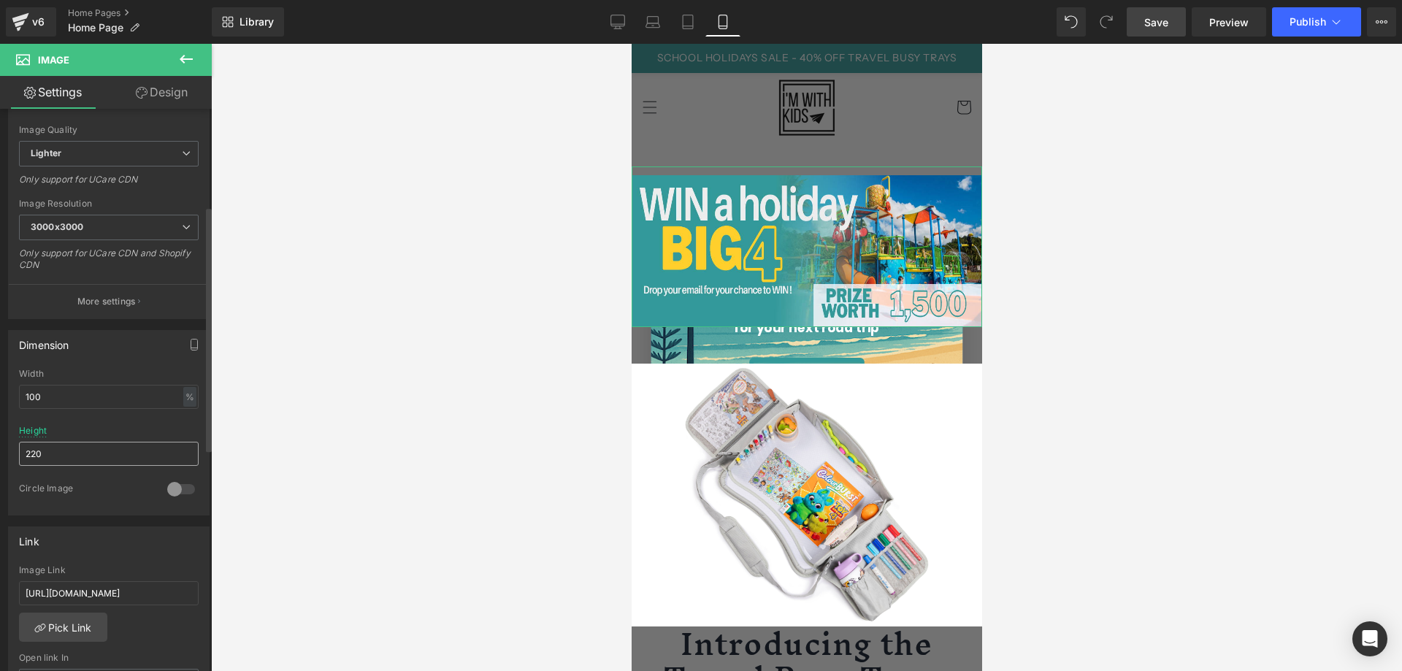
drag, startPoint x: 88, startPoint y: 471, endPoint x: 86, endPoint y: 456, distance: 15.4
click at [89, 470] on div "Height 220" at bounding box center [109, 454] width 180 height 57
click at [87, 452] on input "220" at bounding box center [109, 454] width 180 height 24
type input "210"
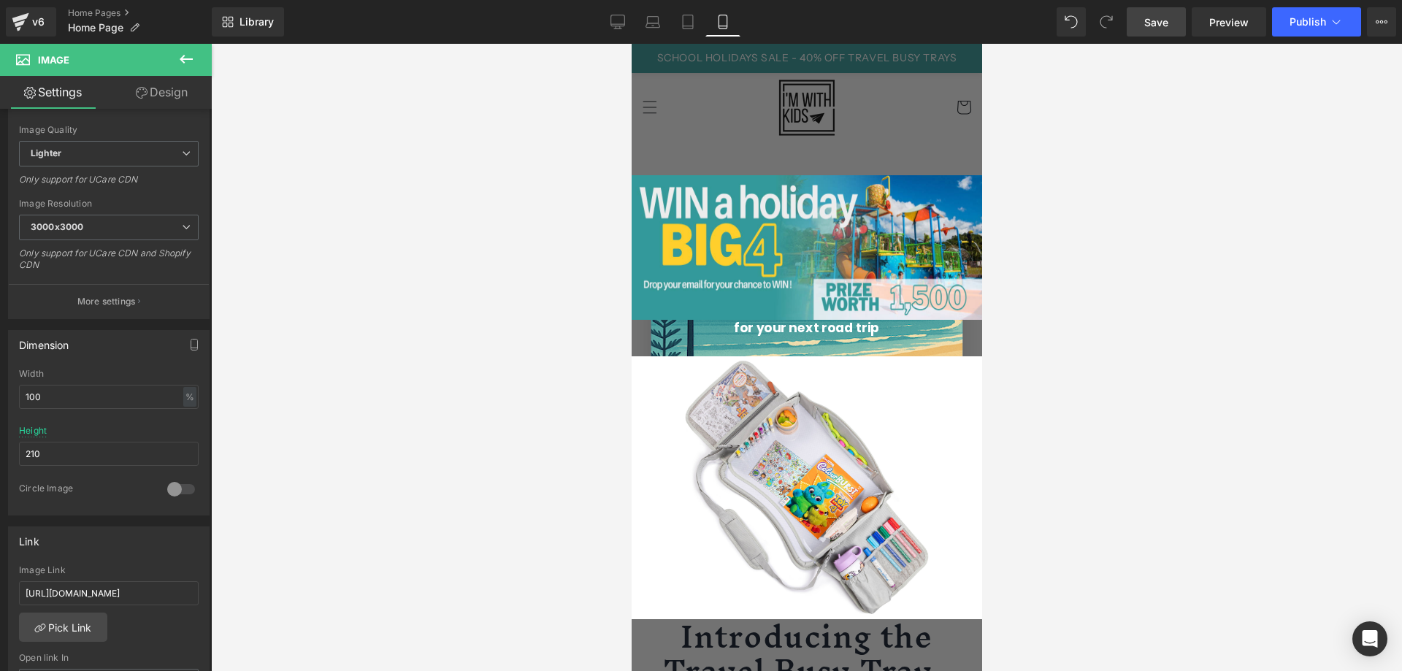
click at [380, 315] on div at bounding box center [806, 357] width 1191 height 627
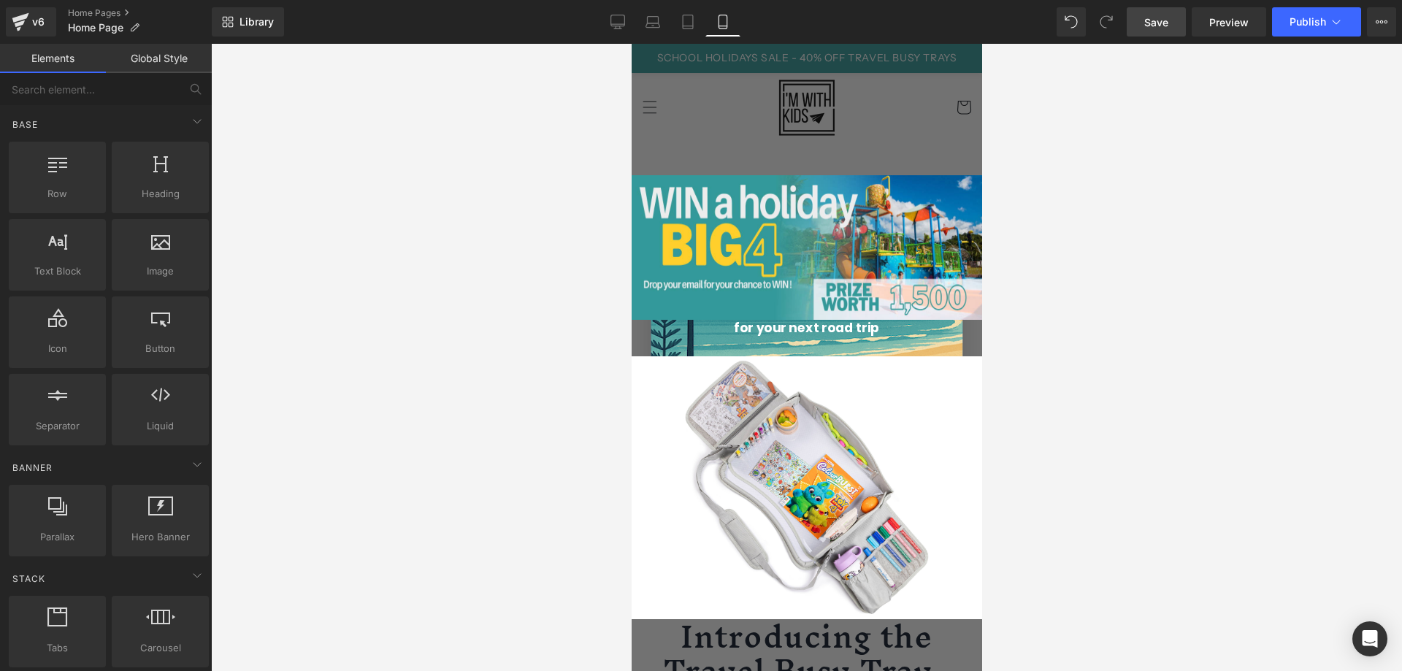
click at [1159, 17] on span "Save" at bounding box center [1156, 22] width 24 height 15
click at [1221, 29] on span "Preview" at bounding box center [1228, 22] width 39 height 15
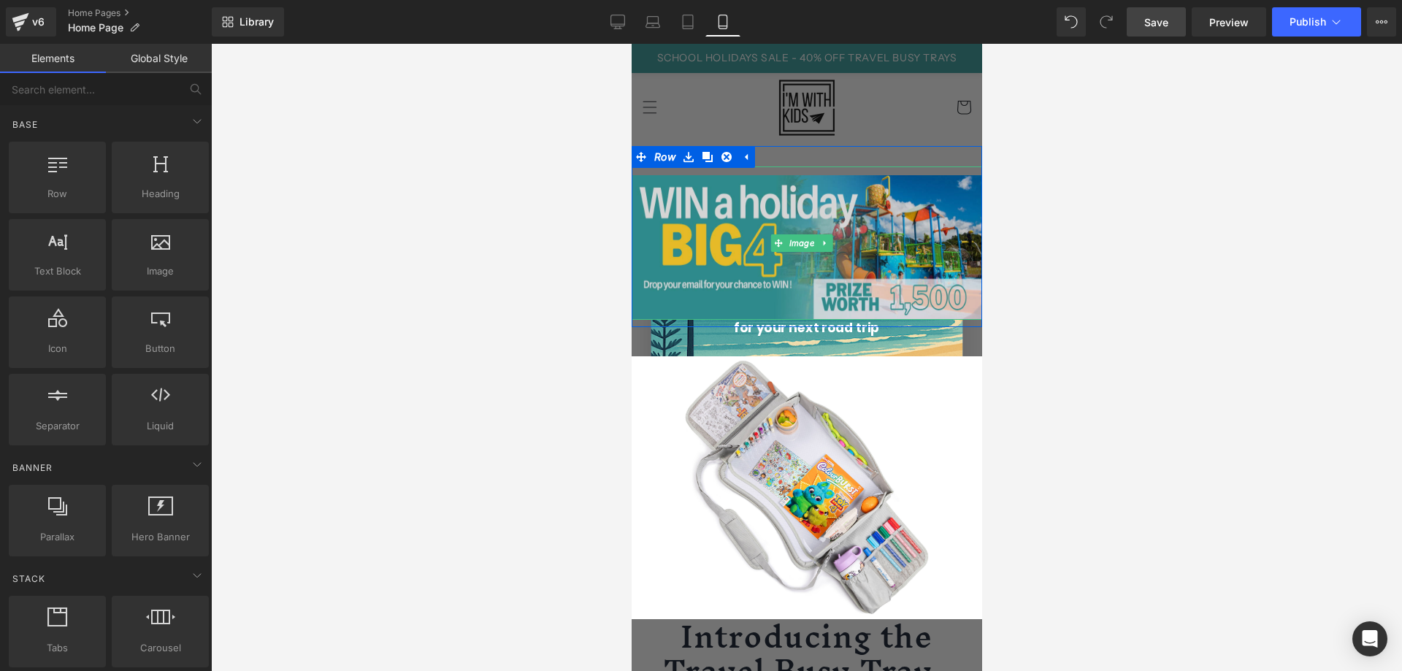
click at [796, 288] on img at bounding box center [806, 242] width 350 height 153
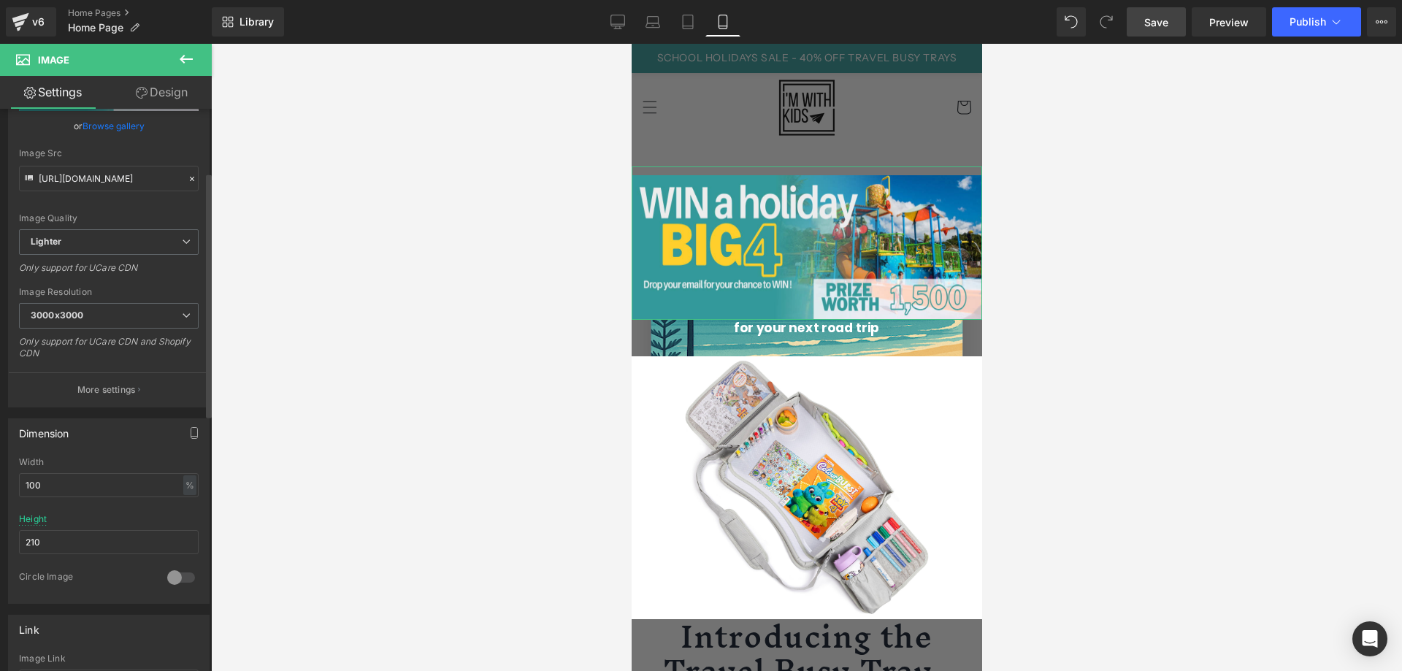
scroll to position [146, 0]
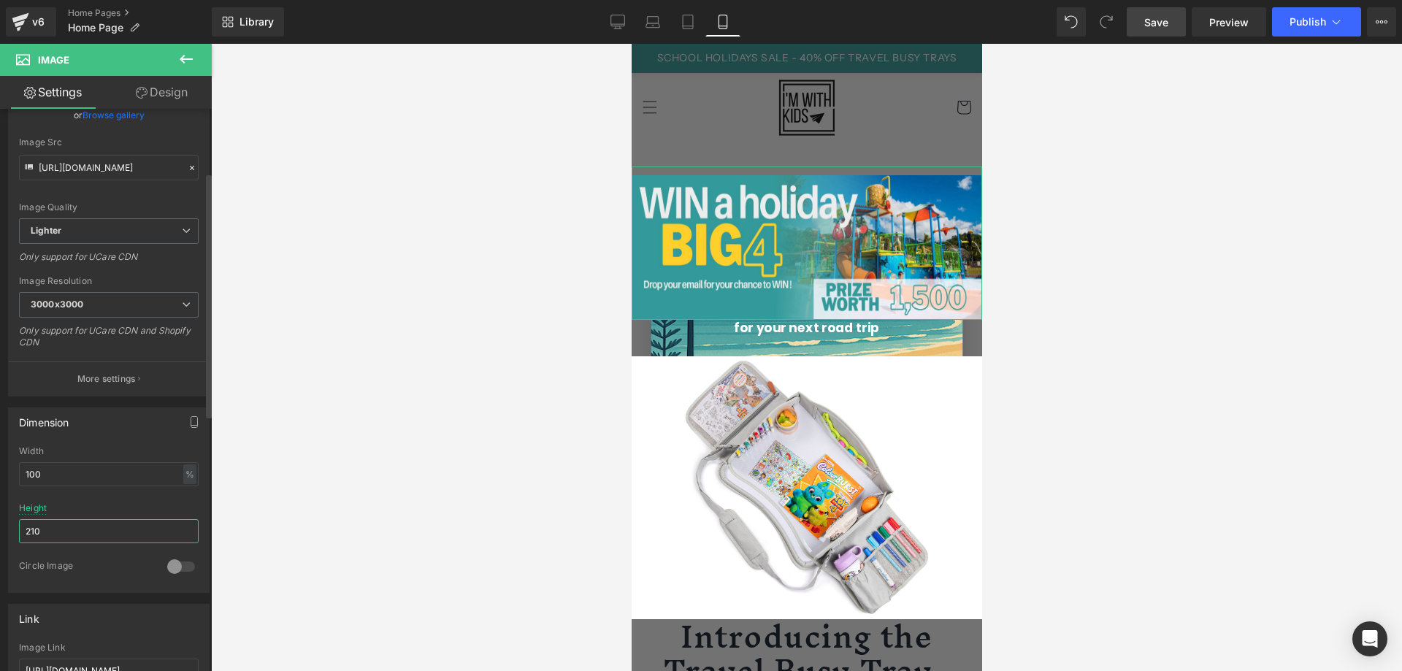
click at [49, 529] on input "210" at bounding box center [109, 531] width 180 height 24
type input "200"
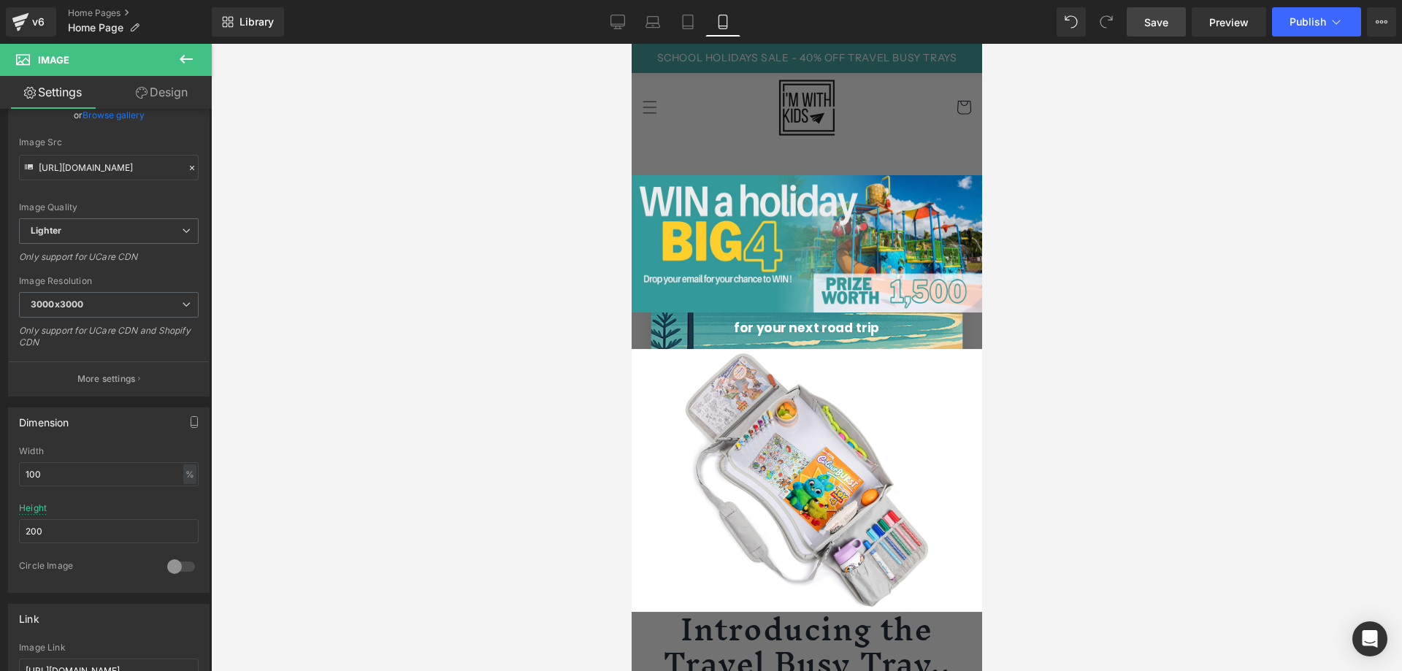
click at [554, 331] on div at bounding box center [806, 357] width 1191 height 627
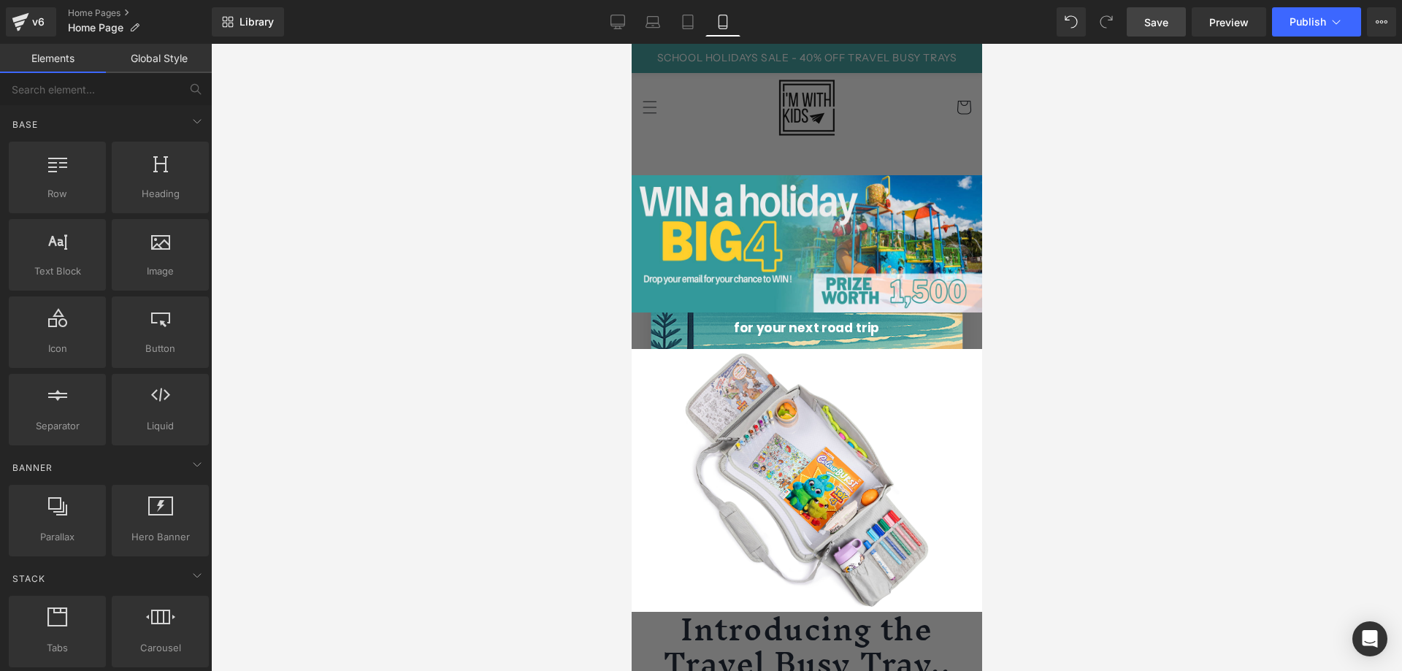
click at [1165, 24] on span "Save" at bounding box center [1156, 22] width 24 height 15
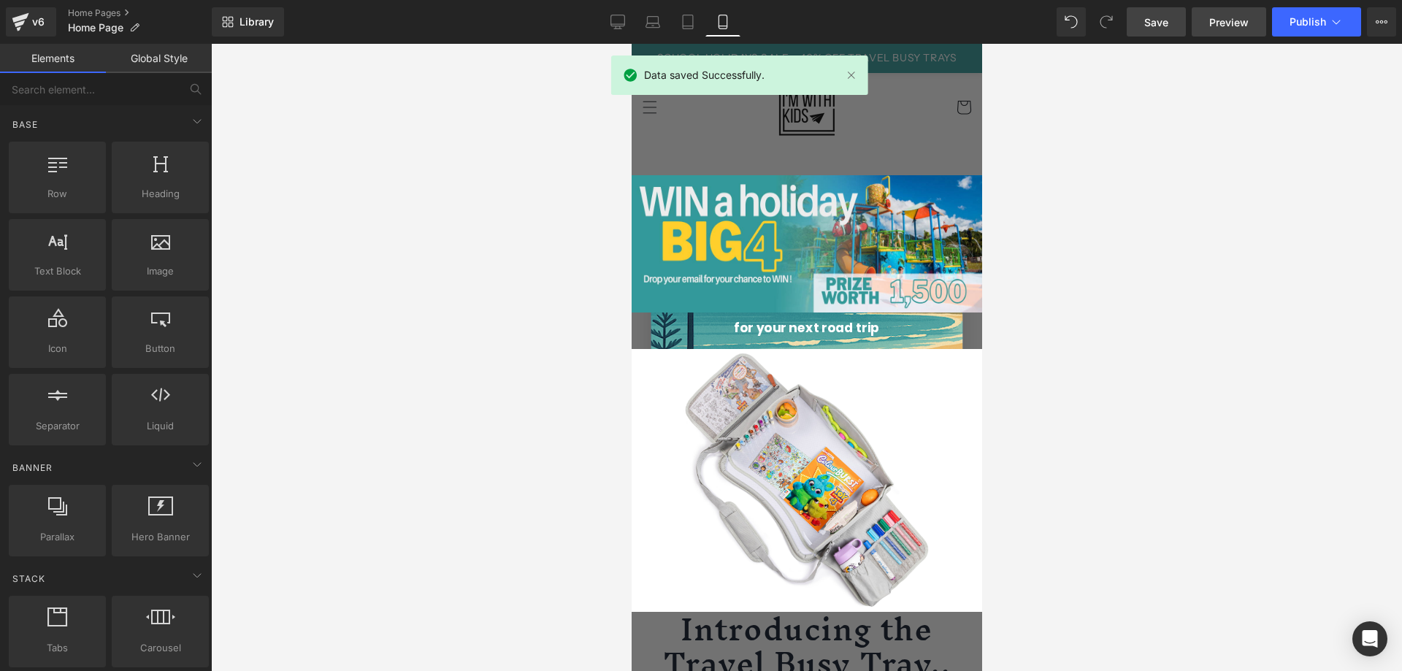
click at [1218, 27] on span "Preview" at bounding box center [1228, 22] width 39 height 15
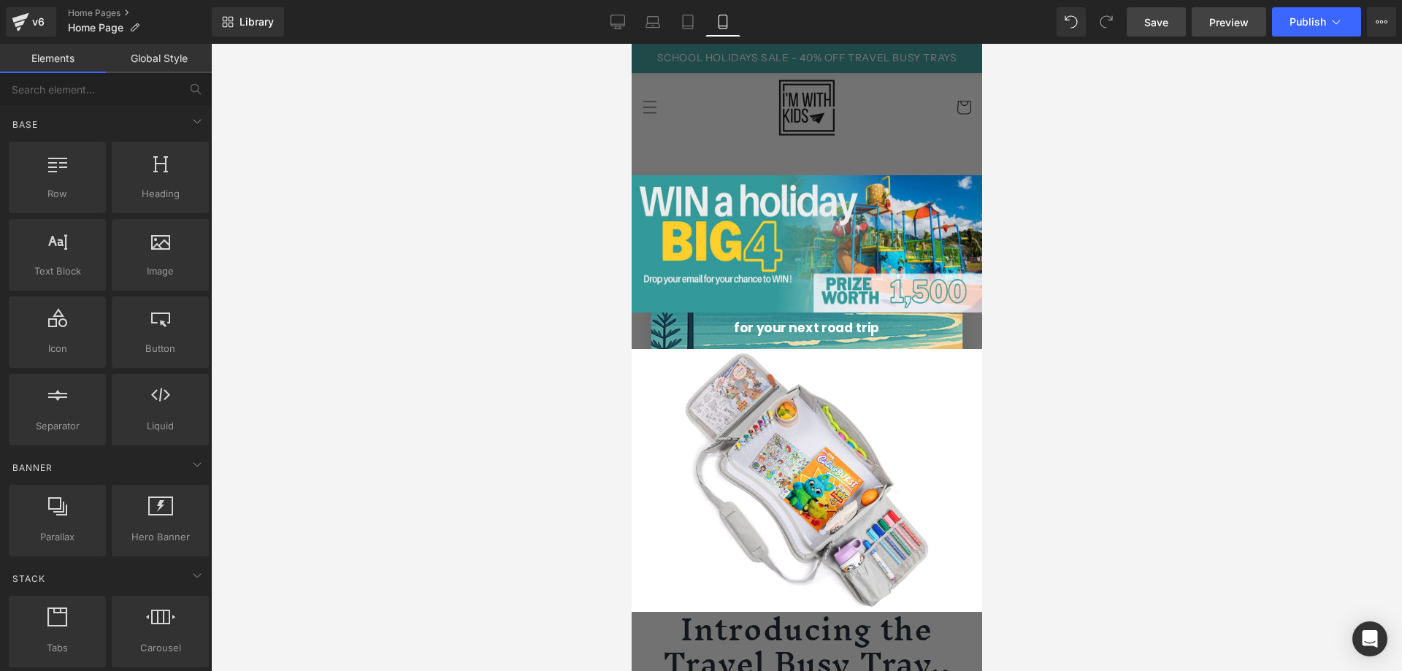
click at [1224, 18] on span "Preview" at bounding box center [1228, 22] width 39 height 15
click at [485, 236] on div at bounding box center [806, 357] width 1191 height 627
click at [517, 175] on div at bounding box center [806, 357] width 1191 height 627
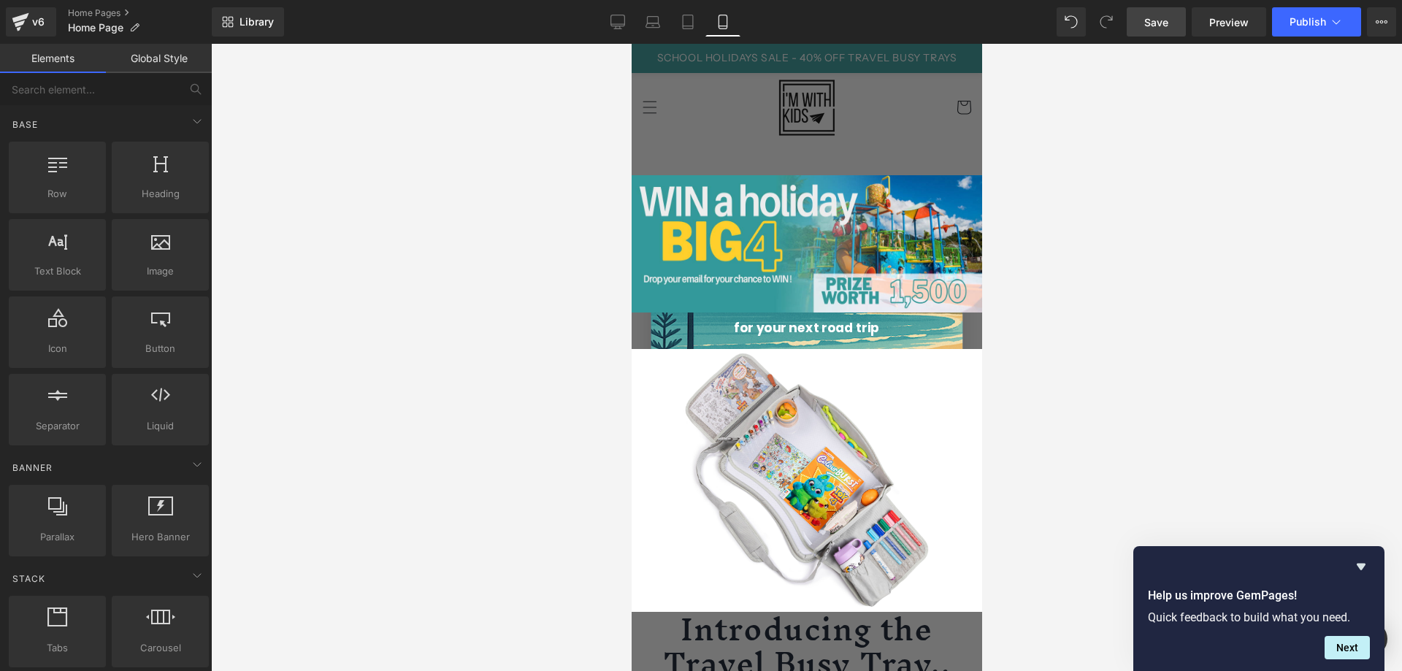
click at [1162, 26] on span "Save" at bounding box center [1156, 22] width 24 height 15
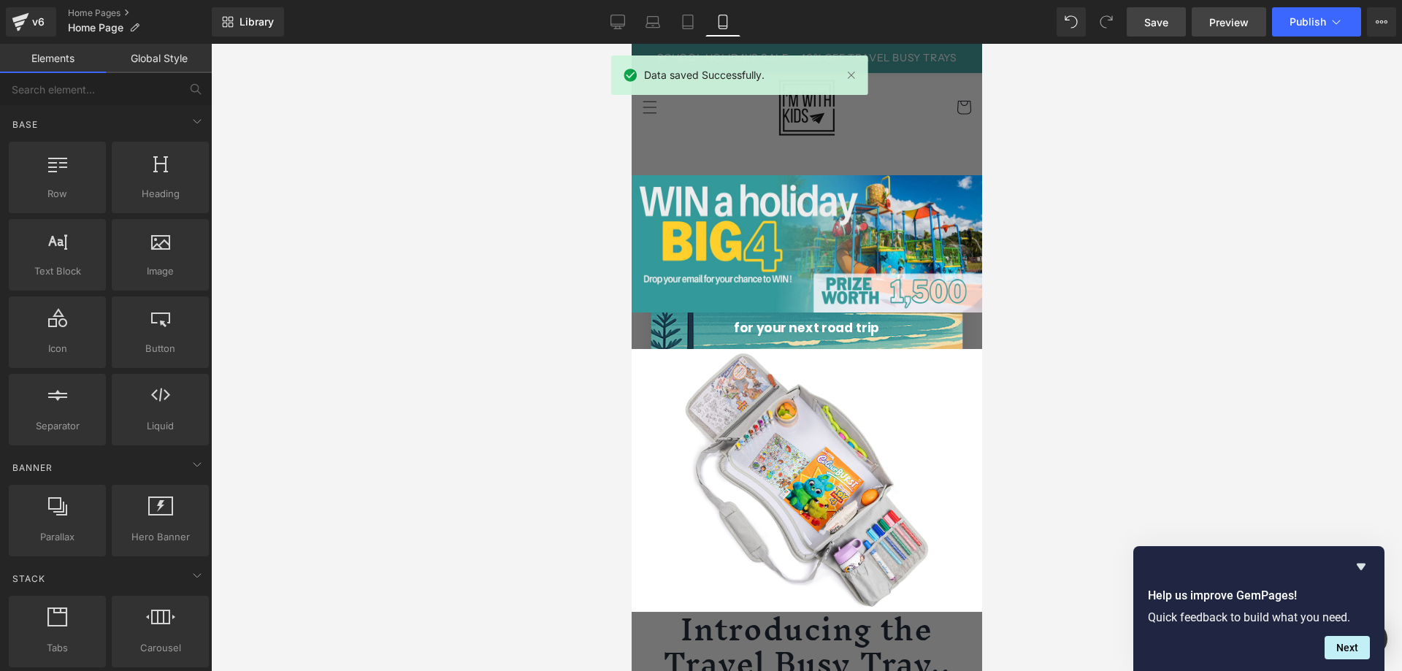
click at [1224, 26] on span "Preview" at bounding box center [1228, 22] width 39 height 15
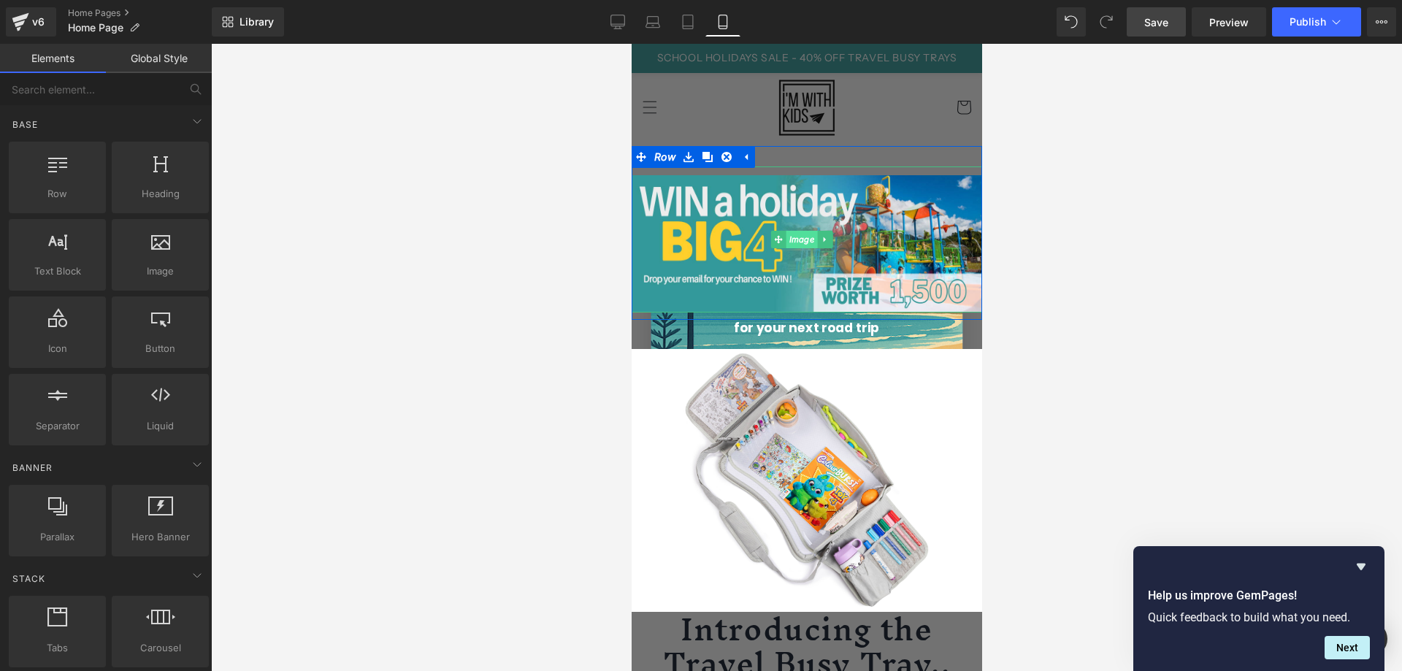
click at [798, 234] on span "Image" at bounding box center [800, 240] width 31 height 18
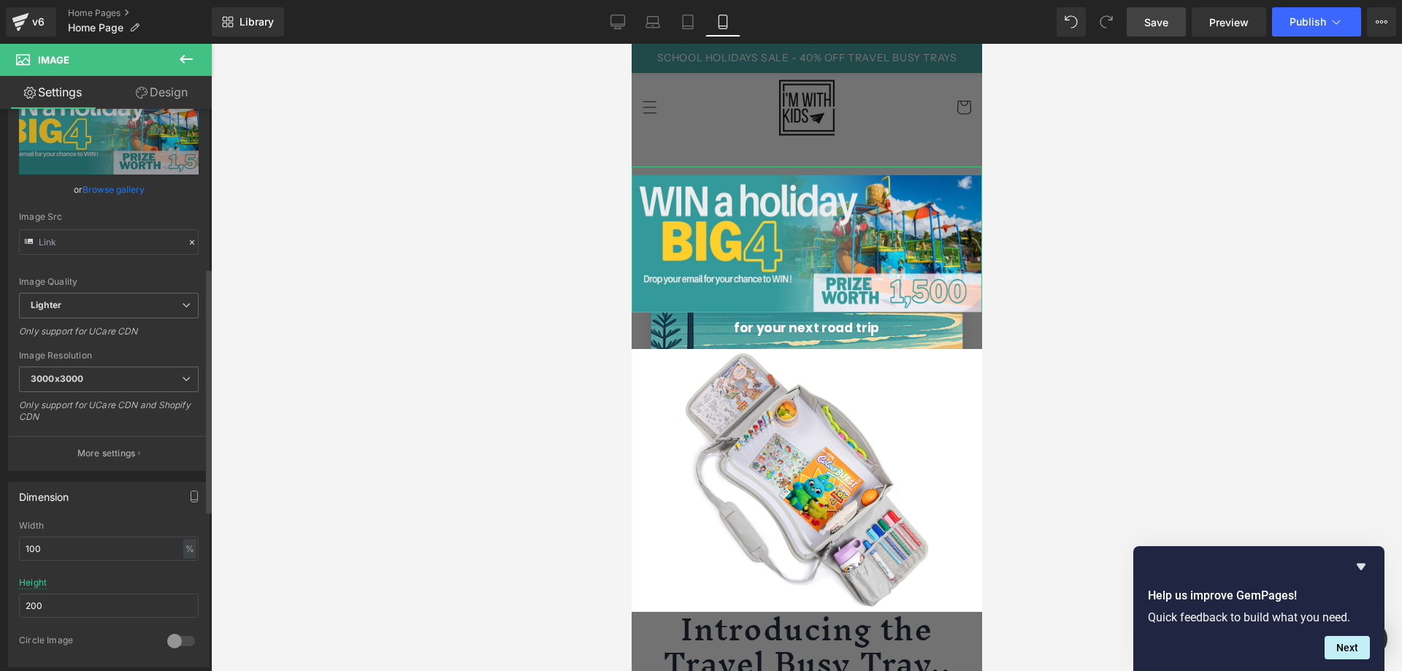
scroll to position [0, 0]
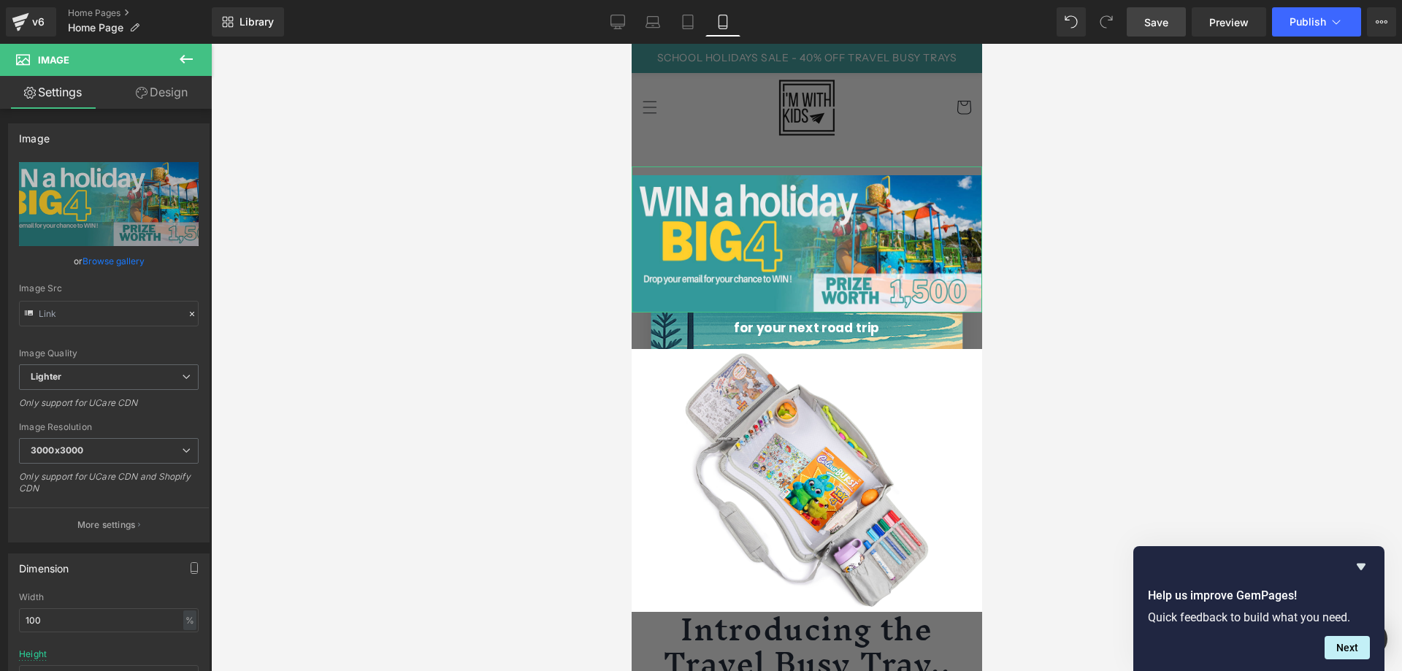
click at [126, 259] on link "Browse gallery" at bounding box center [113, 261] width 62 height 26
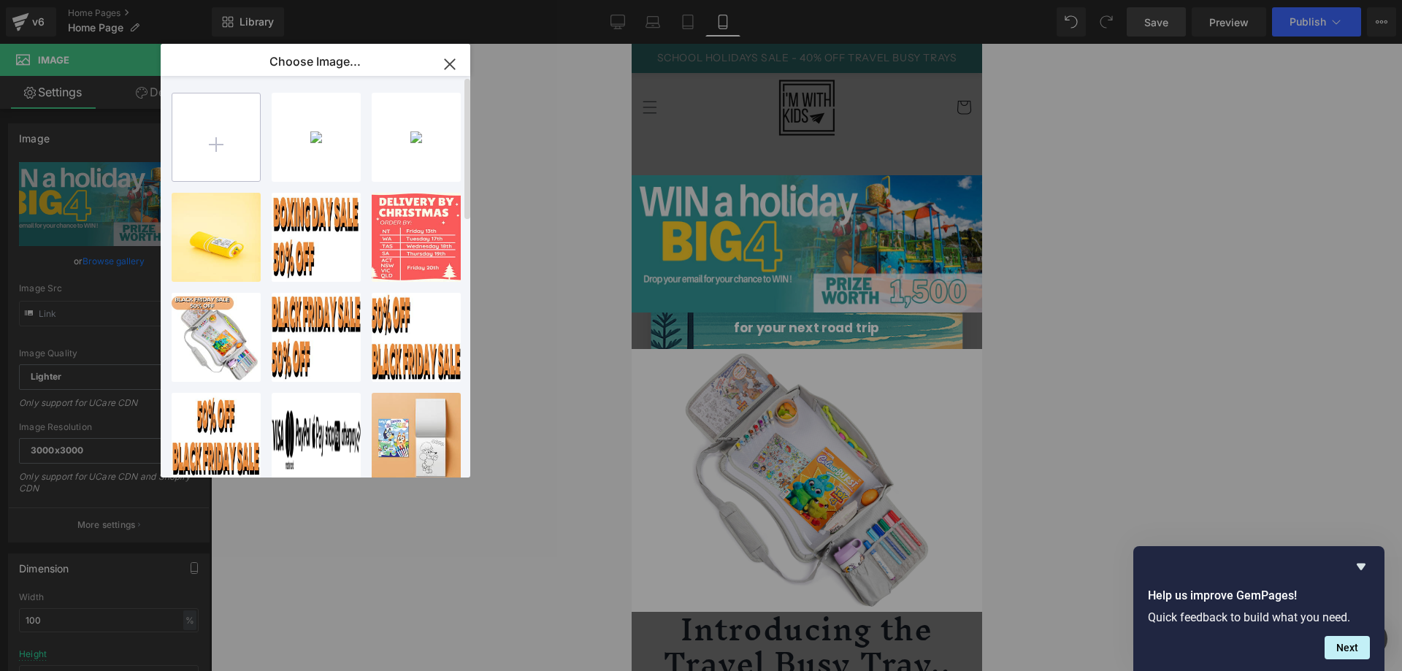
click at [217, 139] on input "file" at bounding box center [216, 137] width 88 height 88
type input "C:\fakepath\BIG 4 HOLIDAY GIVEAWAY EMAIL WEBSITE BANNER.png"
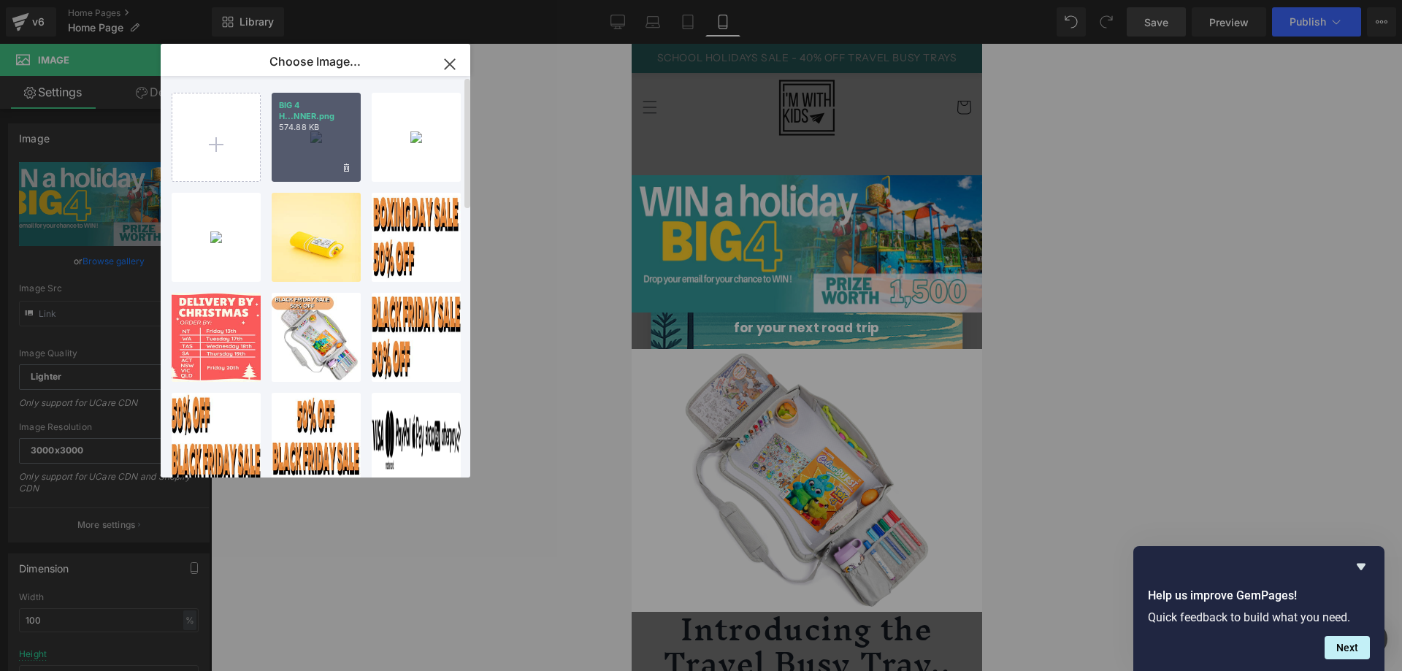
click at [296, 142] on div "BIG 4 H...NNER.png 574.88 KB" at bounding box center [316, 137] width 89 height 89
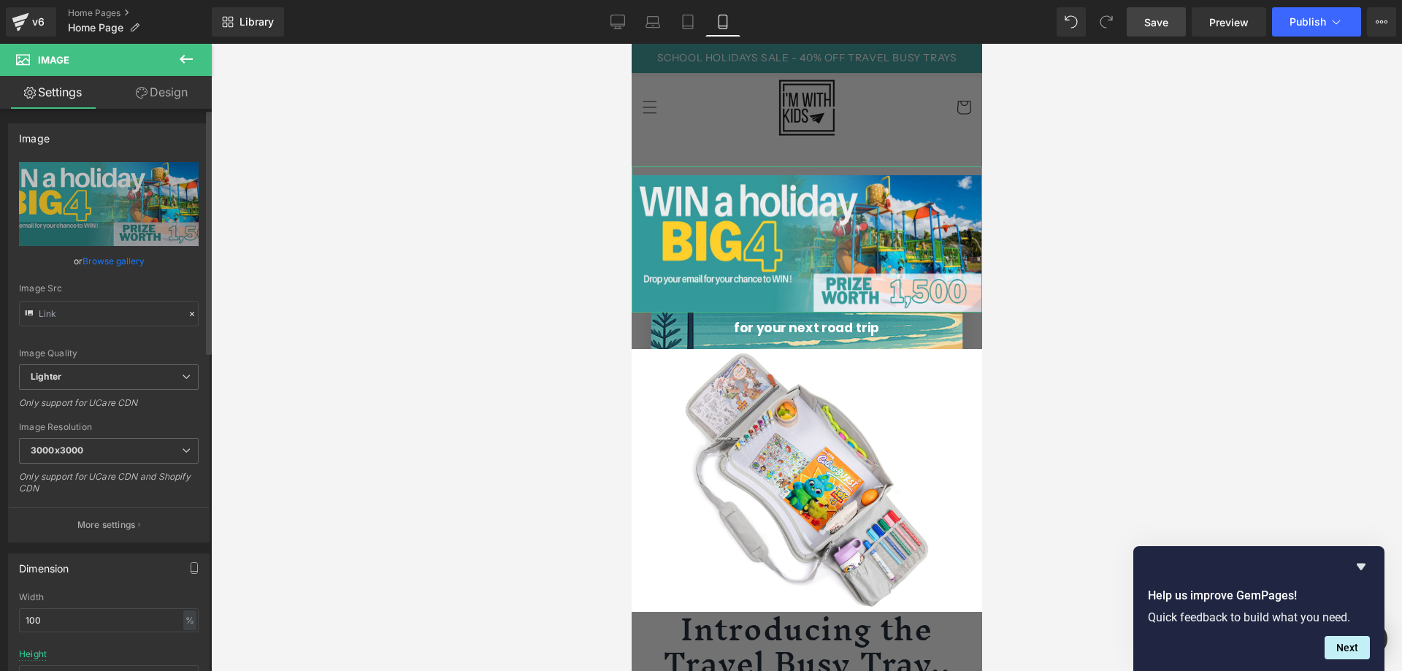
click at [126, 263] on link "Browse gallery" at bounding box center [113, 261] width 62 height 26
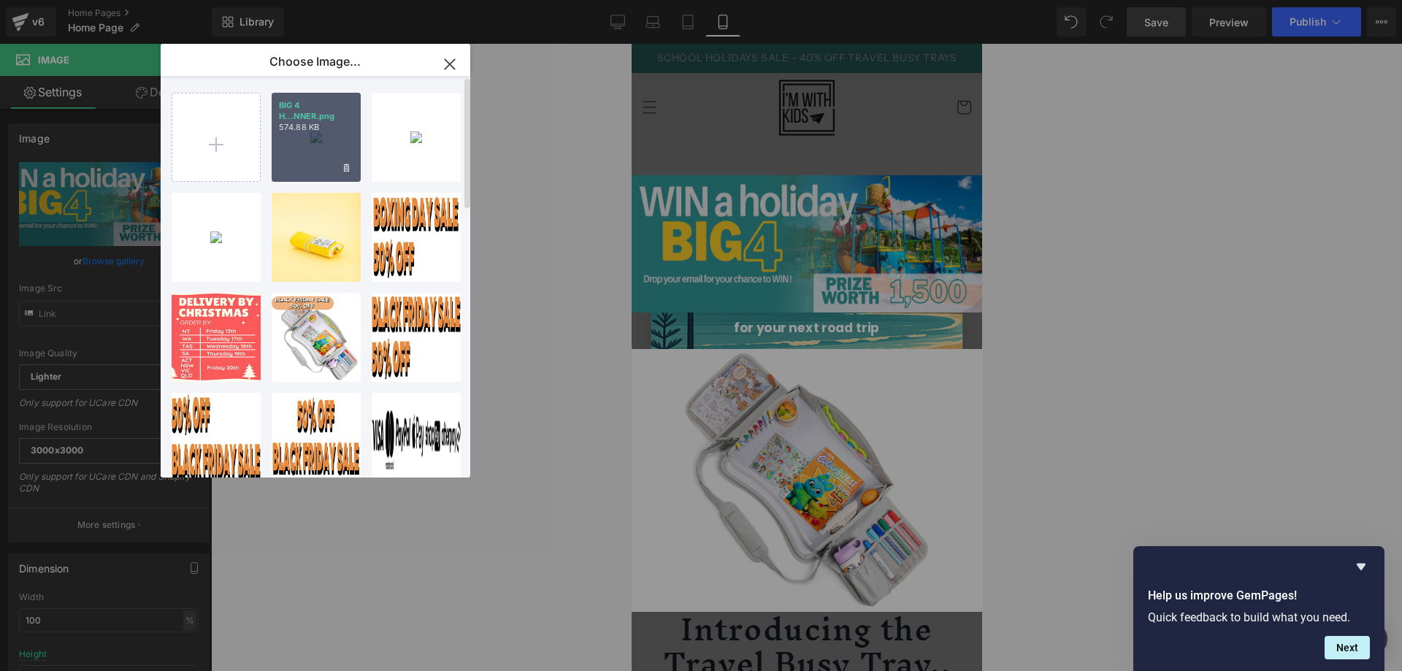
click at [304, 150] on div "BIG 4 H...NNER.png 574.88 KB" at bounding box center [316, 137] width 89 height 89
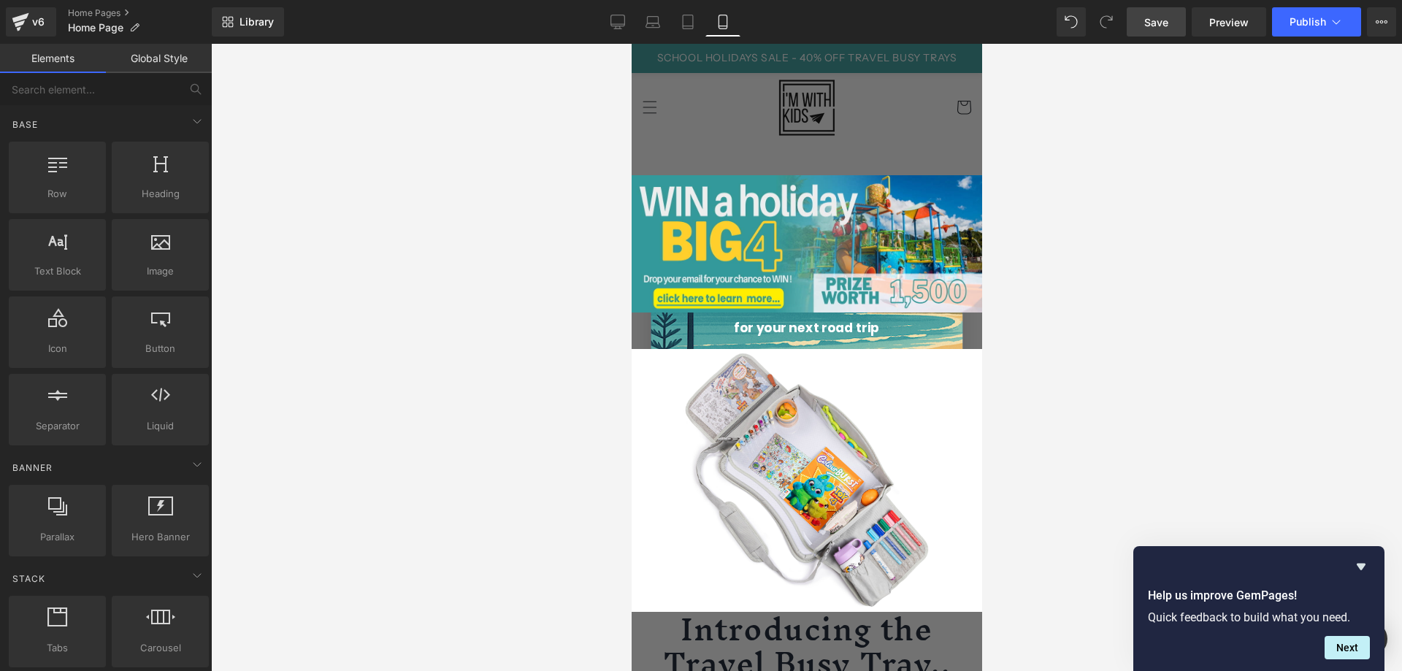
click at [512, 250] on div at bounding box center [806, 357] width 1191 height 627
click at [1164, 21] on span "Save" at bounding box center [1156, 22] width 24 height 15
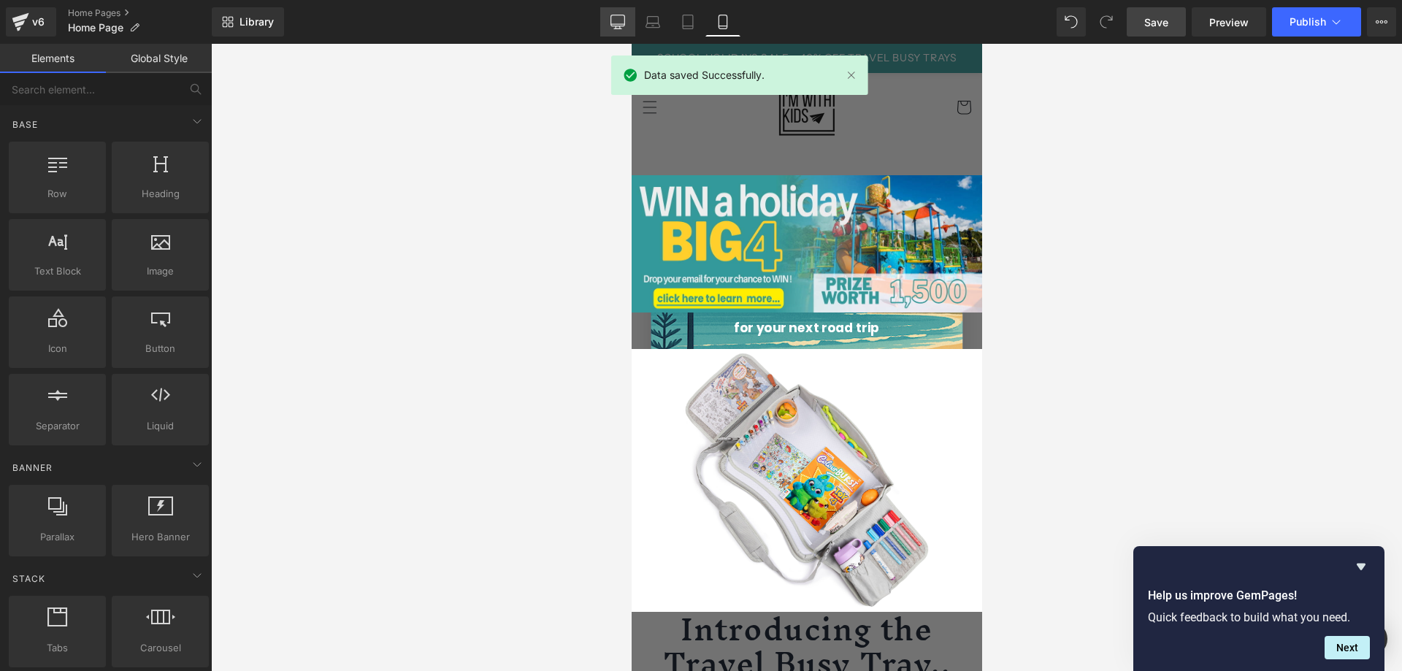
click at [609, 17] on link "Desktop" at bounding box center [617, 21] width 35 height 29
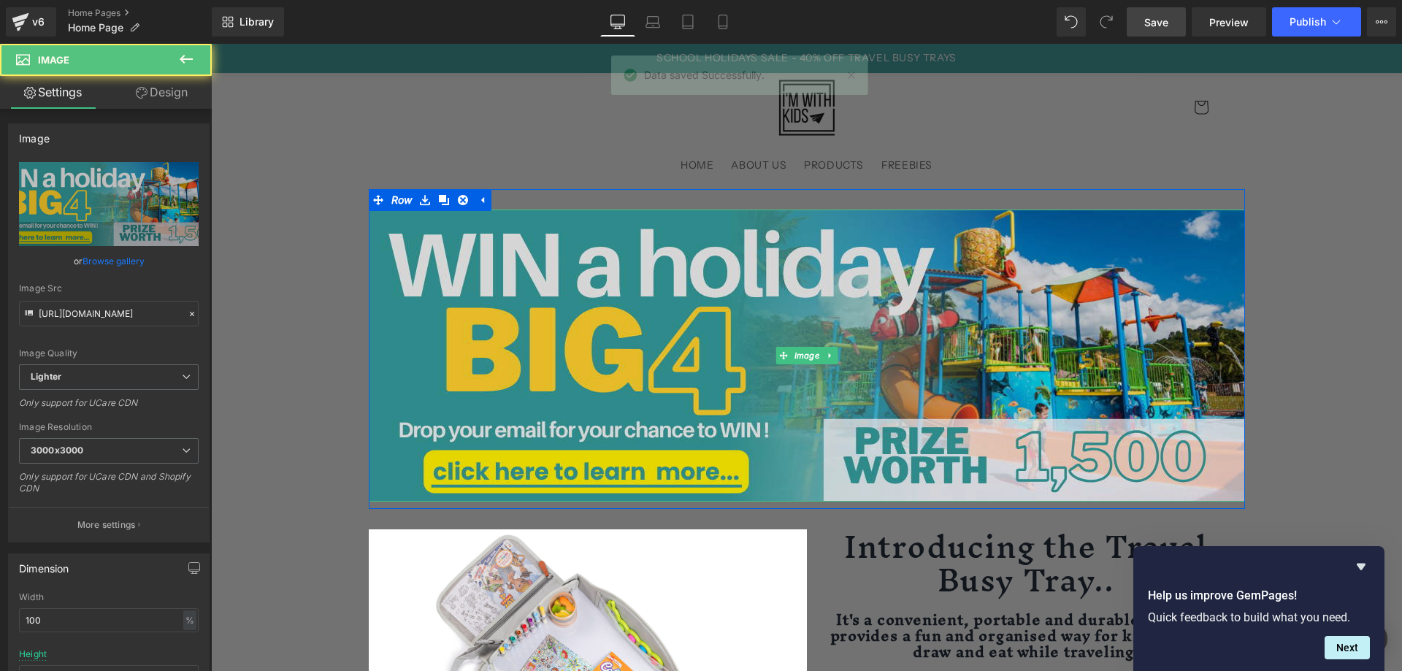
click at [791, 328] on img at bounding box center [807, 356] width 876 height 292
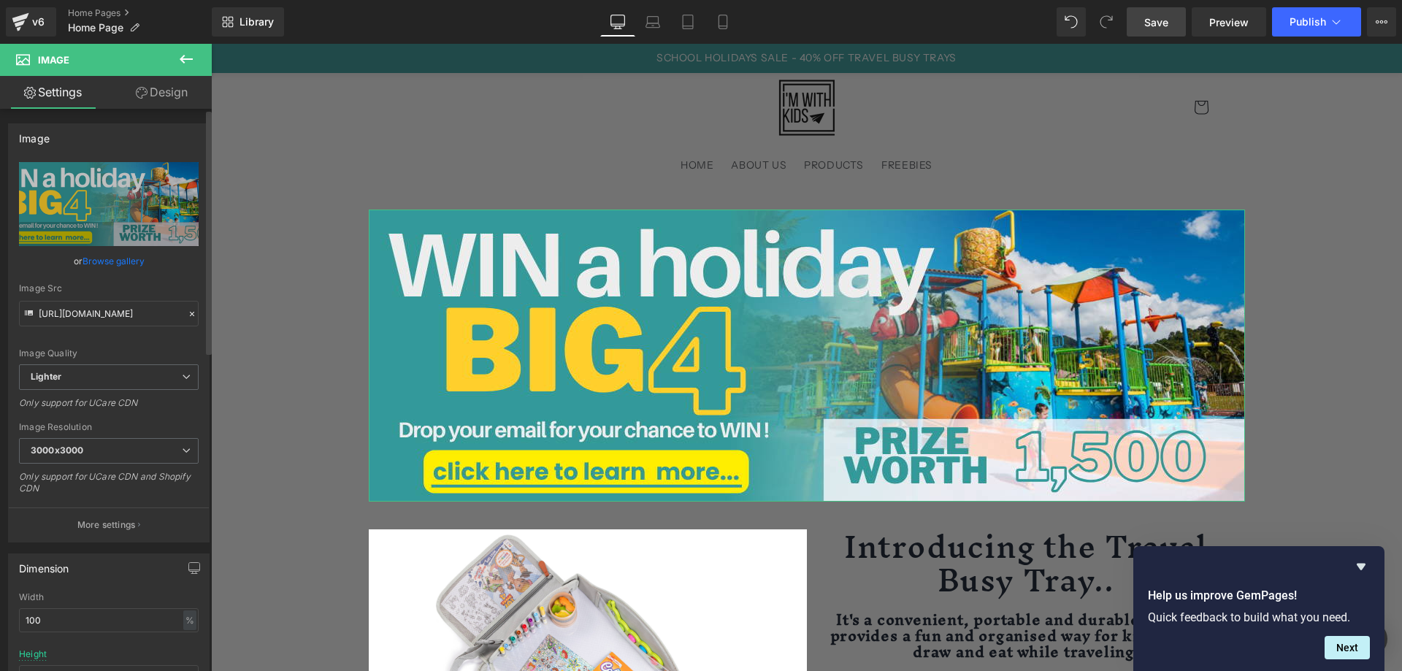
click at [93, 518] on button "More settings" at bounding box center [109, 524] width 200 height 34
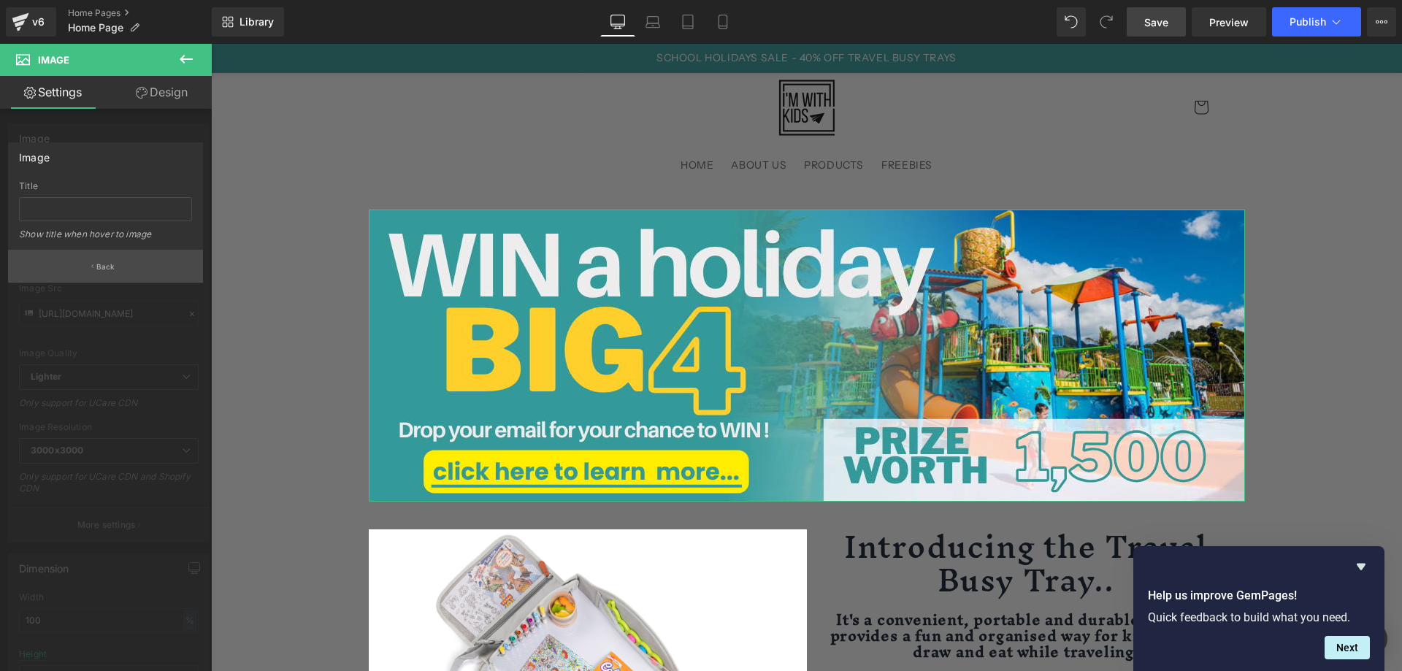
click at [80, 265] on button "Back" at bounding box center [105, 266] width 195 height 33
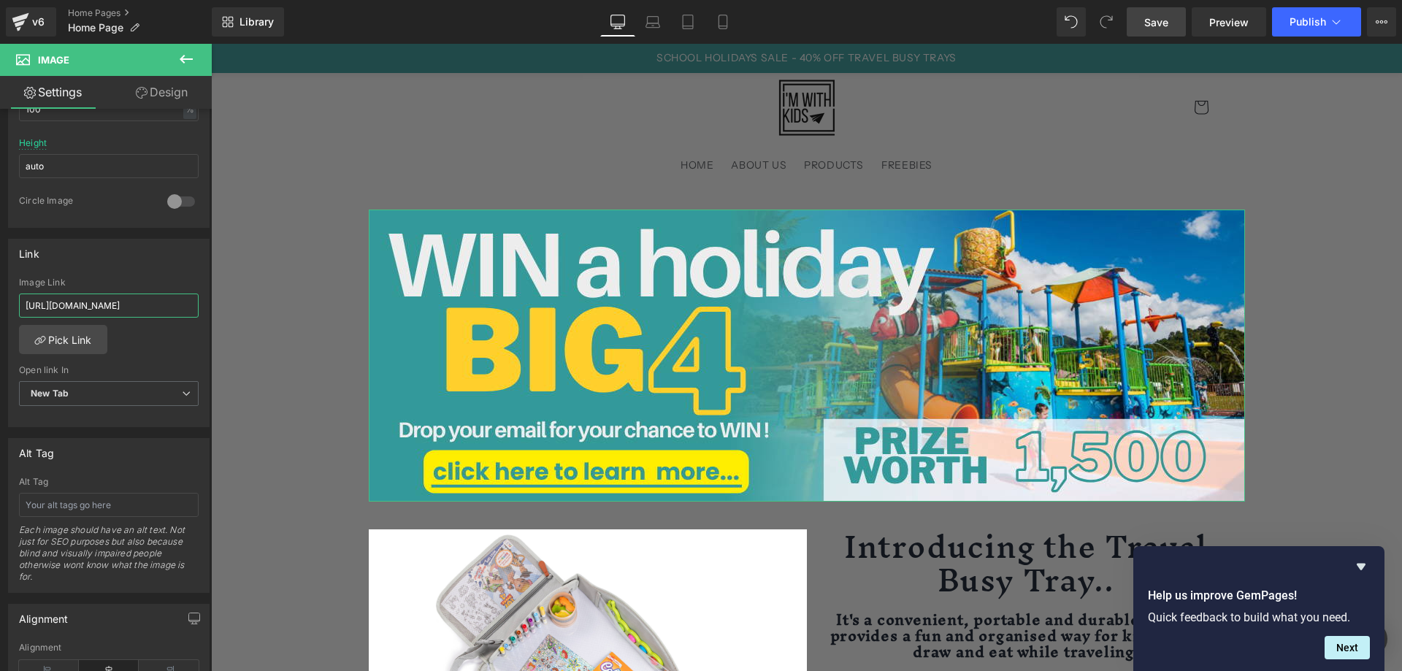
scroll to position [0, 36]
drag, startPoint x: 337, startPoint y: 350, endPoint x: 335, endPoint y: 318, distance: 32.9
click at [174, 273] on div "Link [URL][DOMAIN_NAME] Image Link [URL][DOMAIN_NAME] Pick Link Current Tab New…" at bounding box center [108, 333] width 201 height 189
click at [686, 18] on icon at bounding box center [687, 22] width 15 height 15
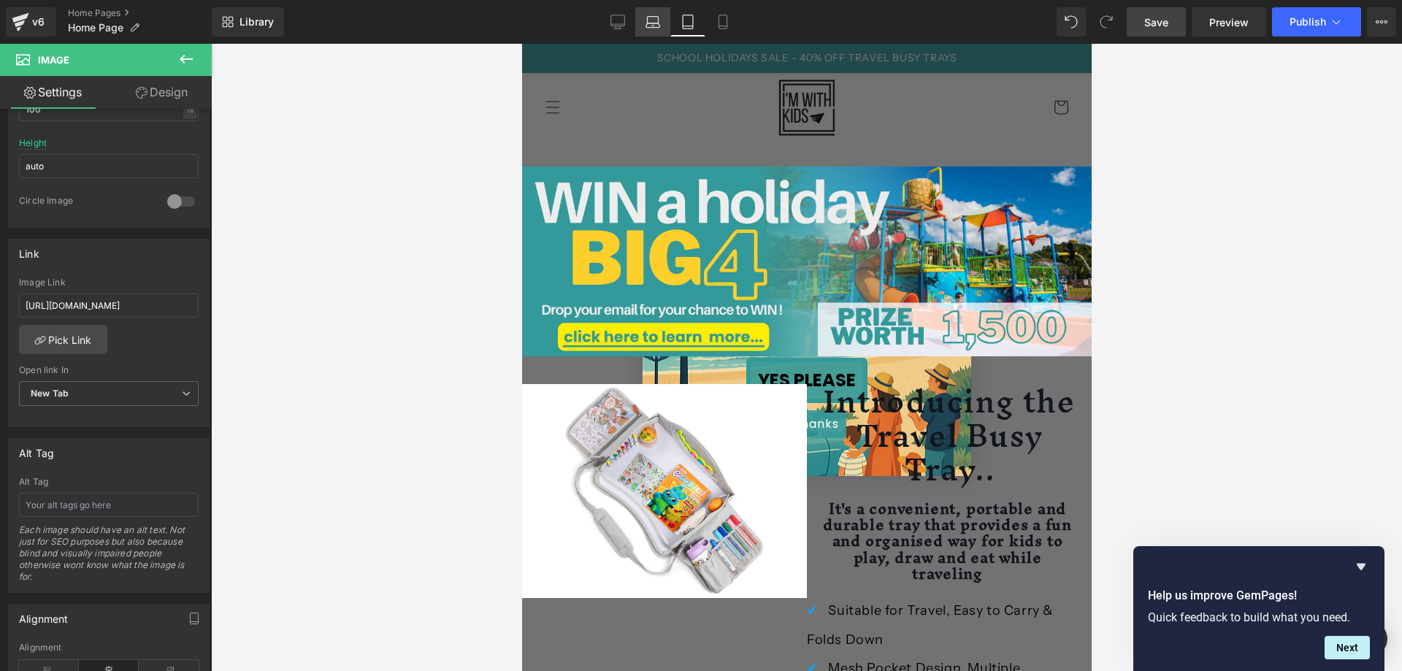
click at [660, 18] on icon at bounding box center [652, 22] width 15 height 15
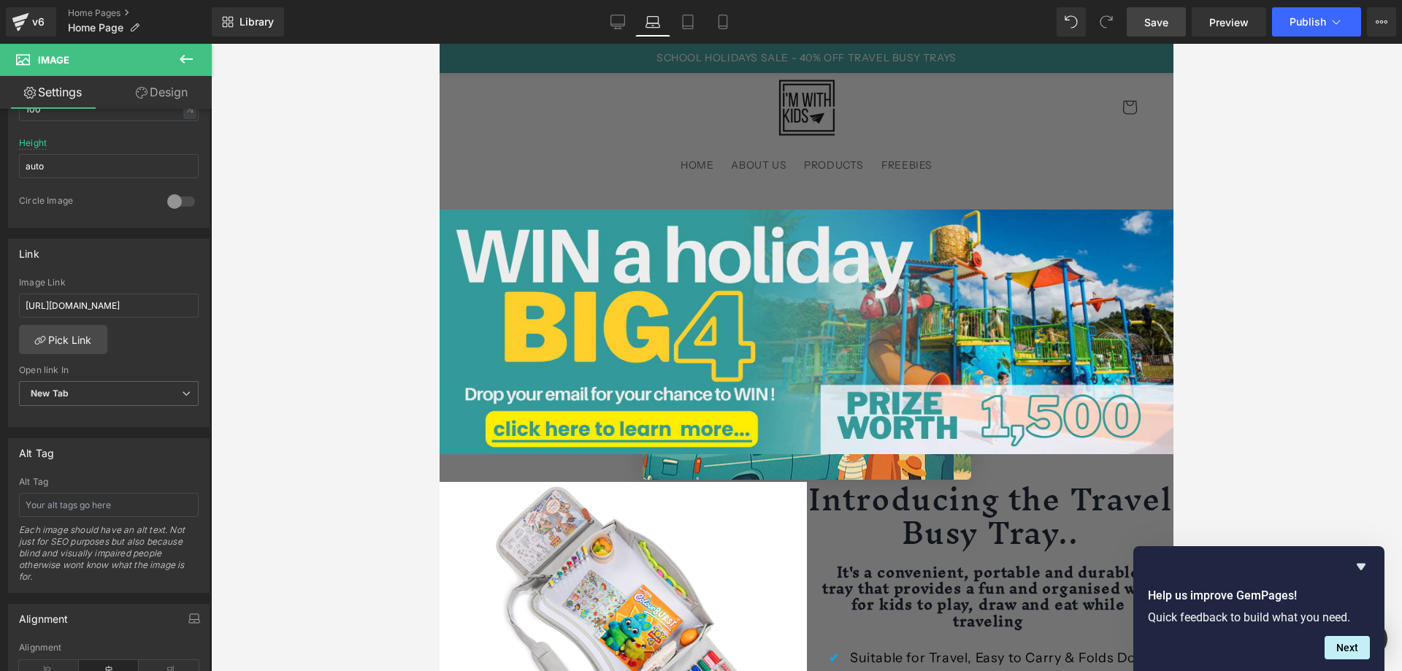
scroll to position [43, 0]
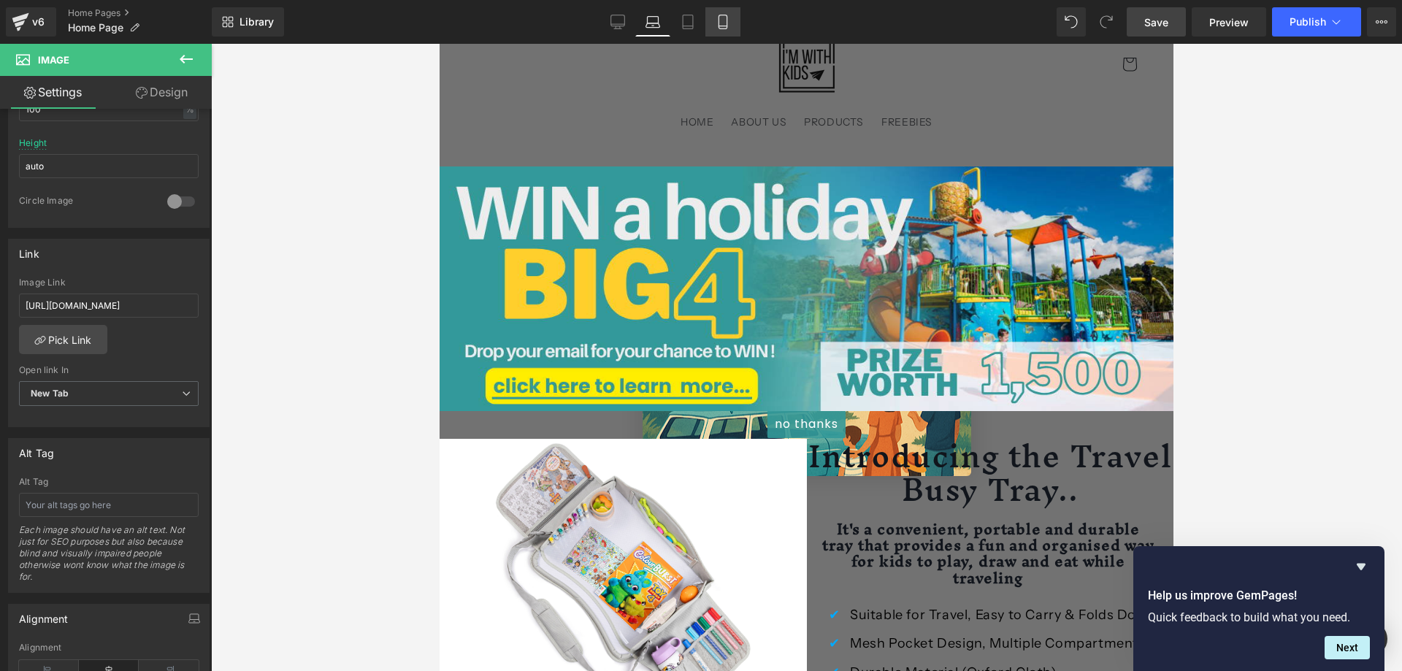
click at [715, 28] on link "Mobile" at bounding box center [722, 21] width 35 height 29
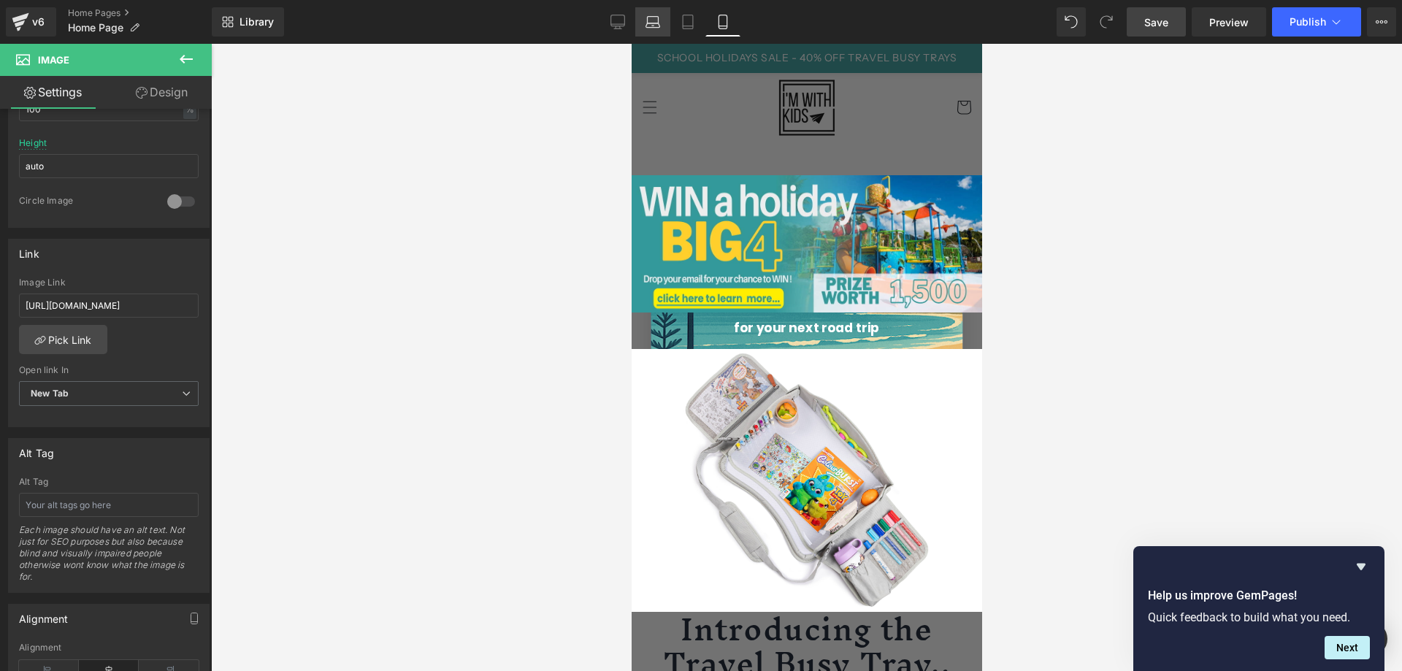
click at [659, 29] on link "Laptop" at bounding box center [652, 21] width 35 height 29
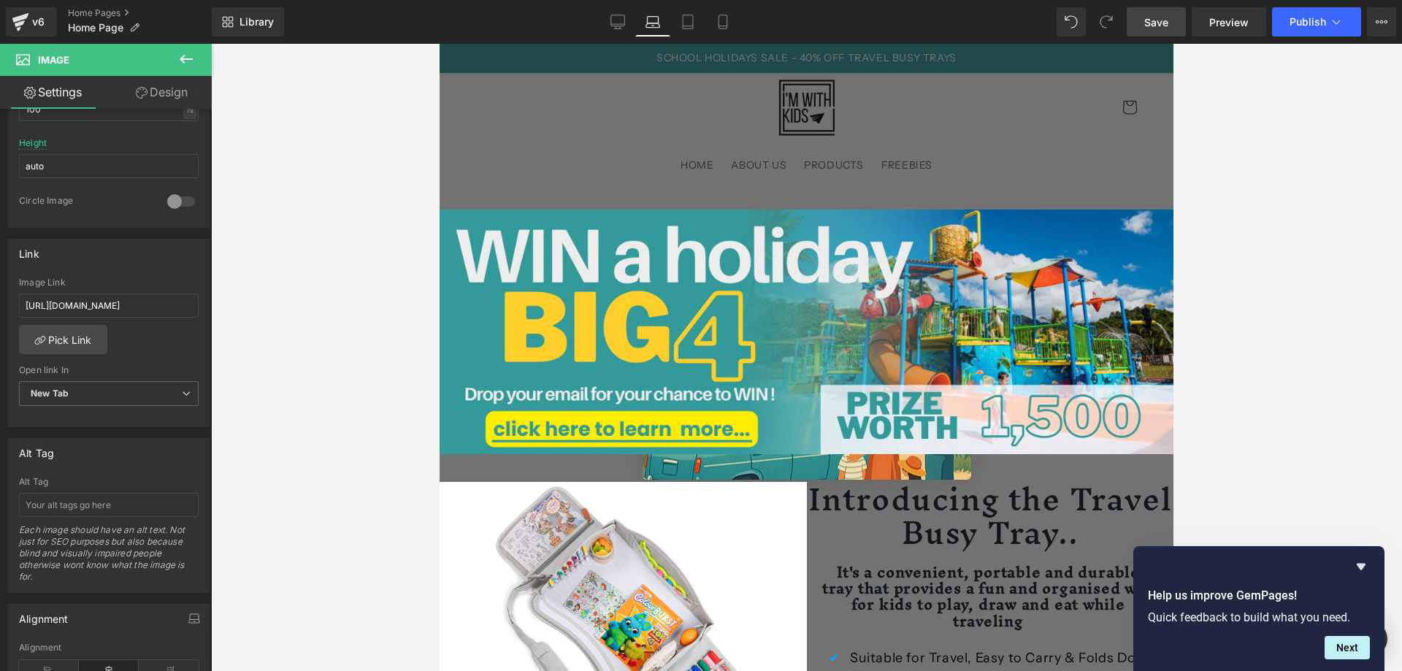
scroll to position [43, 0]
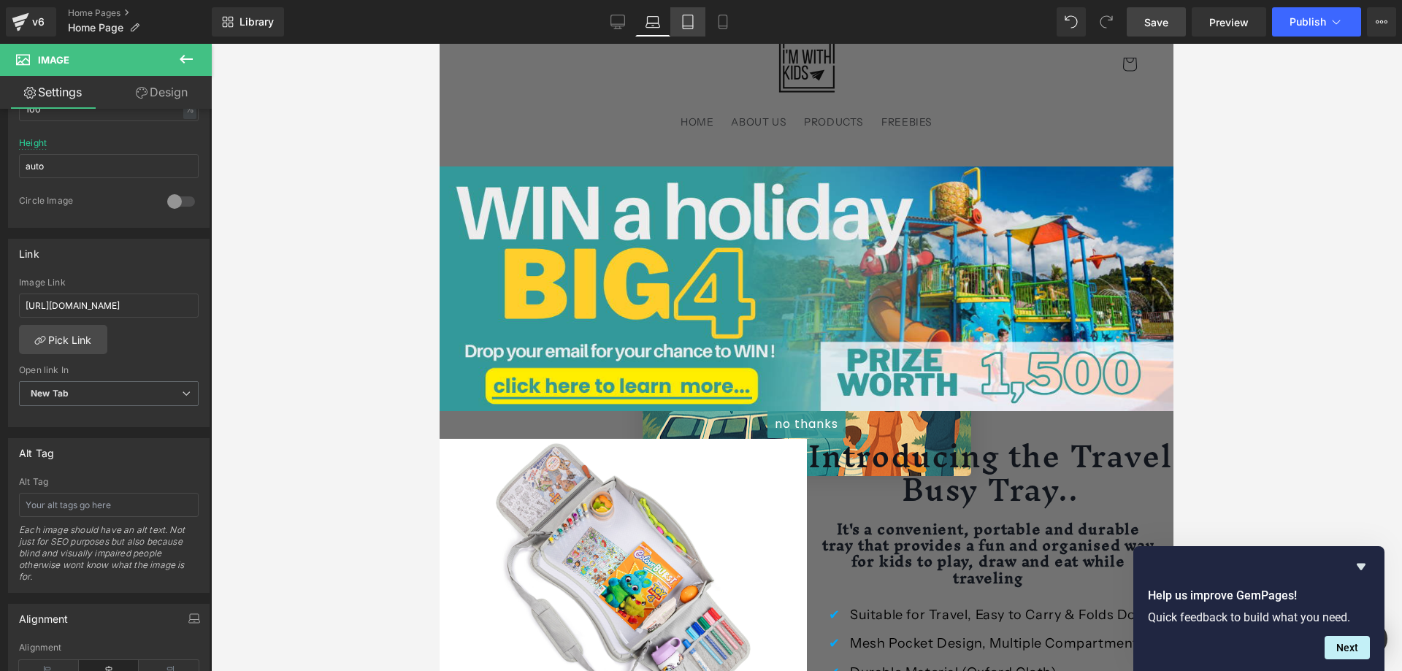
click at [690, 19] on icon at bounding box center [687, 22] width 15 height 15
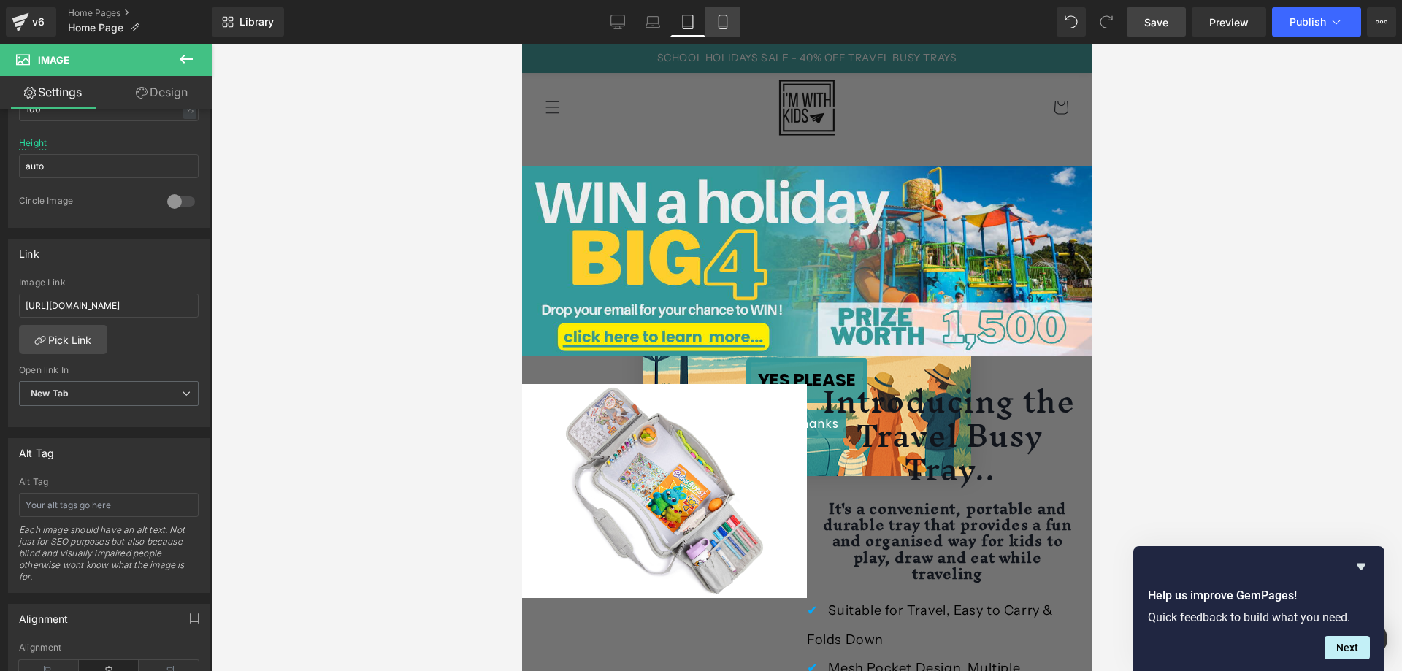
click at [718, 13] on link "Mobile" at bounding box center [722, 21] width 35 height 29
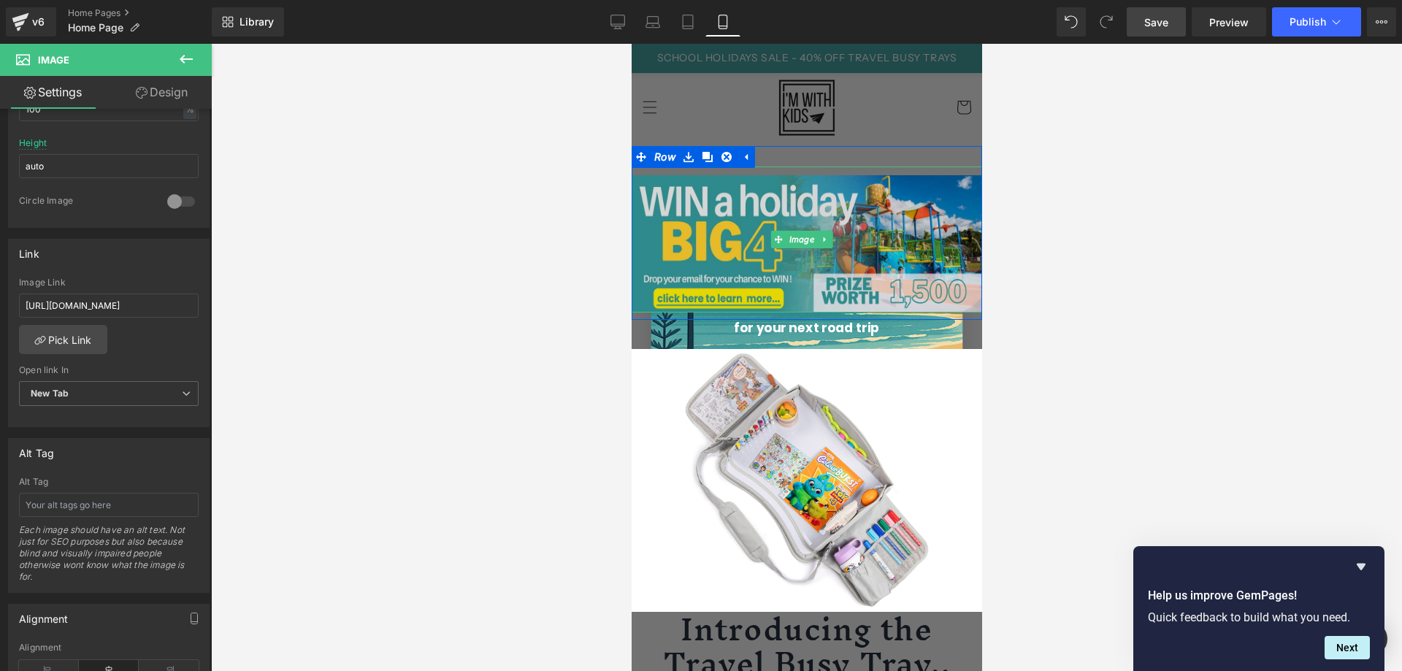
click at [748, 222] on img at bounding box center [806, 239] width 350 height 146
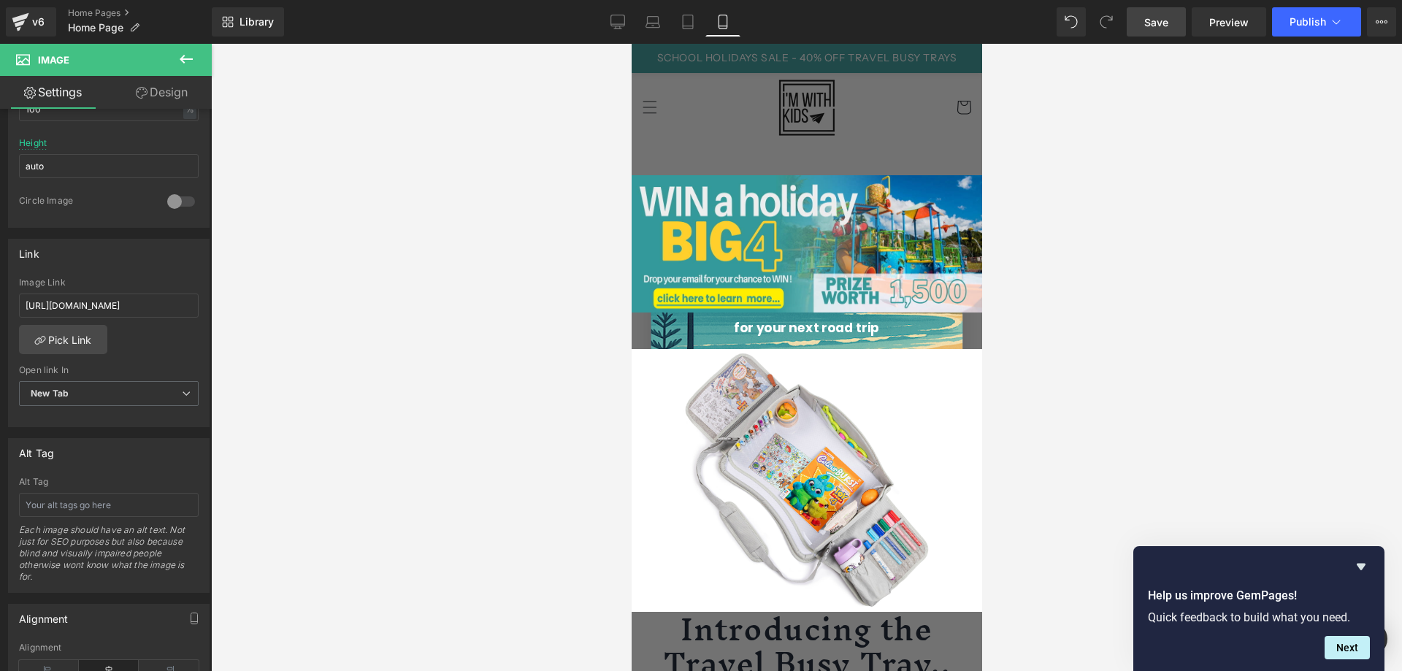
click at [1153, 30] on link "Save" at bounding box center [1155, 21] width 59 height 29
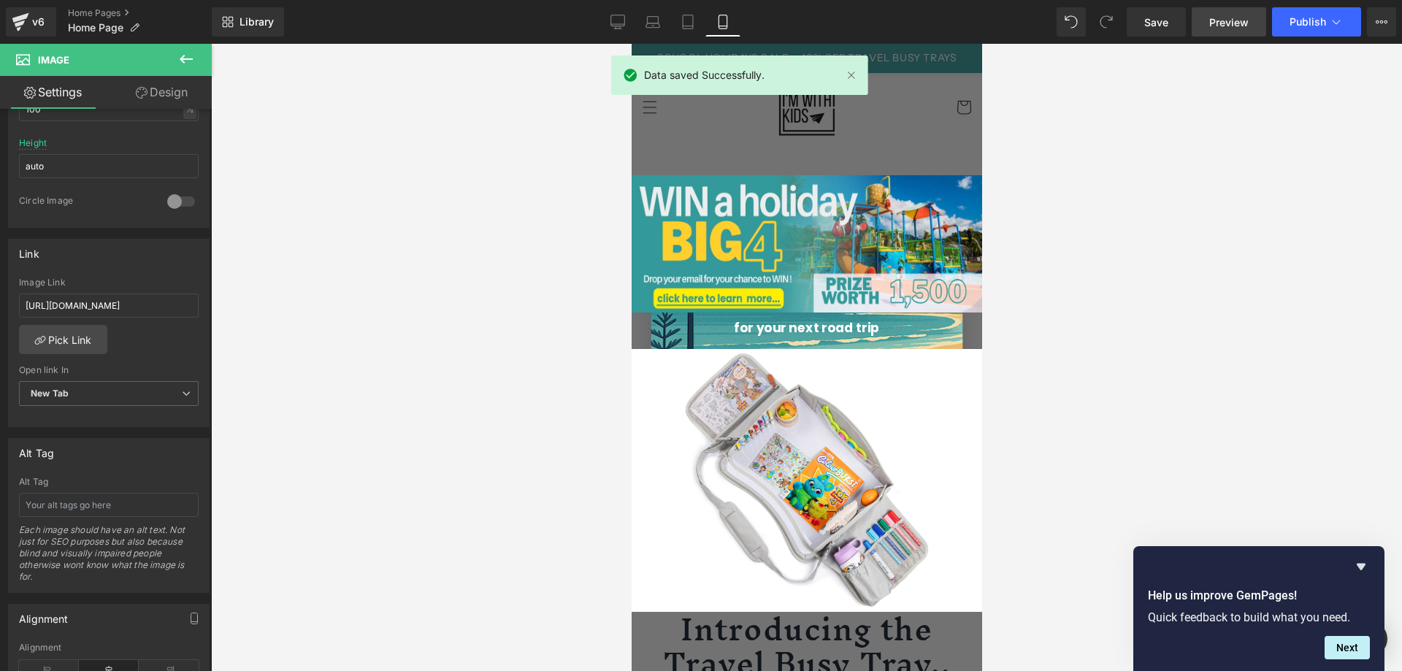
click at [1232, 28] on span "Preview" at bounding box center [1228, 22] width 39 height 15
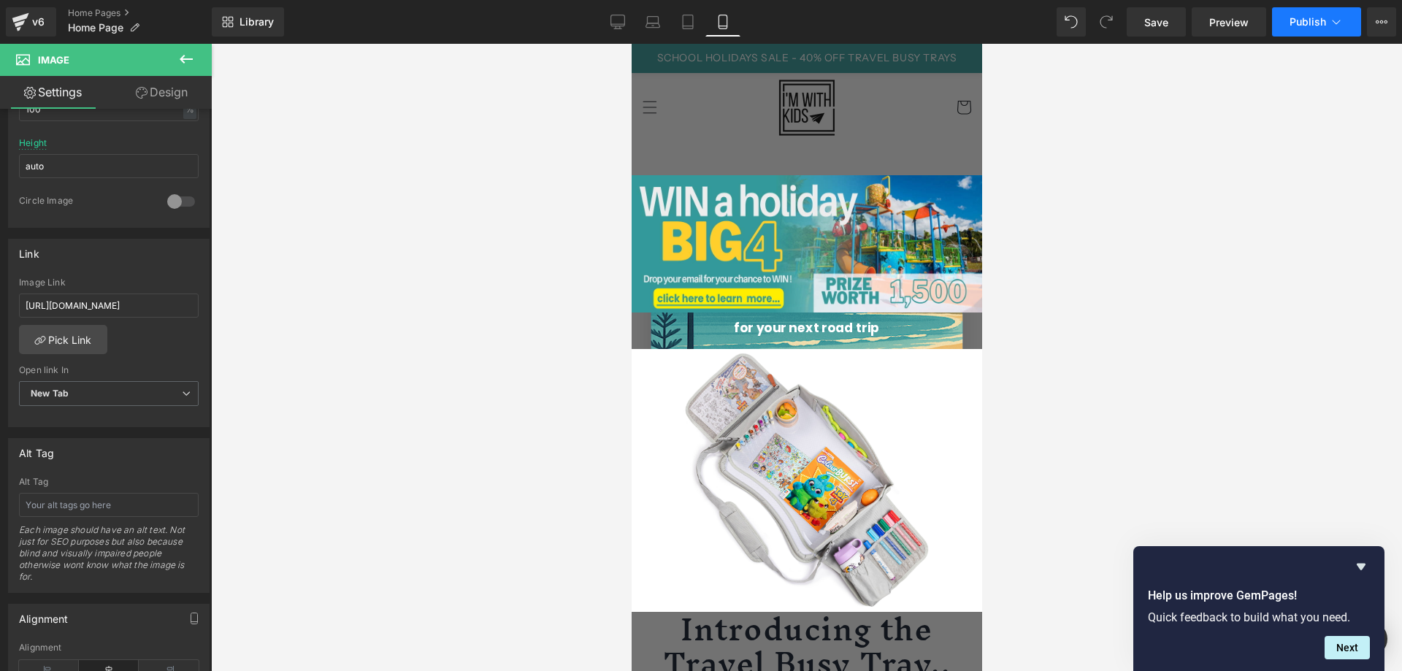
click at [1300, 21] on span "Publish" at bounding box center [1307, 22] width 37 height 12
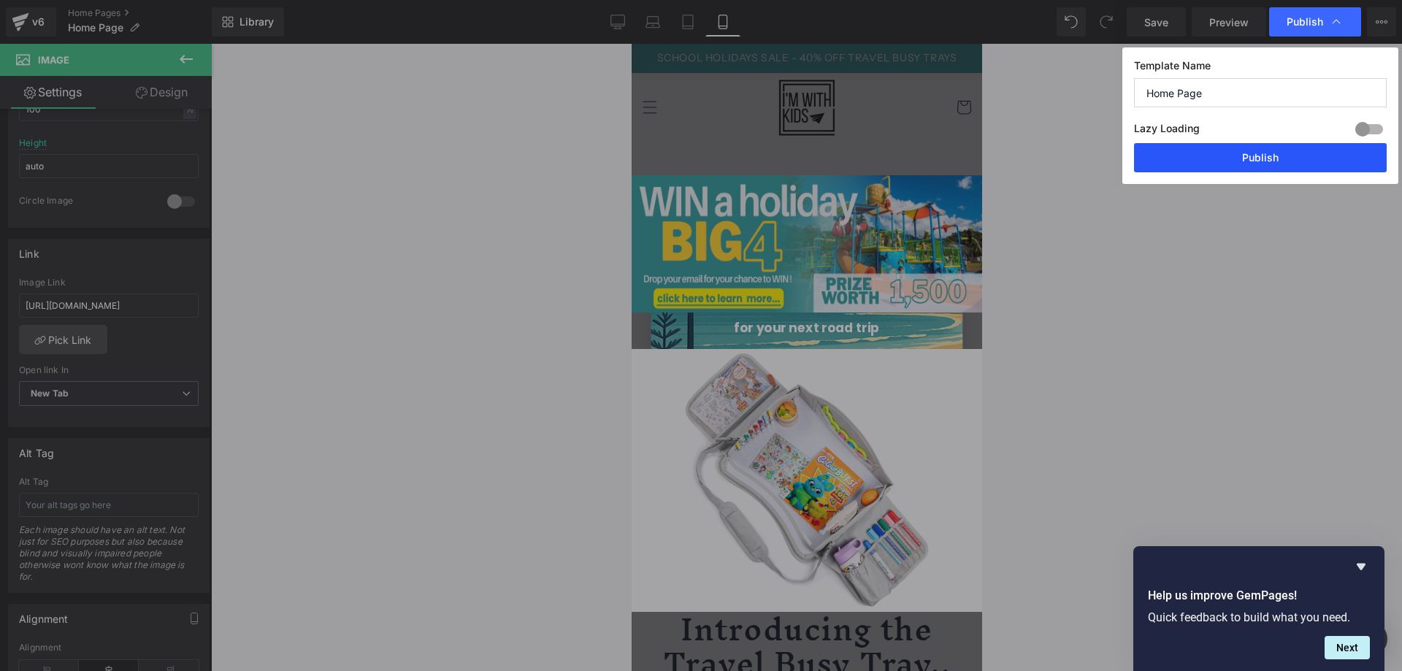
click at [1265, 158] on button "Publish" at bounding box center [1260, 157] width 253 height 29
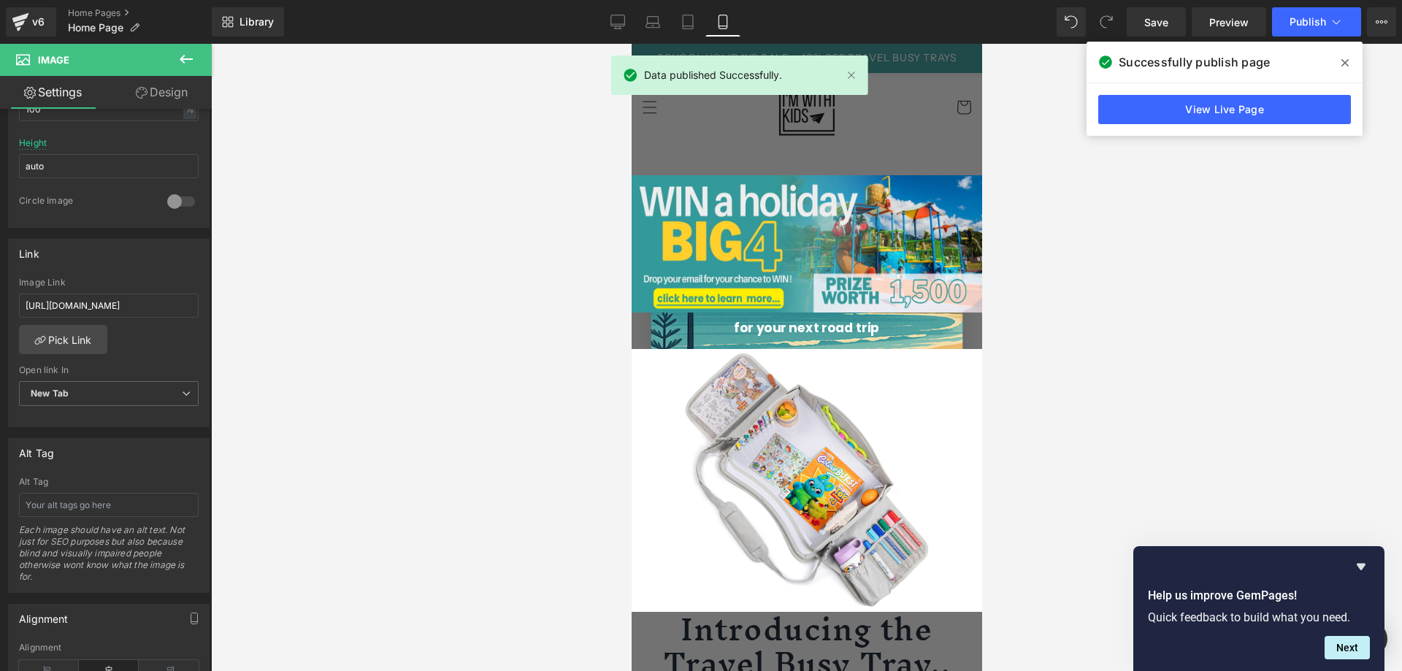
click at [1352, 64] on span at bounding box center [1344, 62] width 23 height 23
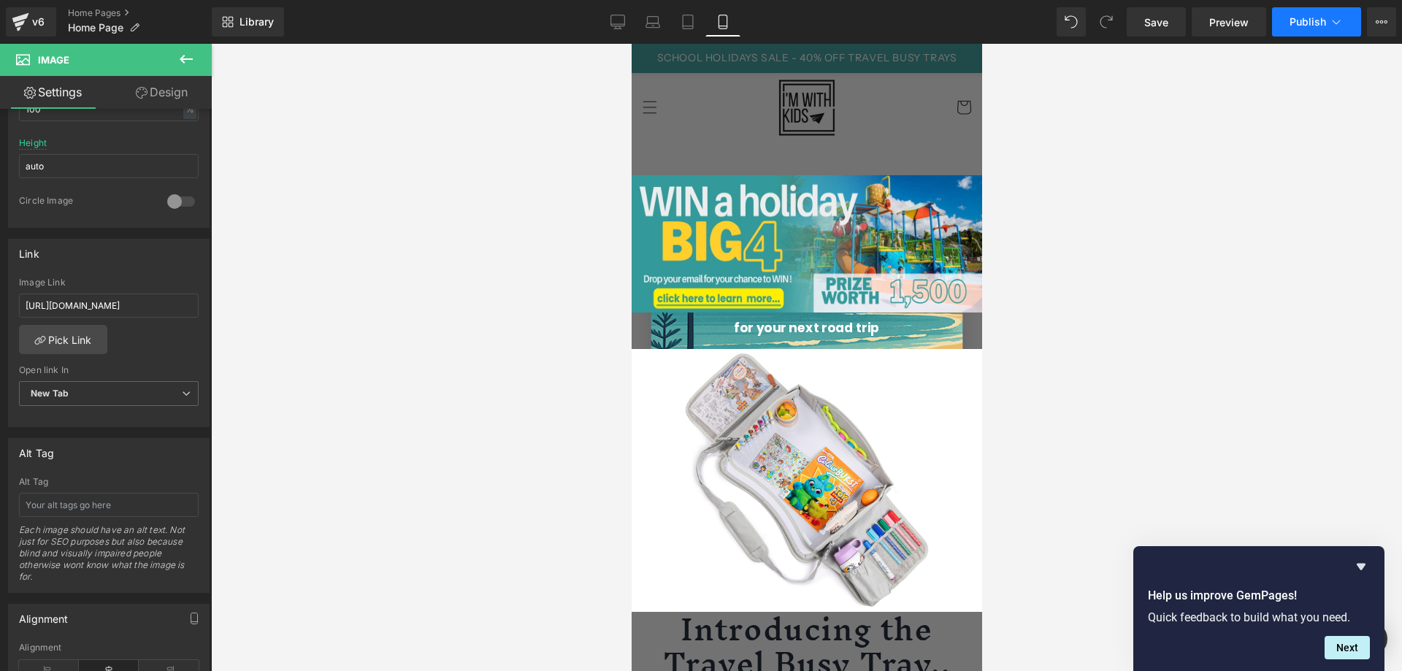
click at [1334, 23] on icon at bounding box center [1336, 22] width 15 height 15
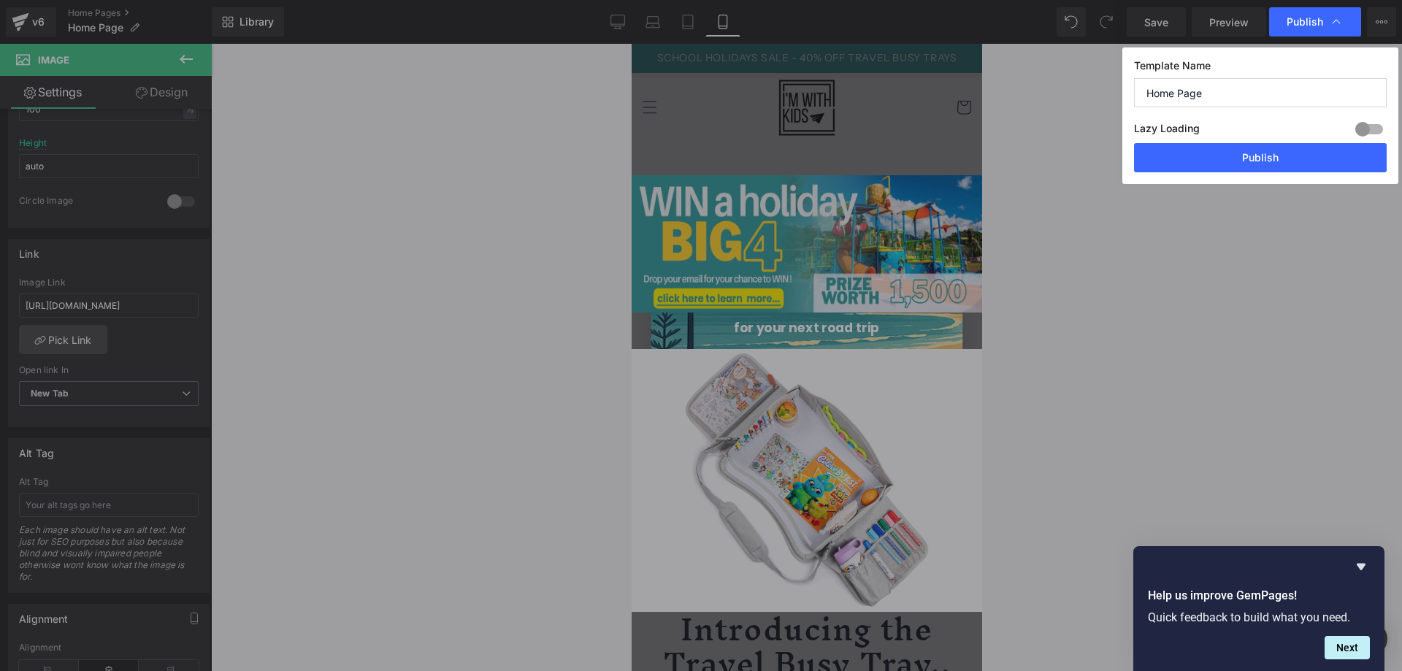
click at [1370, 137] on div at bounding box center [1368, 129] width 35 height 23
click at [1283, 164] on button "Publish" at bounding box center [1260, 157] width 253 height 29
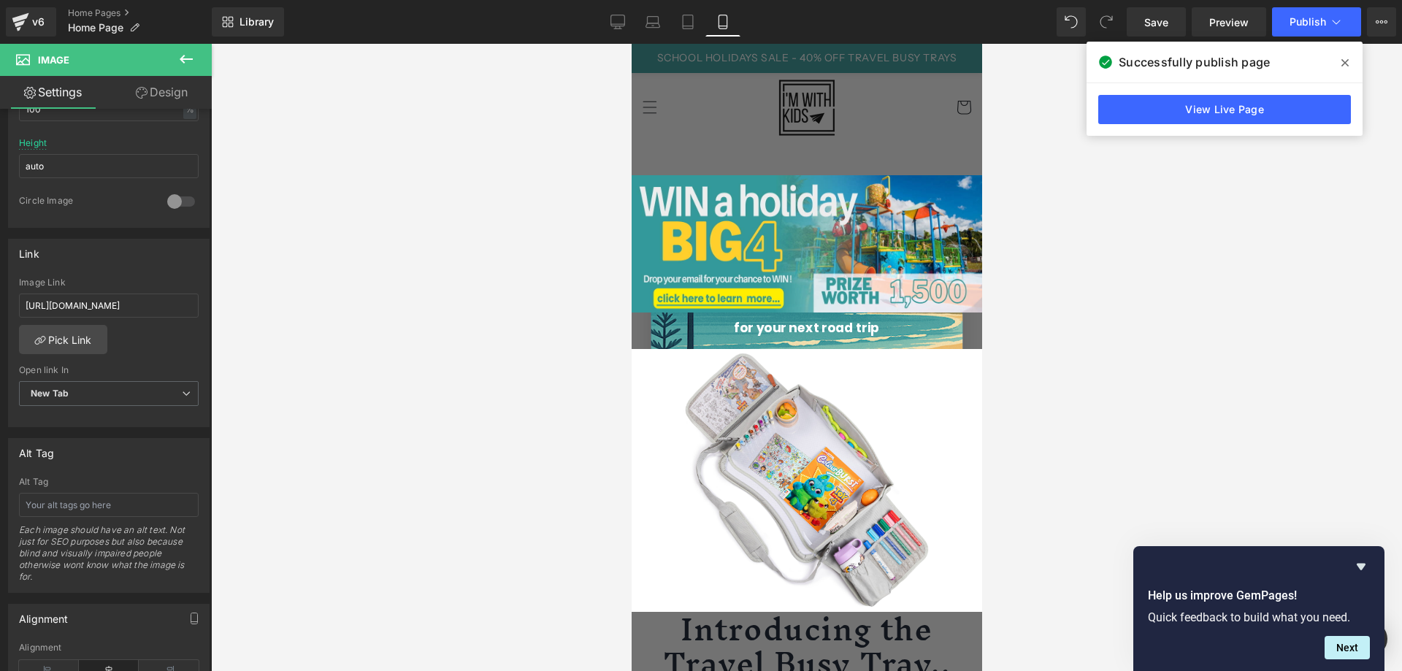
click at [1348, 64] on icon at bounding box center [1344, 63] width 7 height 12
